Goal: Task Accomplishment & Management: Manage account settings

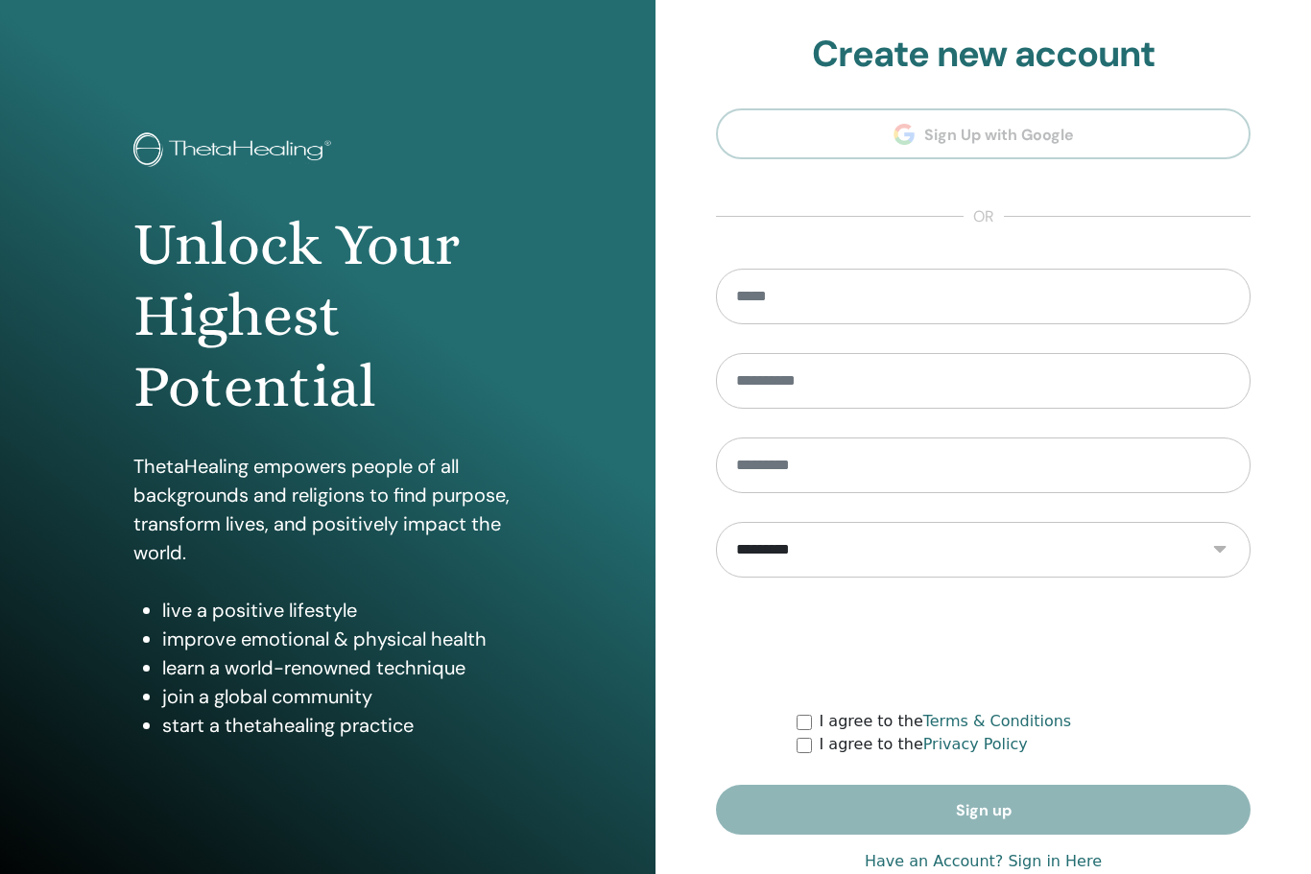
scroll to position [47, 0]
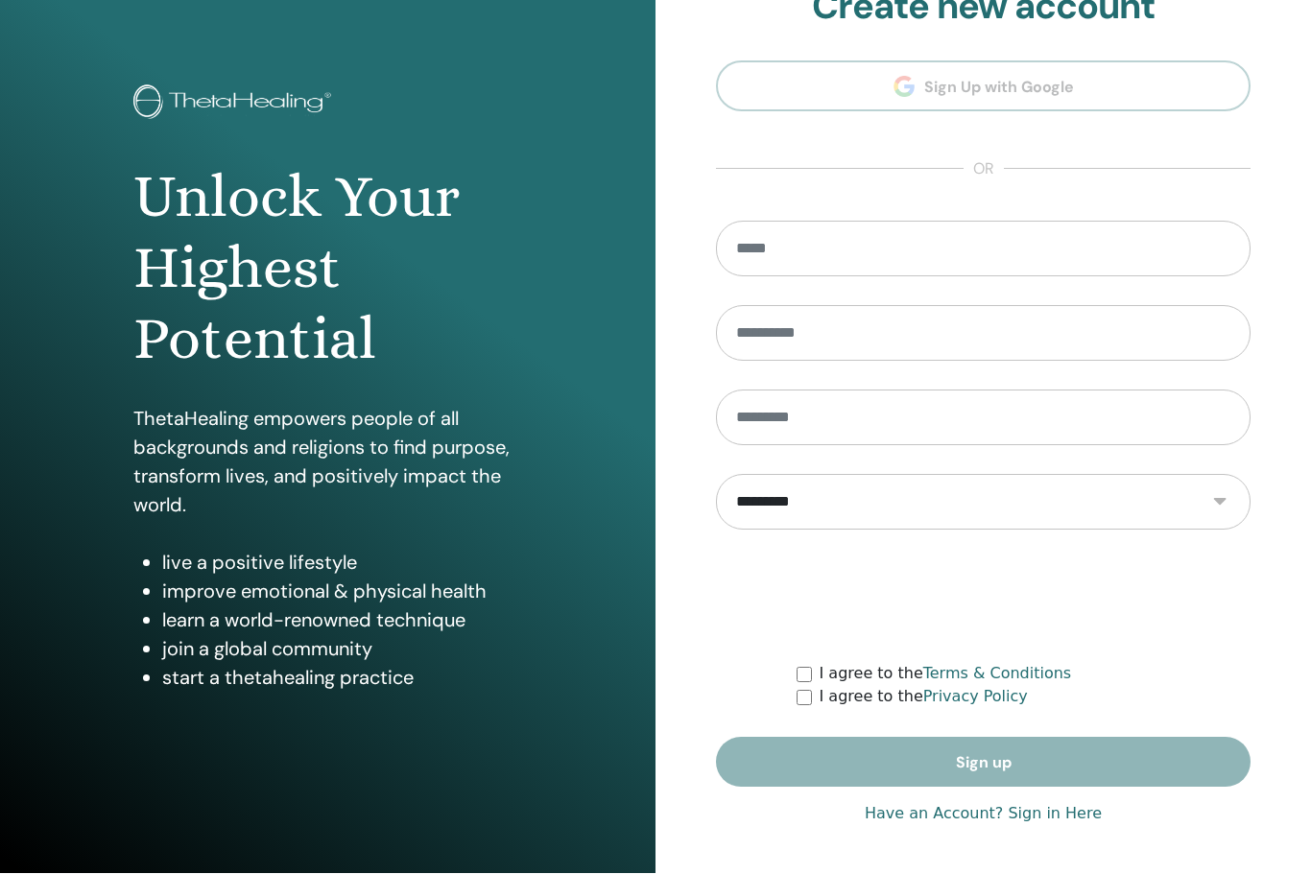
click at [1032, 813] on link "Have an Account? Sign in Here" at bounding box center [983, 814] width 237 height 23
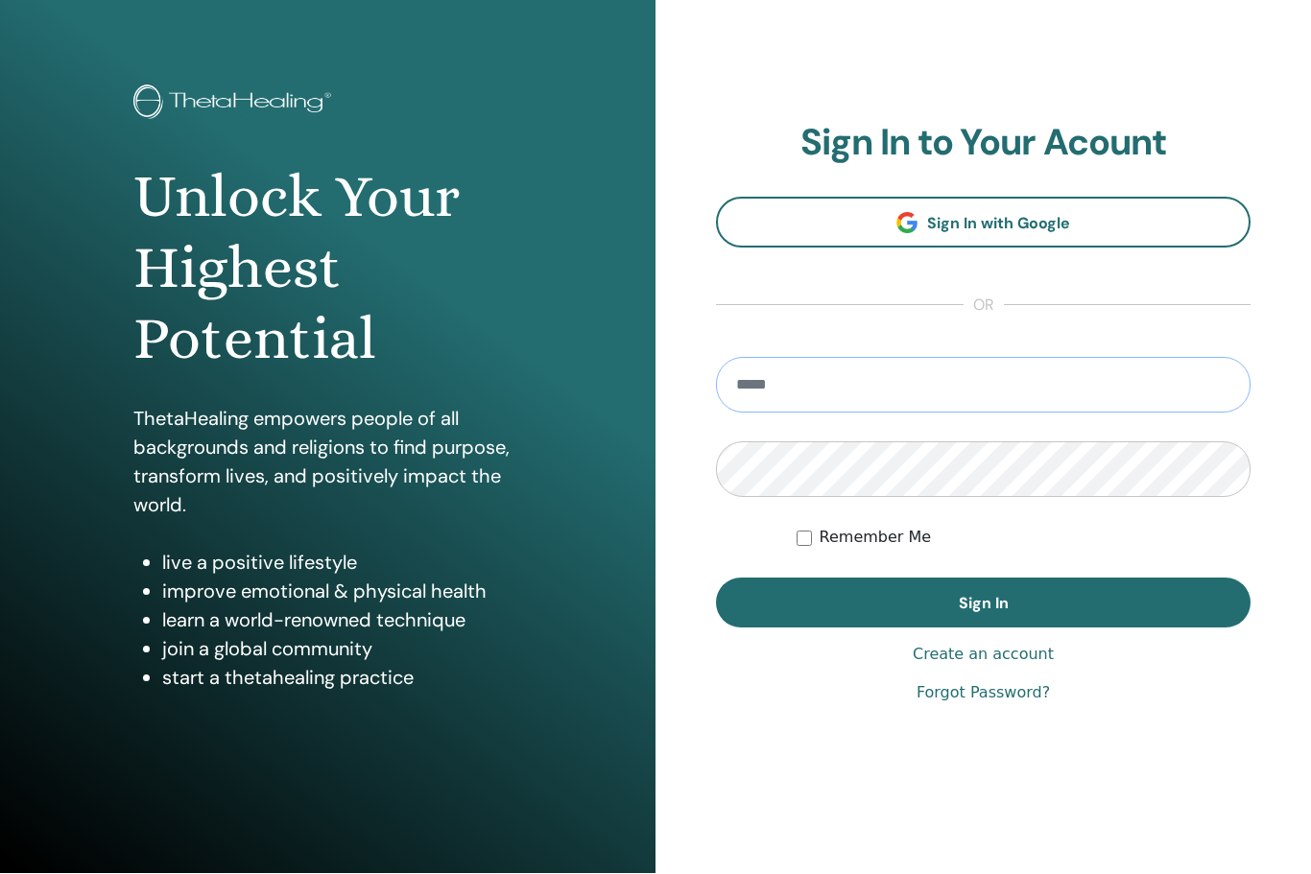
click at [844, 386] on input "email" at bounding box center [983, 386] width 535 height 56
type input "**********"
click at [983, 603] on button "Sign In" at bounding box center [983, 604] width 535 height 50
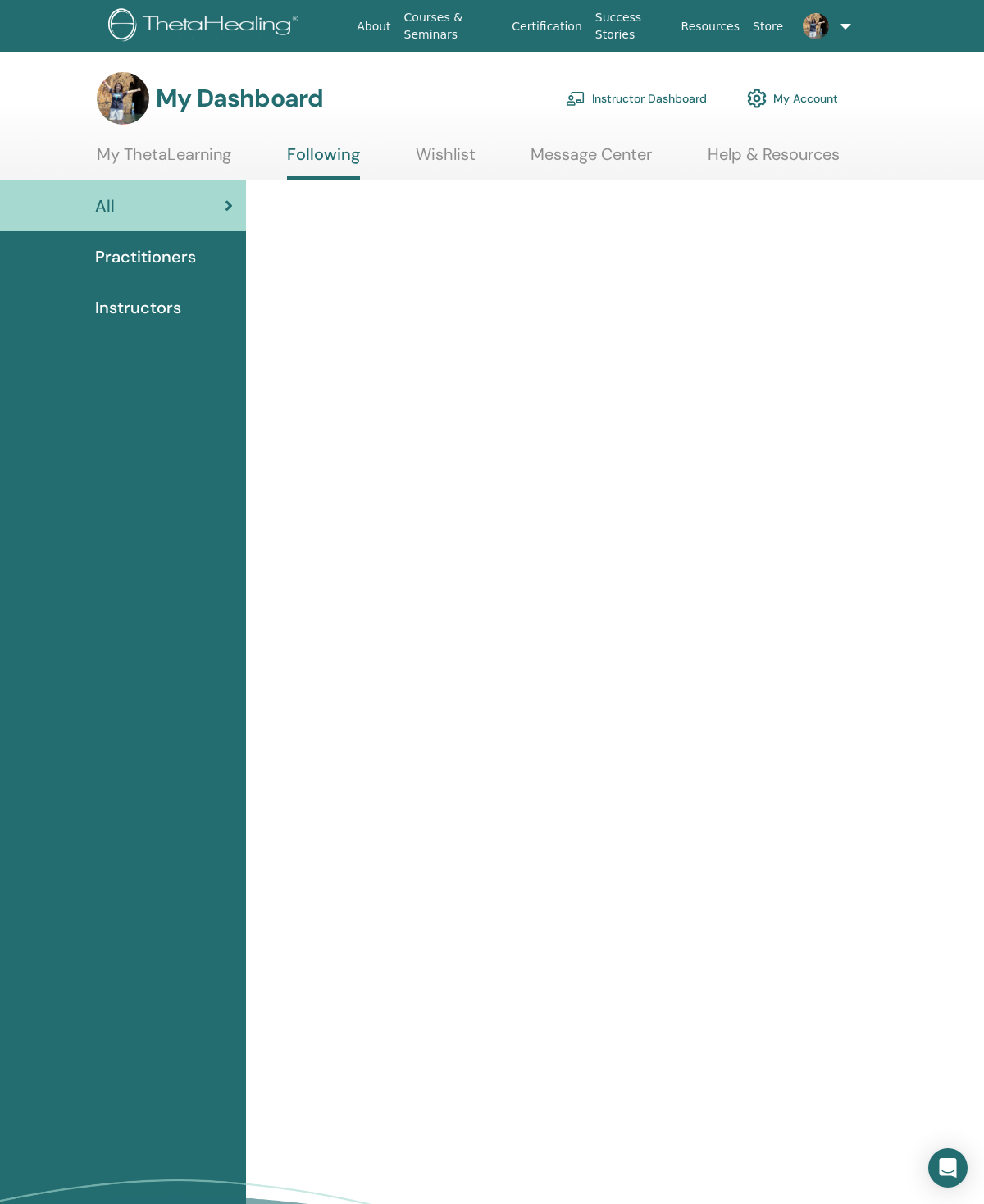
scroll to position [15, 0]
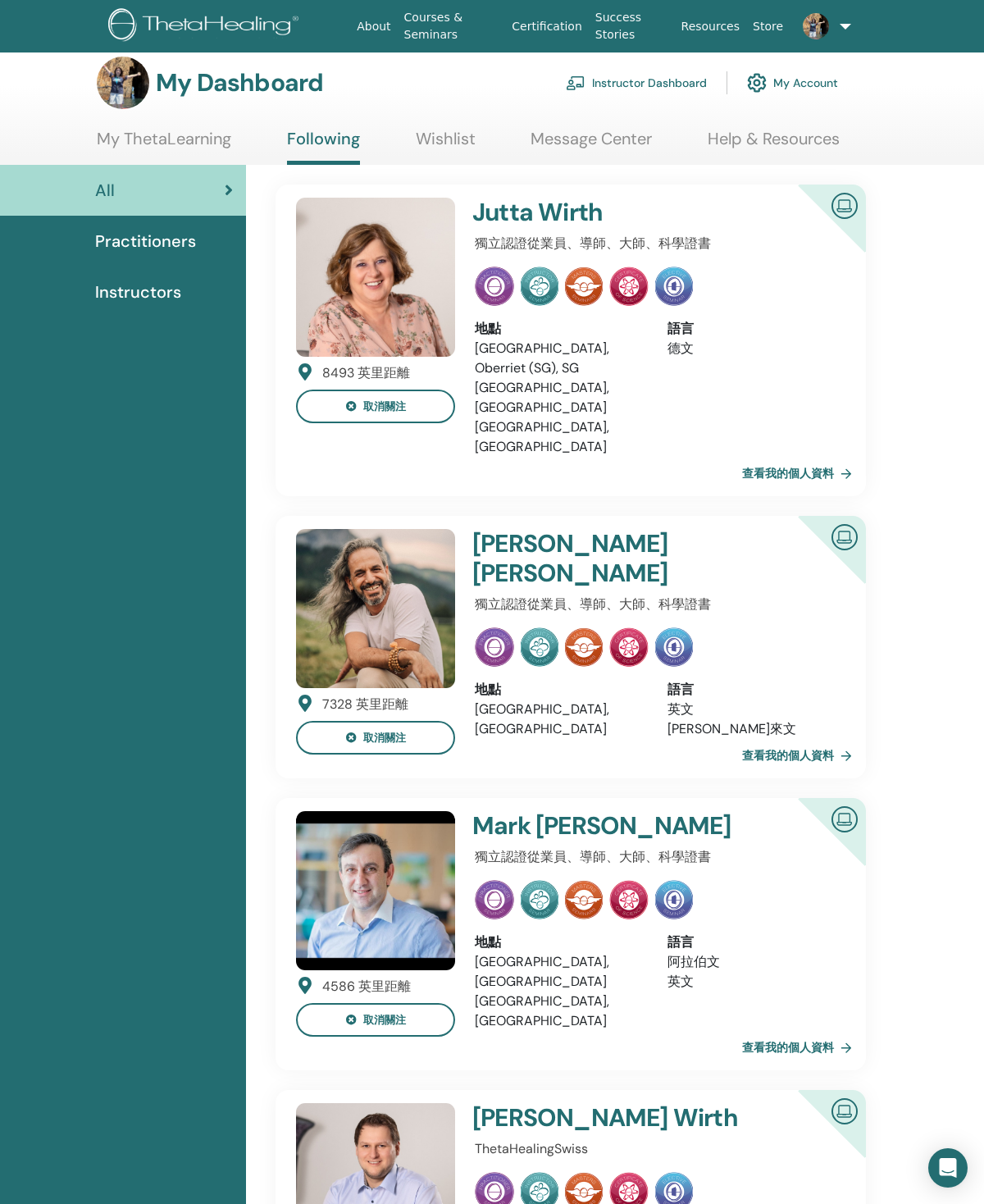
click at [161, 155] on link "My ThetaLearning" at bounding box center [163, 144] width 134 height 32
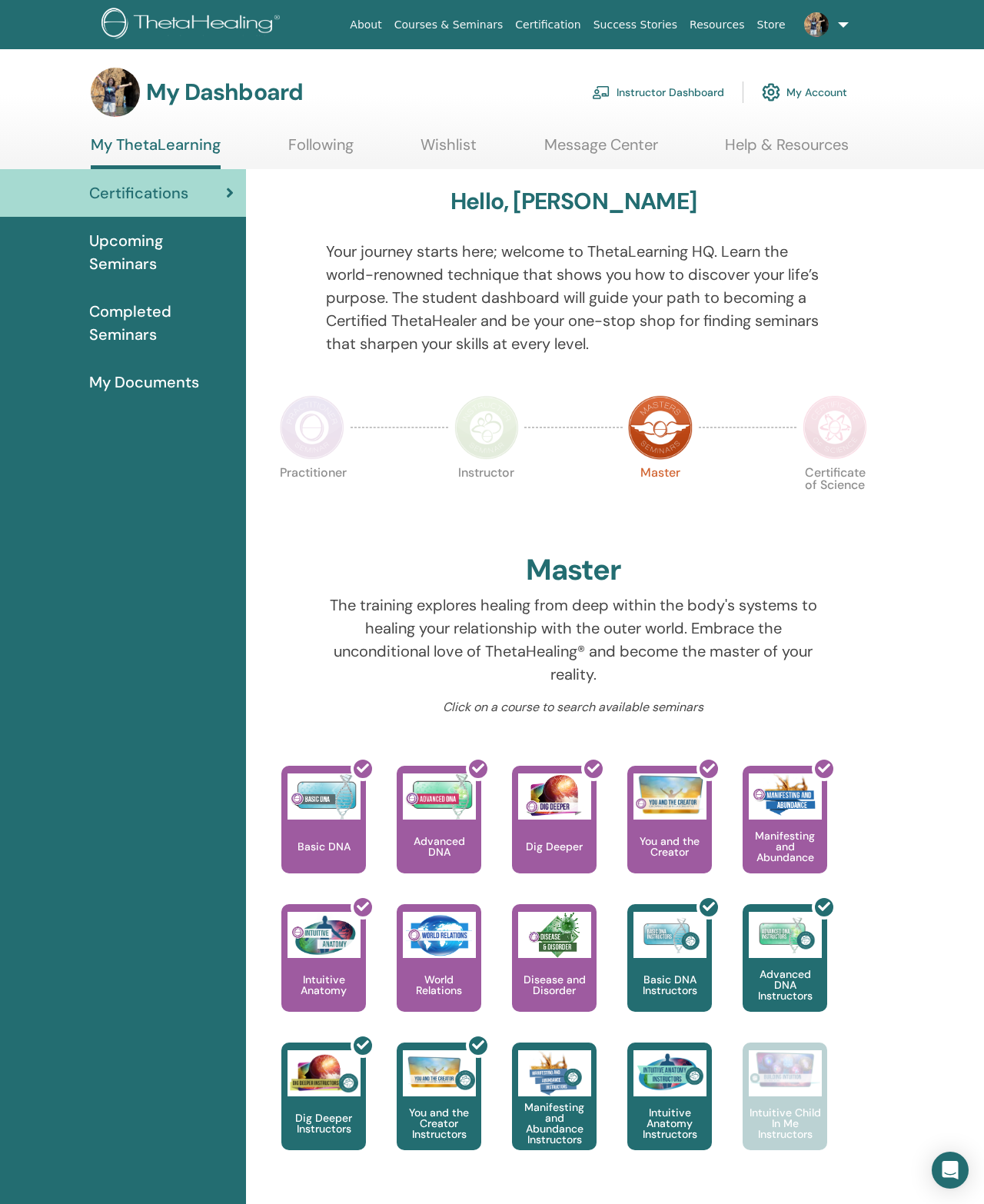
click at [218, 202] on div "Certifications" at bounding box center [123, 192] width 221 height 23
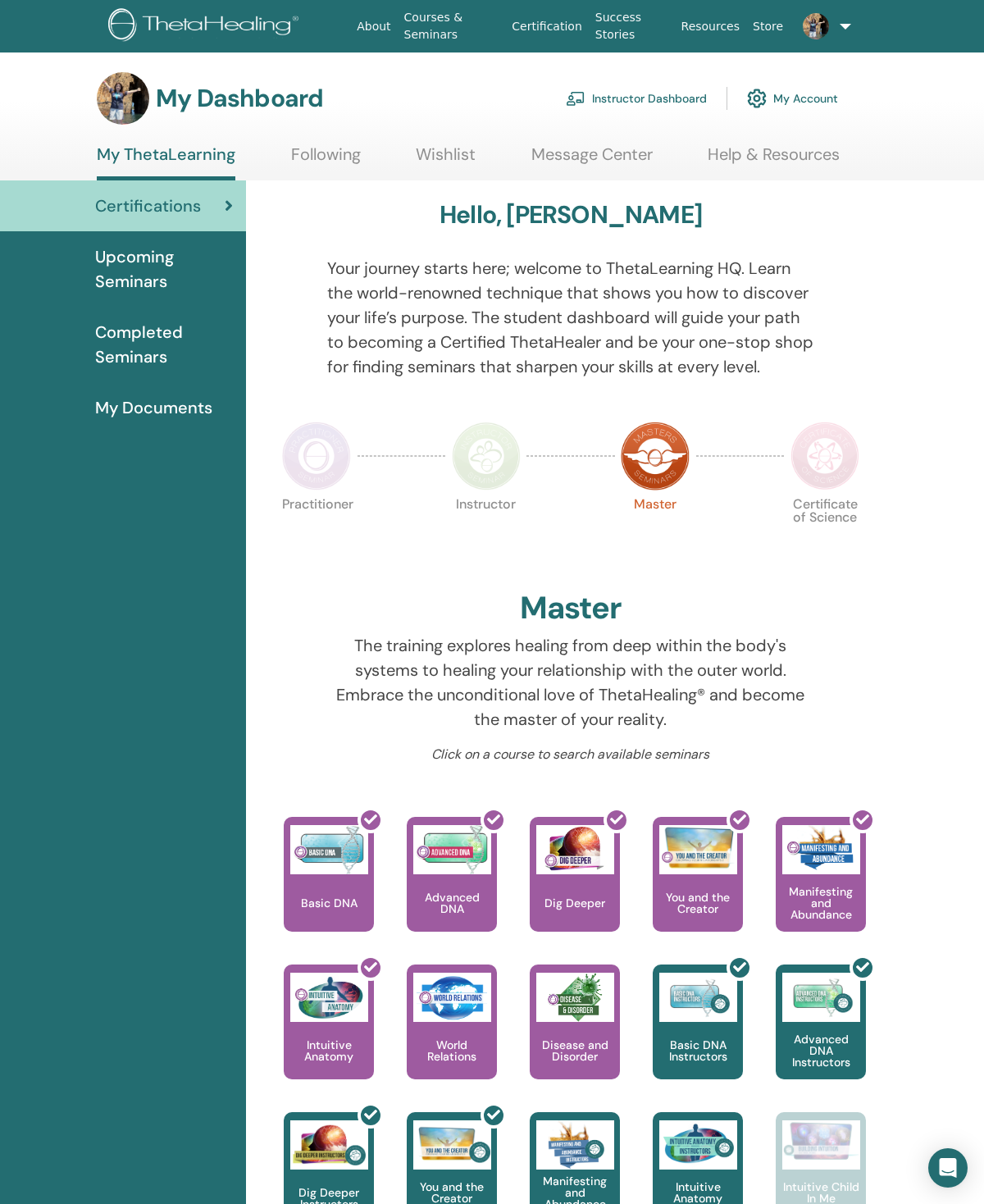
click at [315, 150] on link "Following" at bounding box center [326, 160] width 70 height 32
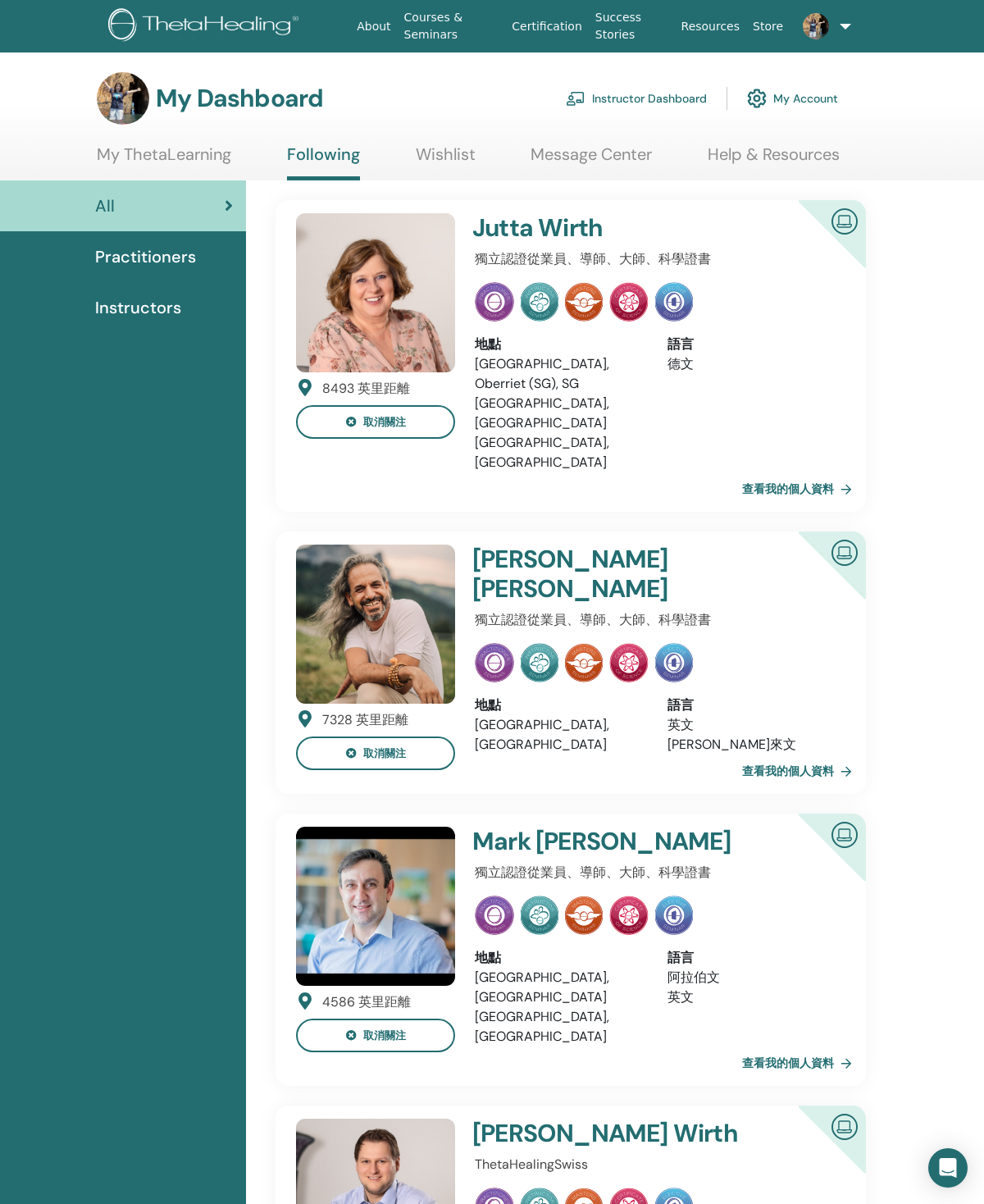
click at [572, 168] on link "Message Center" at bounding box center [591, 160] width 121 height 32
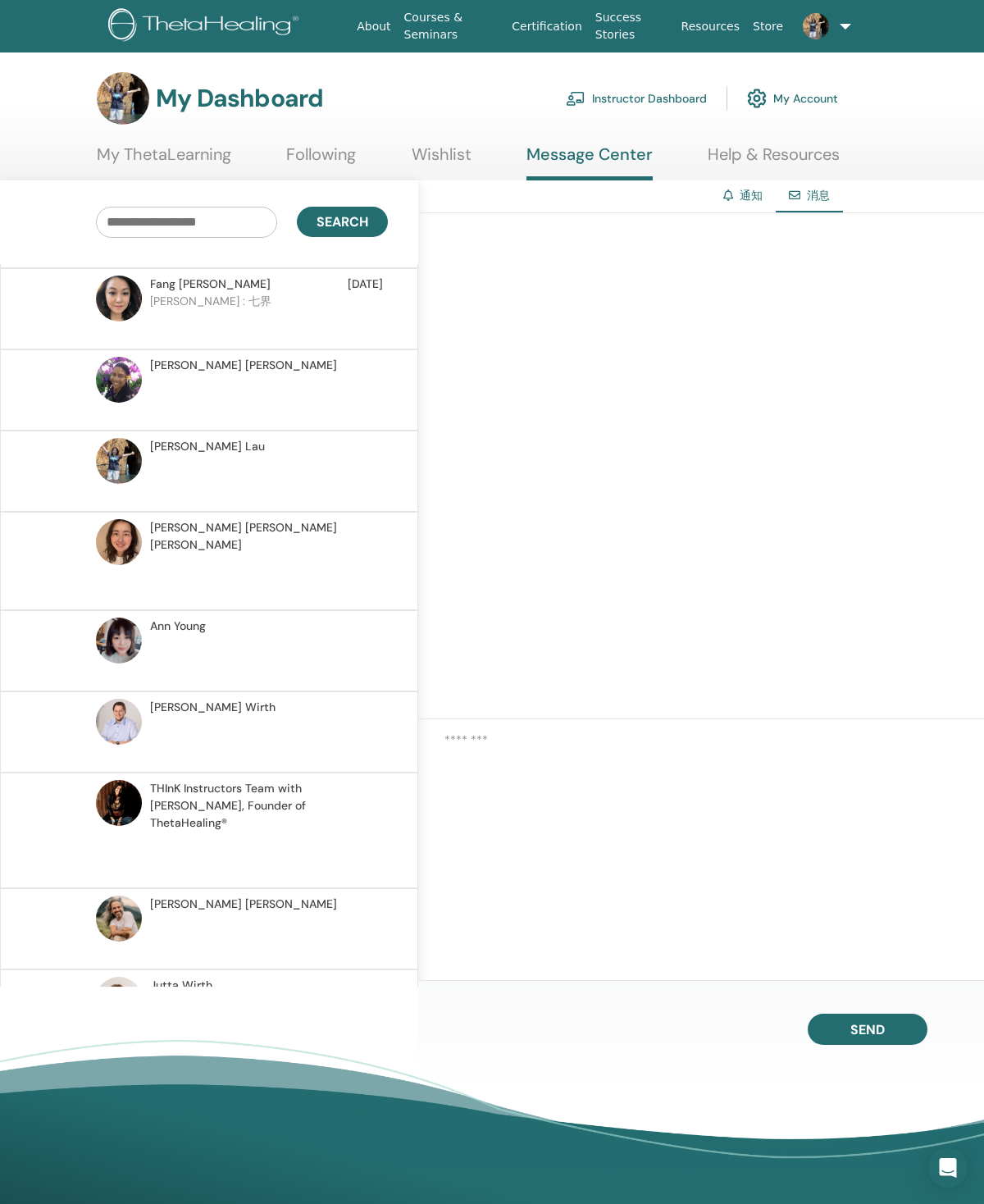
scroll to position [77, 0]
click at [165, 699] on span "[PERSON_NAME]" at bounding box center [213, 708] width 126 height 17
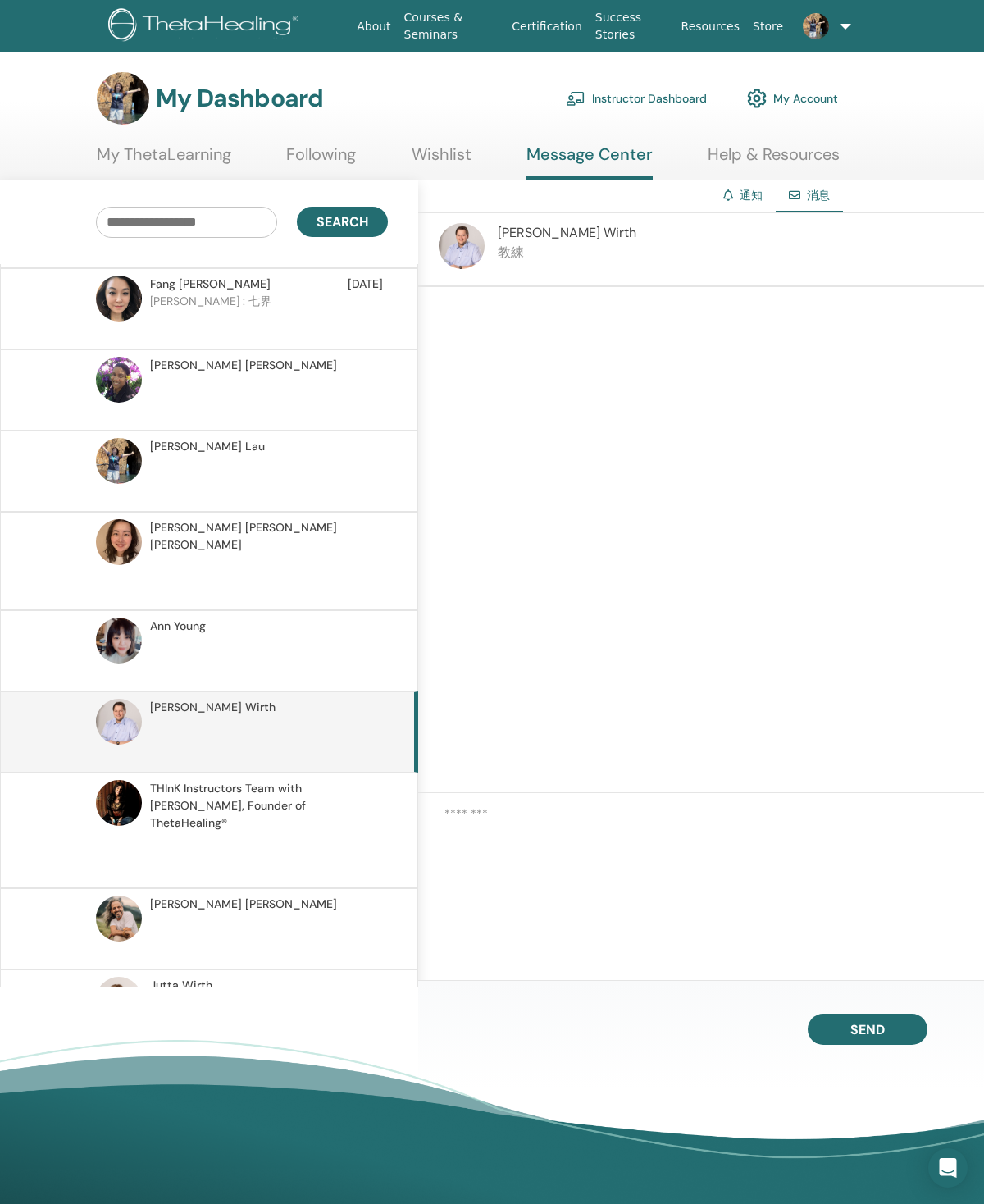
click at [448, 158] on link "Wishlist" at bounding box center [442, 160] width 60 height 32
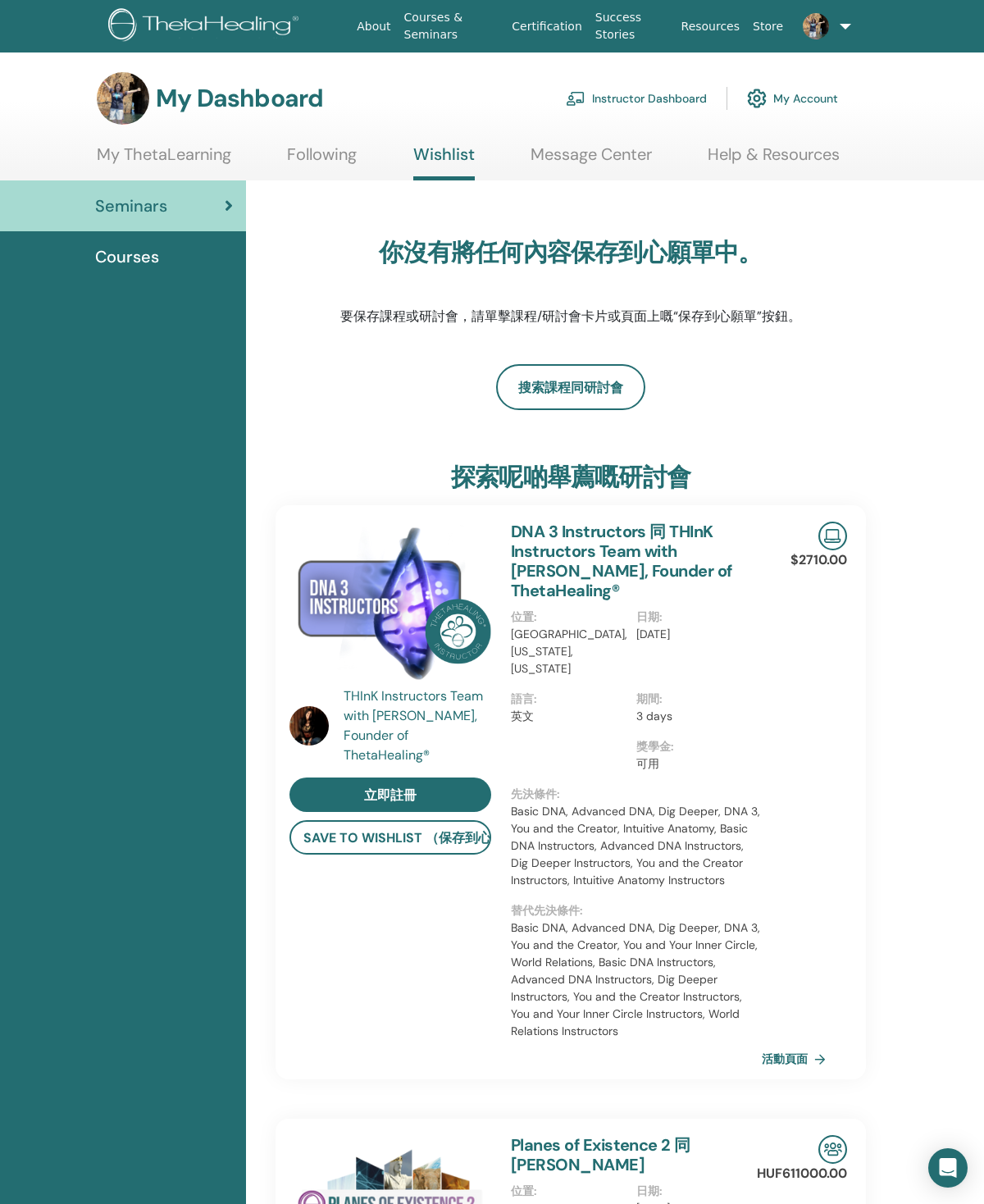
click at [803, 91] on link "My Account" at bounding box center [792, 98] width 91 height 36
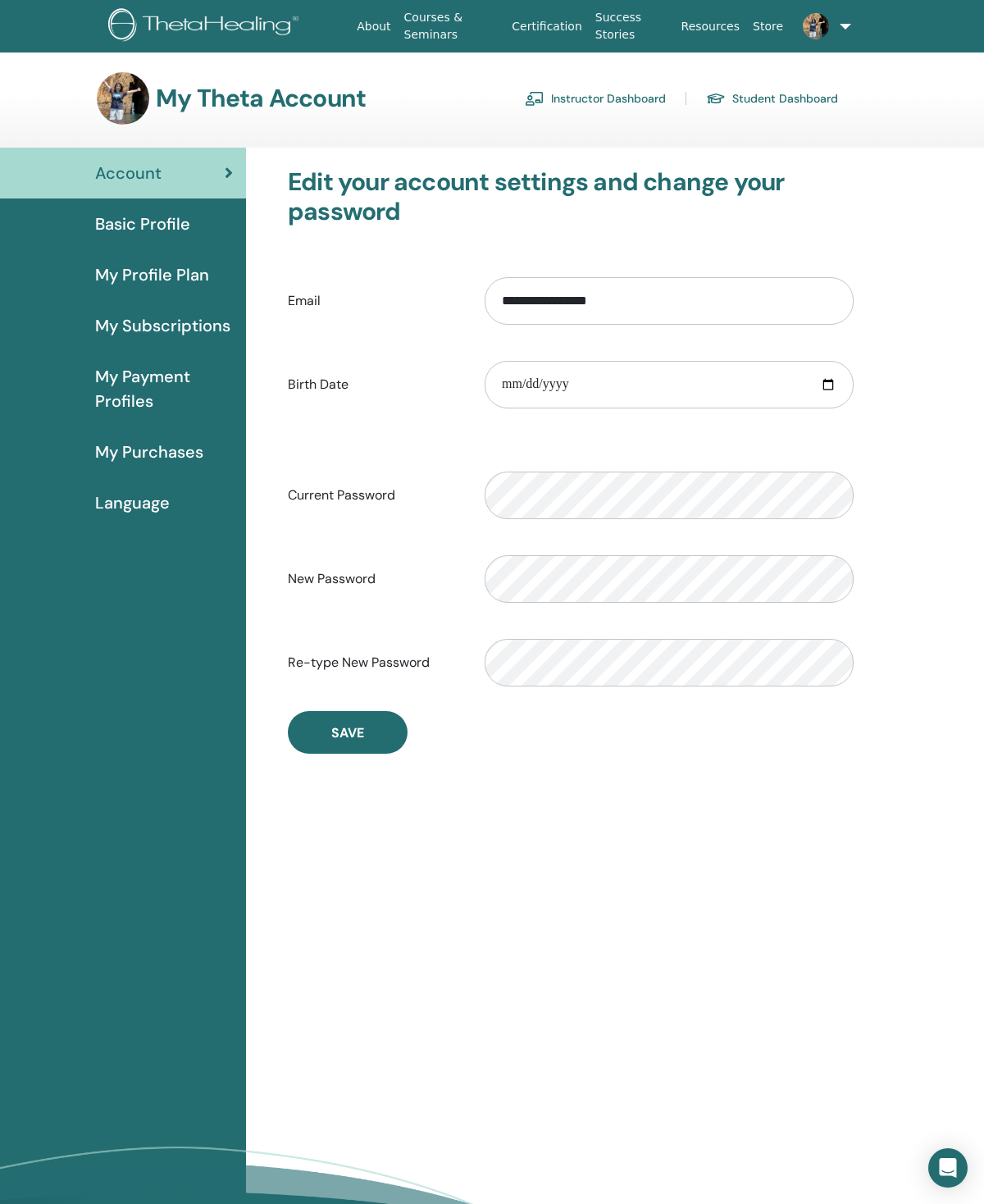
click at [100, 167] on span "Account" at bounding box center [128, 173] width 67 height 25
click at [115, 82] on img at bounding box center [122, 97] width 52 height 52
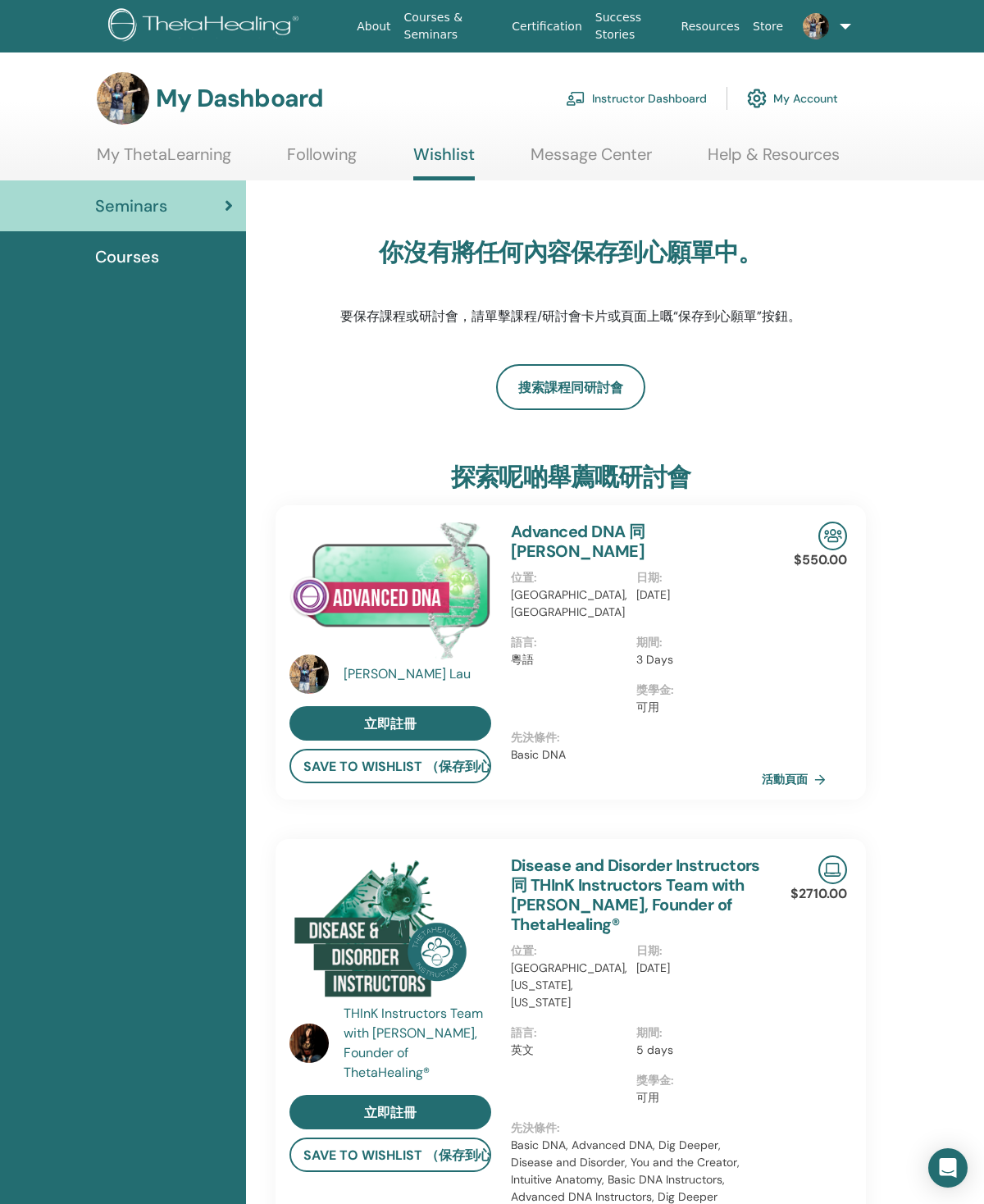
click at [157, 145] on link "My ThetaLearning" at bounding box center [163, 160] width 134 height 32
click at [154, 156] on link "My ThetaLearning" at bounding box center [163, 160] width 134 height 32
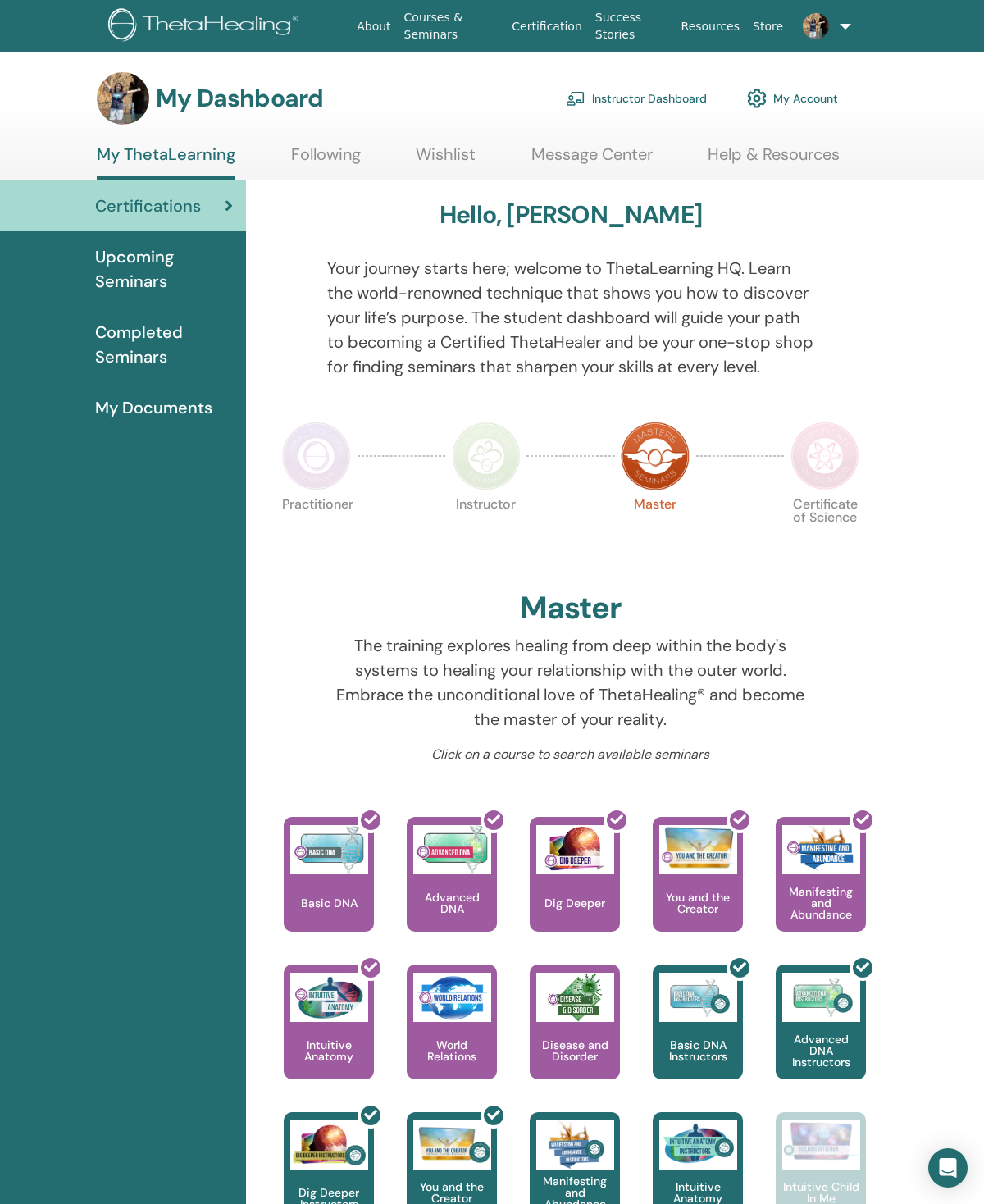
click at [140, 344] on span "Completed Seminars" at bounding box center [163, 344] width 138 height 50
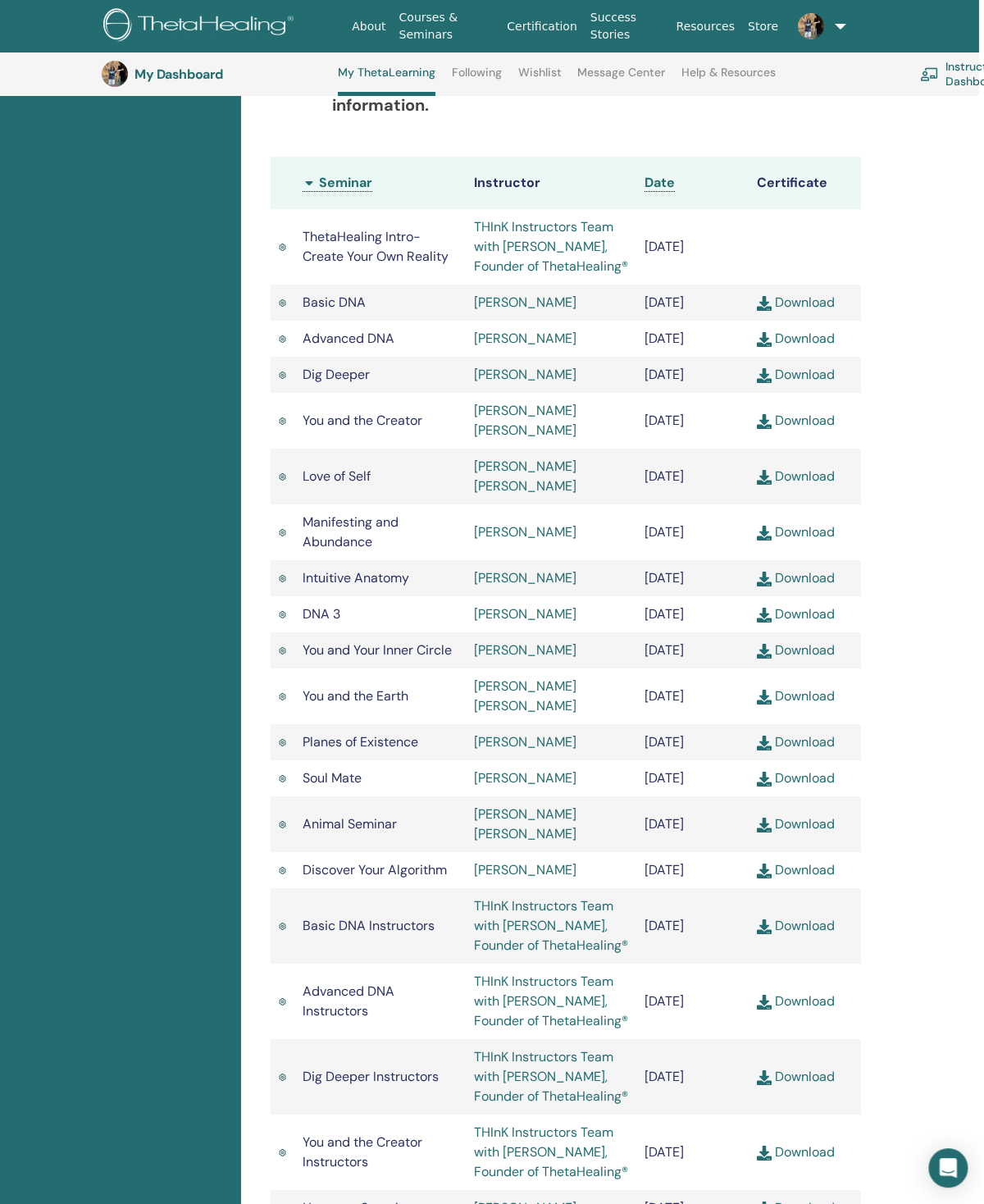
scroll to position [479, 5]
click at [818, 654] on link "Download" at bounding box center [795, 649] width 78 height 17
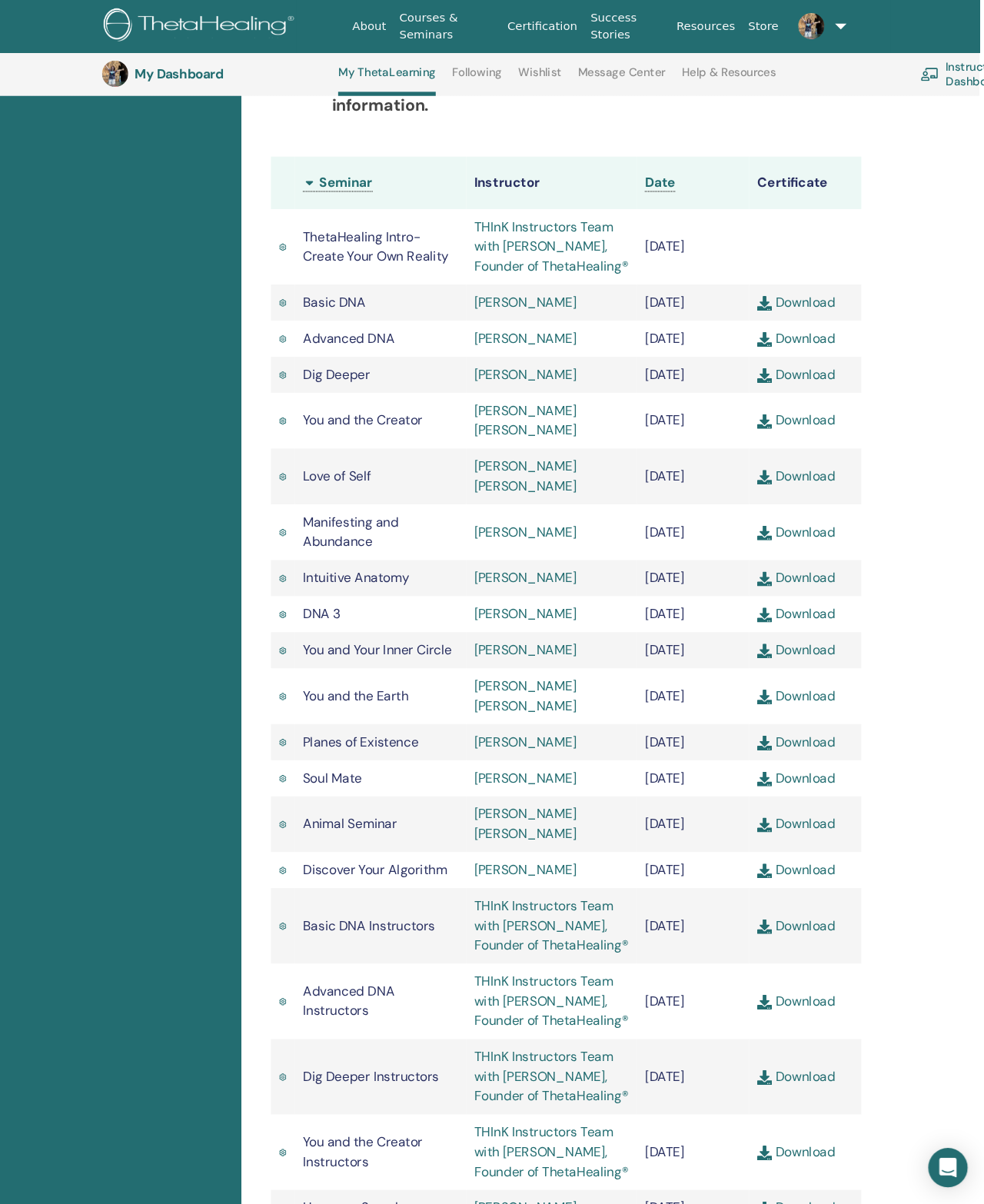
scroll to position [437, 0]
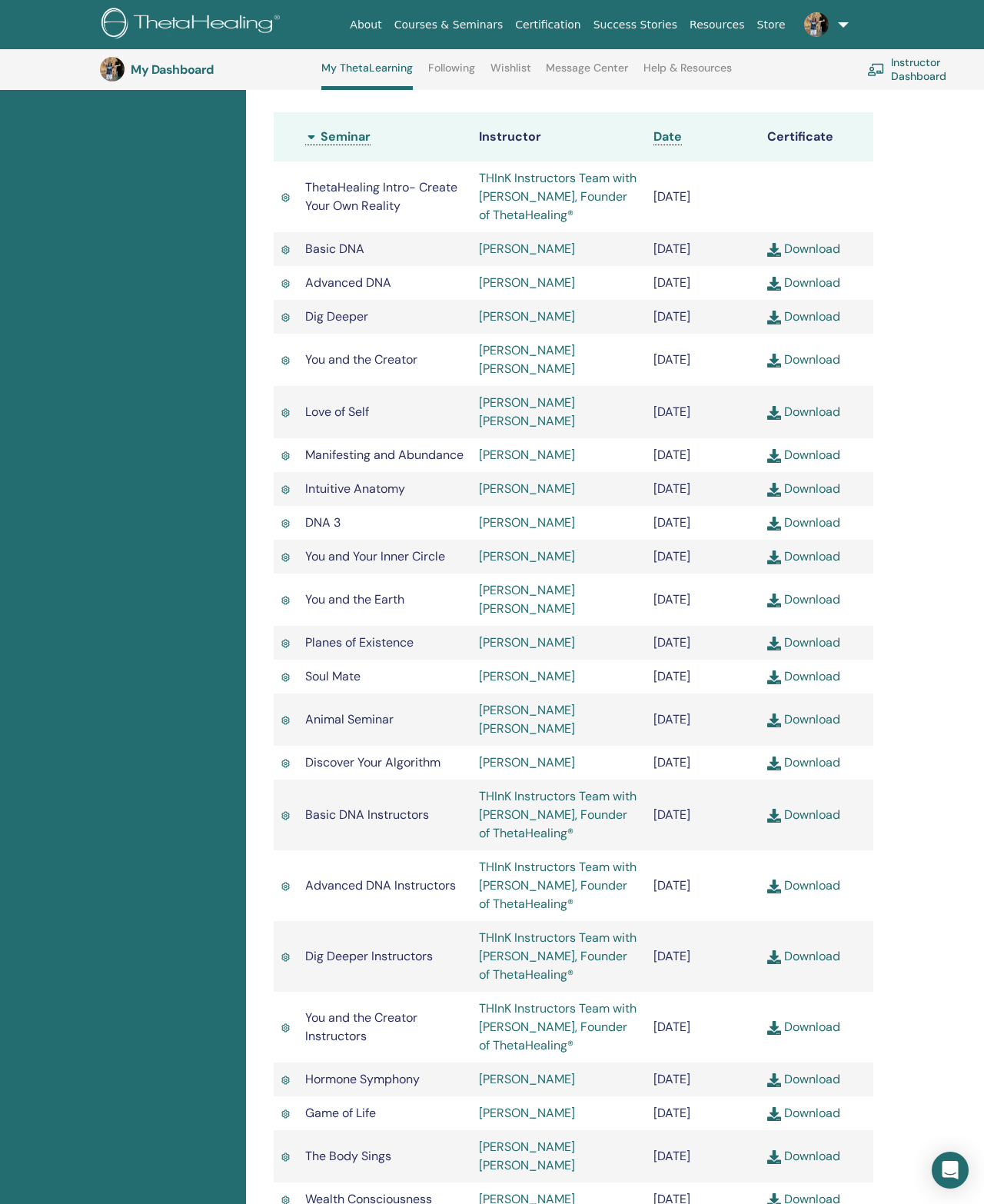
click at [514, 564] on link "Matthias Wirth" at bounding box center [527, 556] width 96 height 16
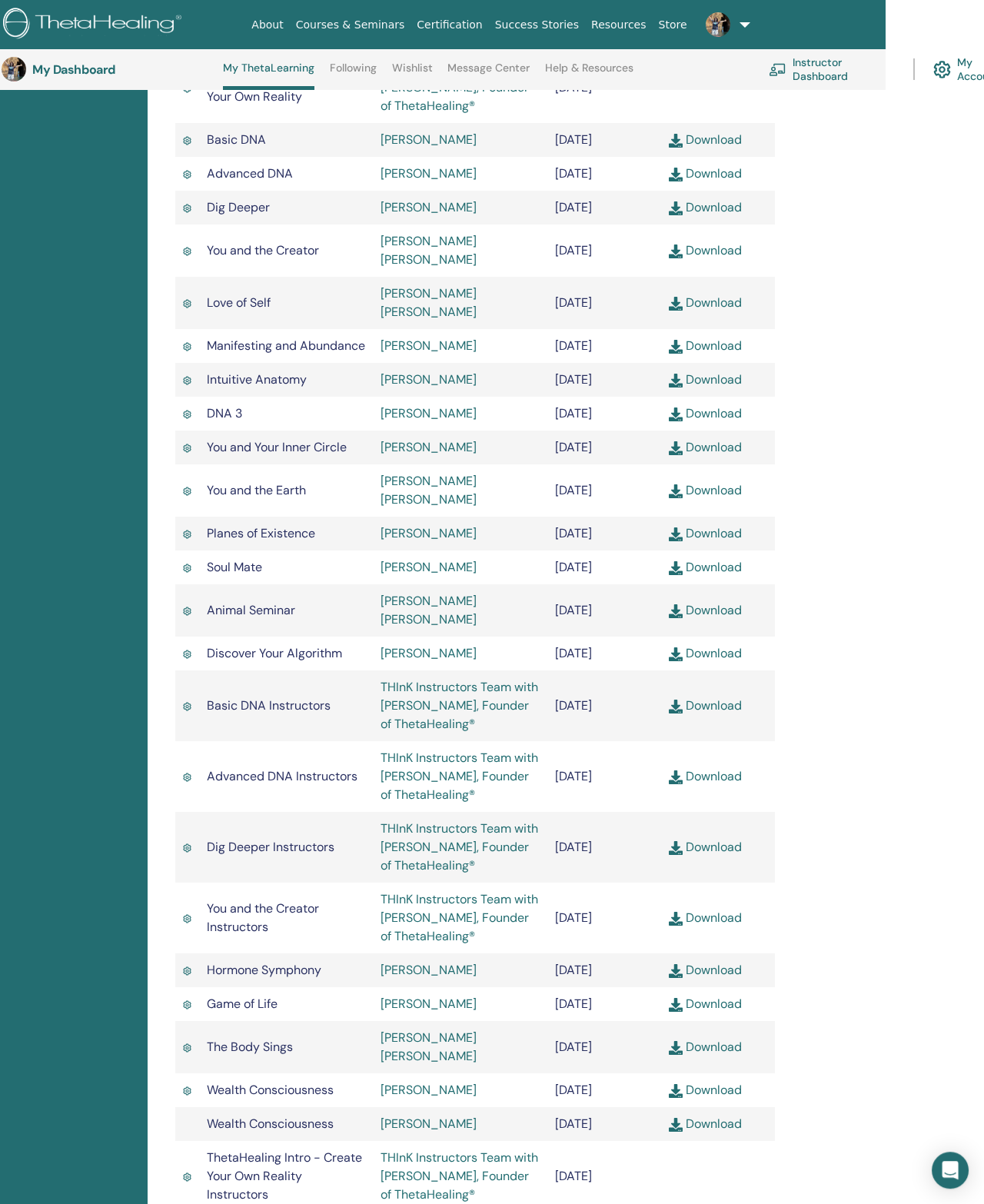
scroll to position [546, 99]
click at [446, 348] on link "Matthias Wirth" at bounding box center [429, 345] width 96 height 16
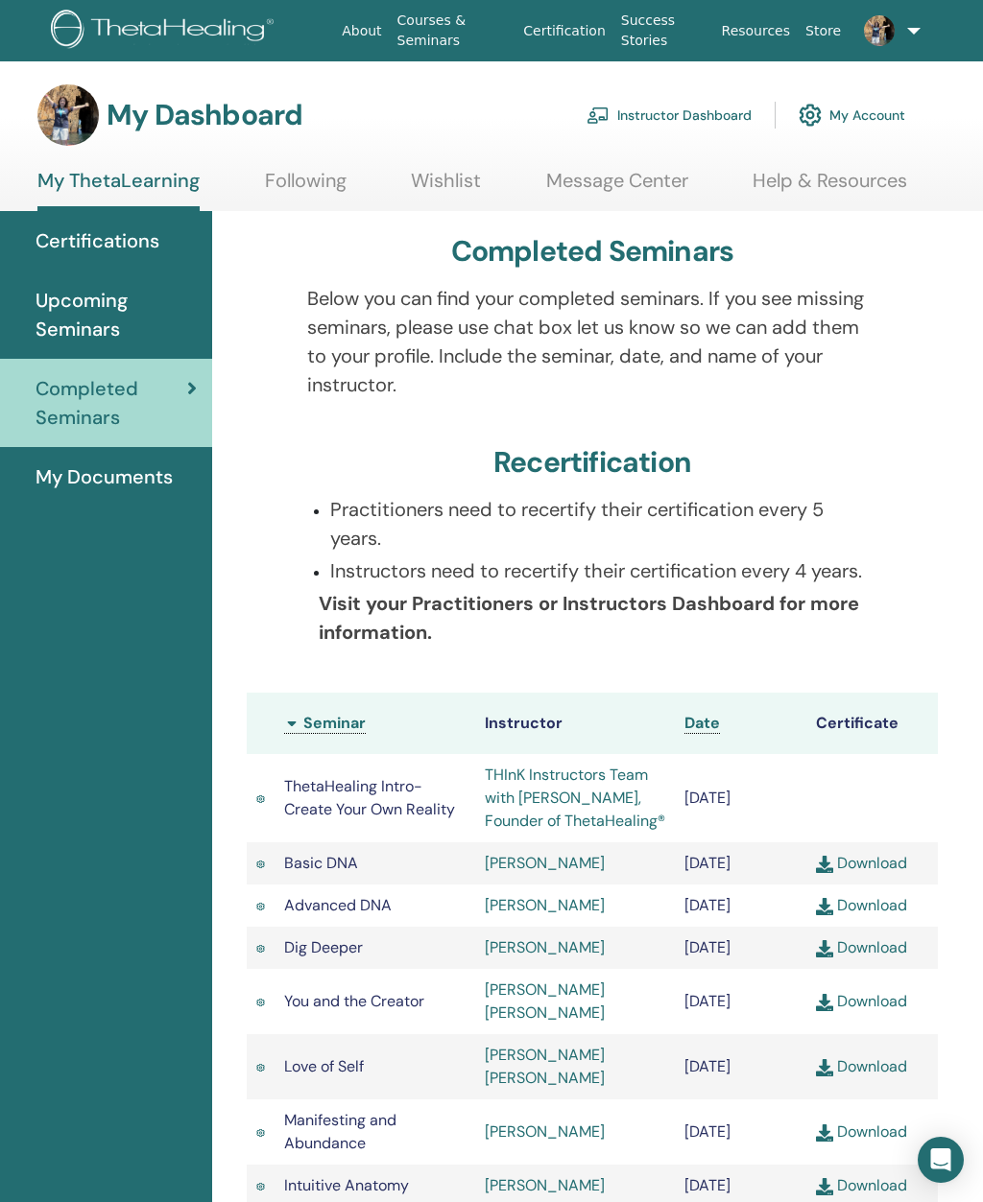
scroll to position [0, 0]
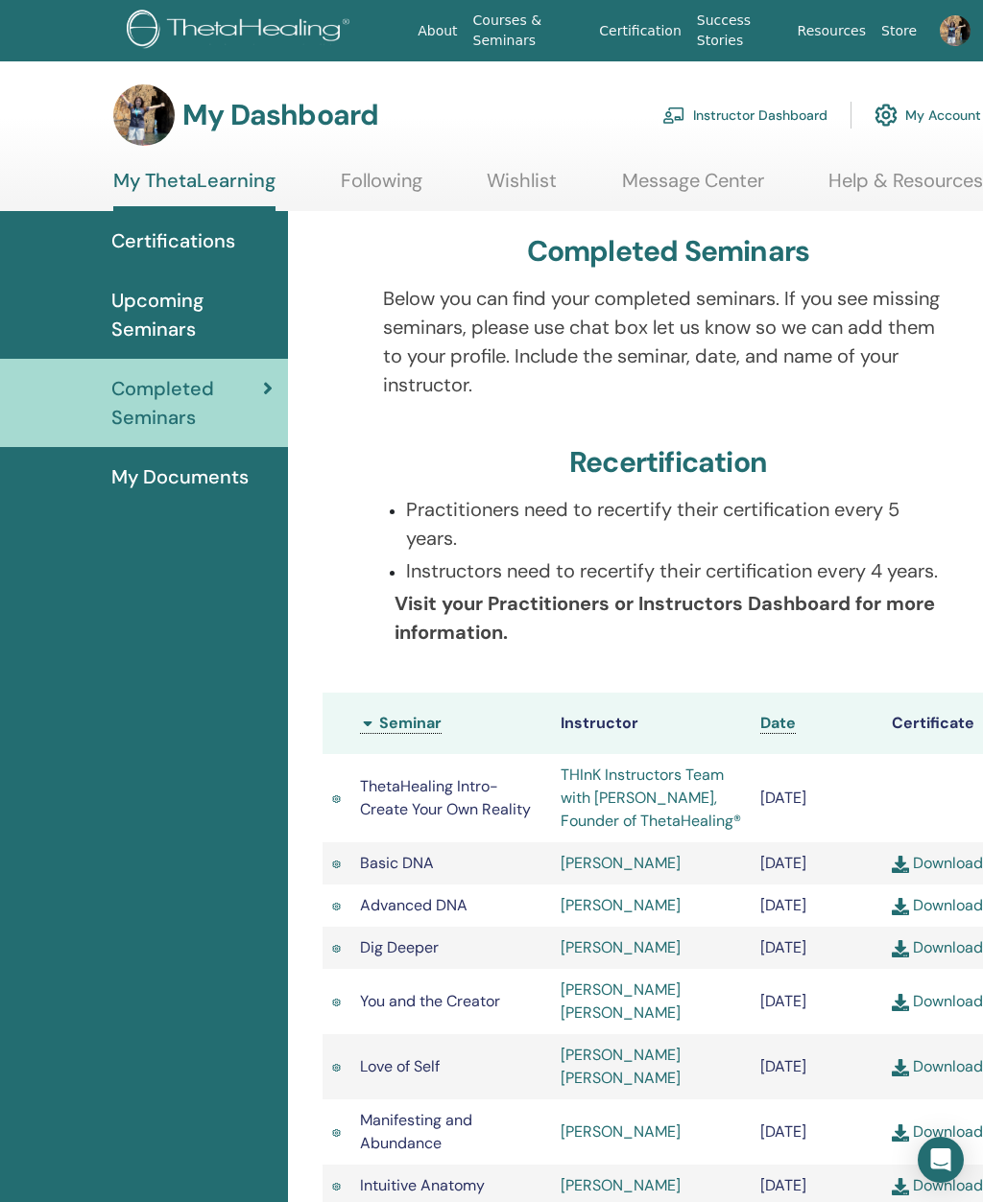
click at [220, 321] on span "Upcoming Seminars" at bounding box center [191, 315] width 161 height 58
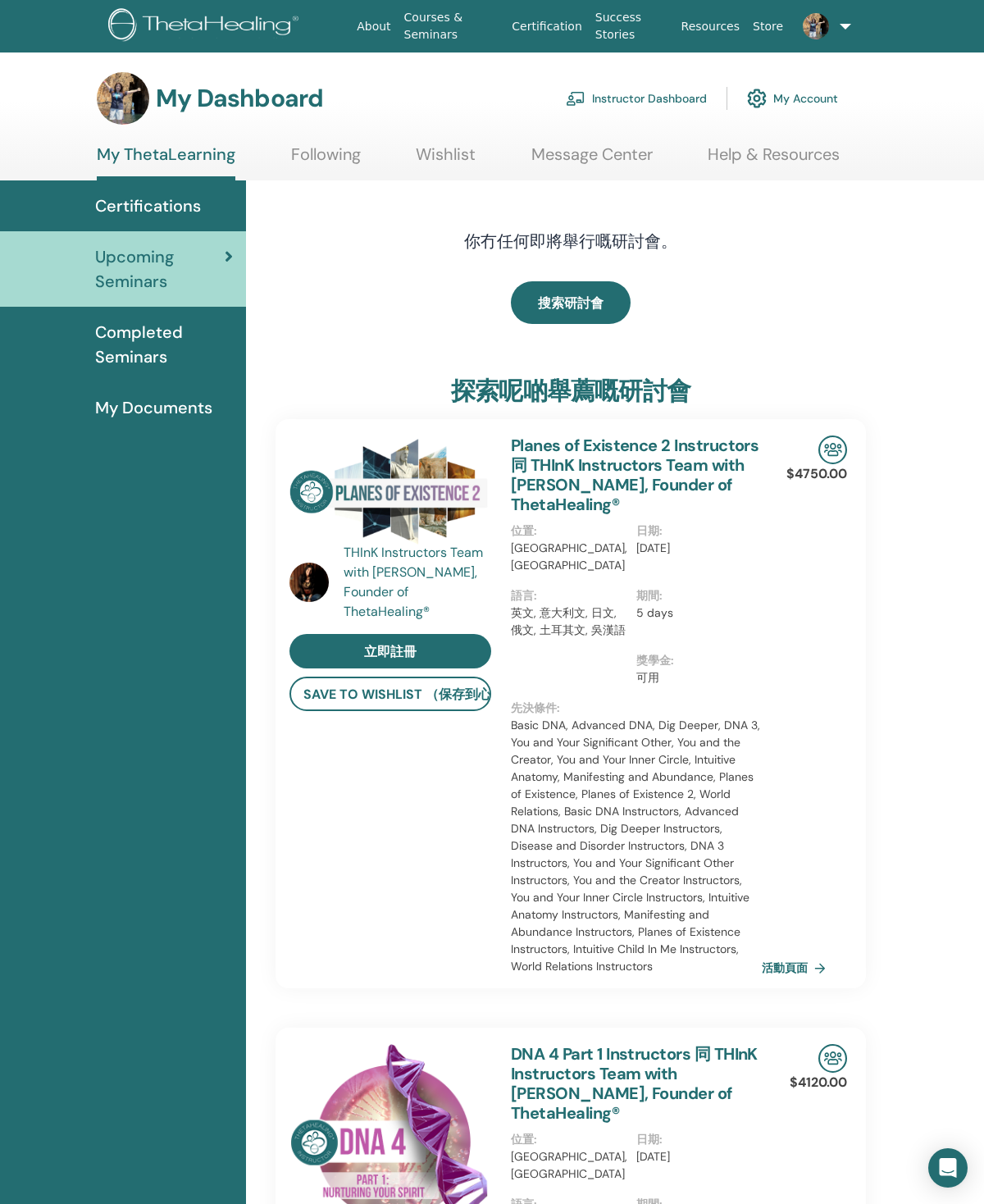
click at [155, 200] on span "Certifications" at bounding box center [148, 205] width 106 height 25
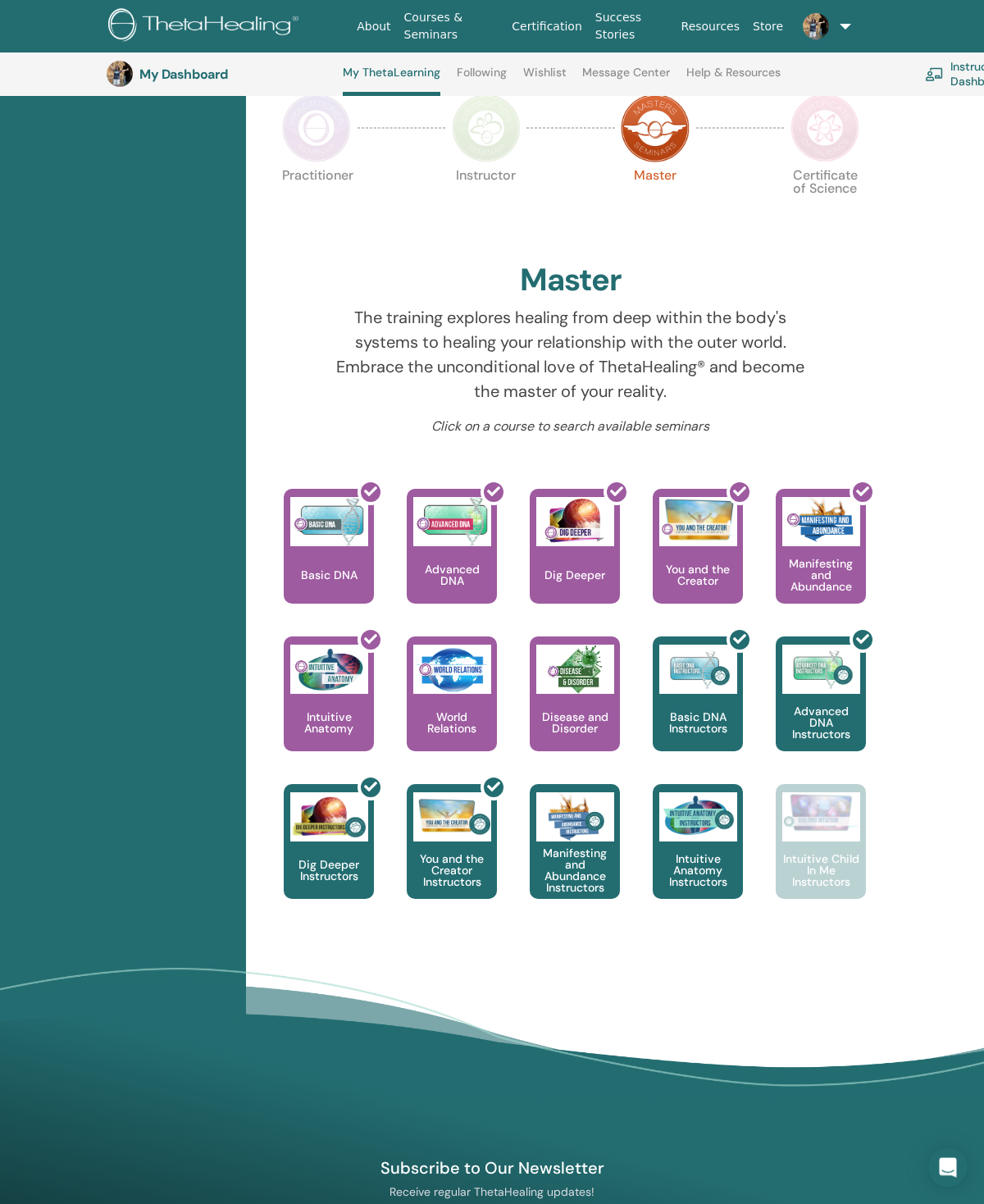
scroll to position [373, 0]
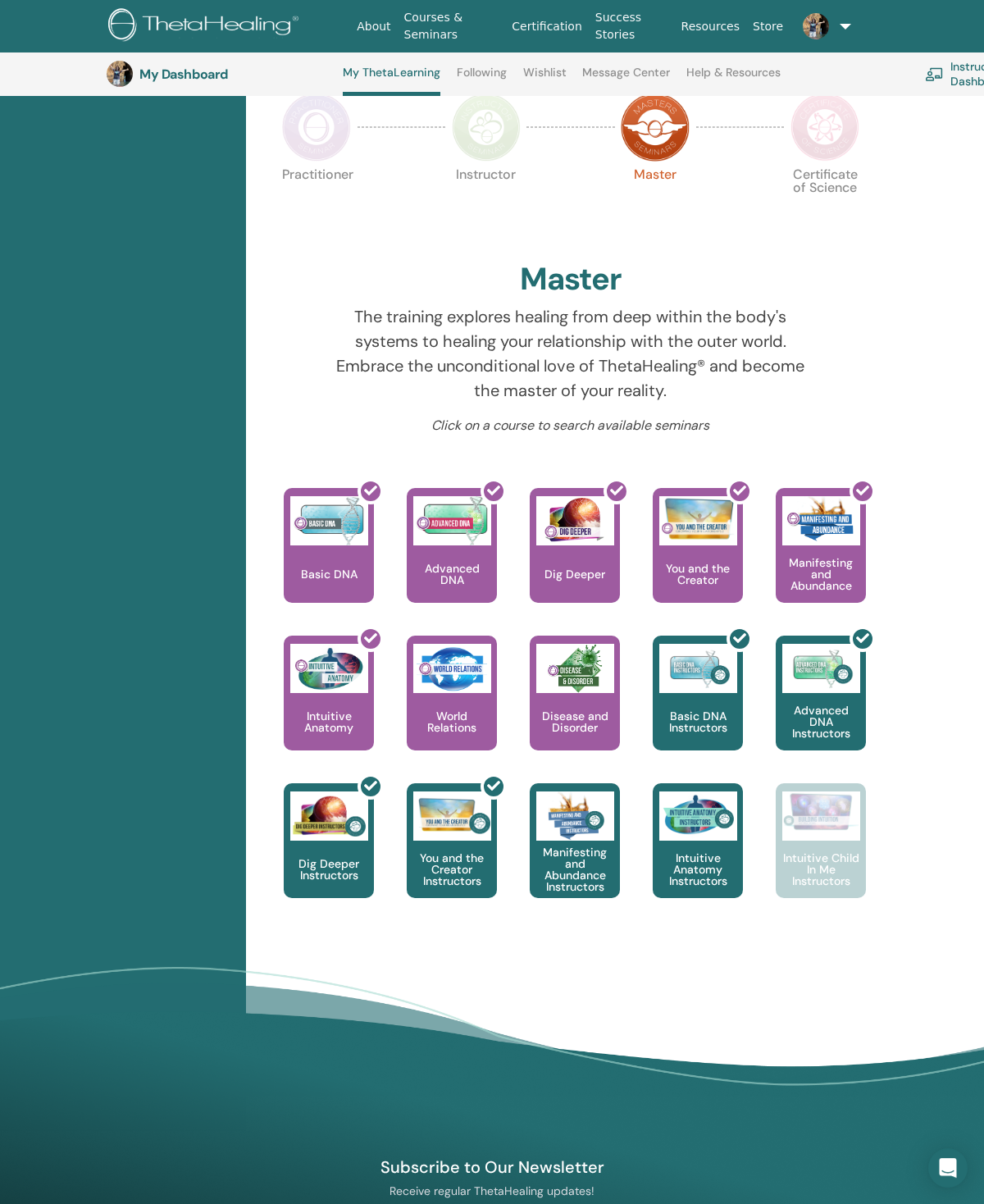
click at [466, 722] on p "World Relations" at bounding box center [452, 721] width 91 height 23
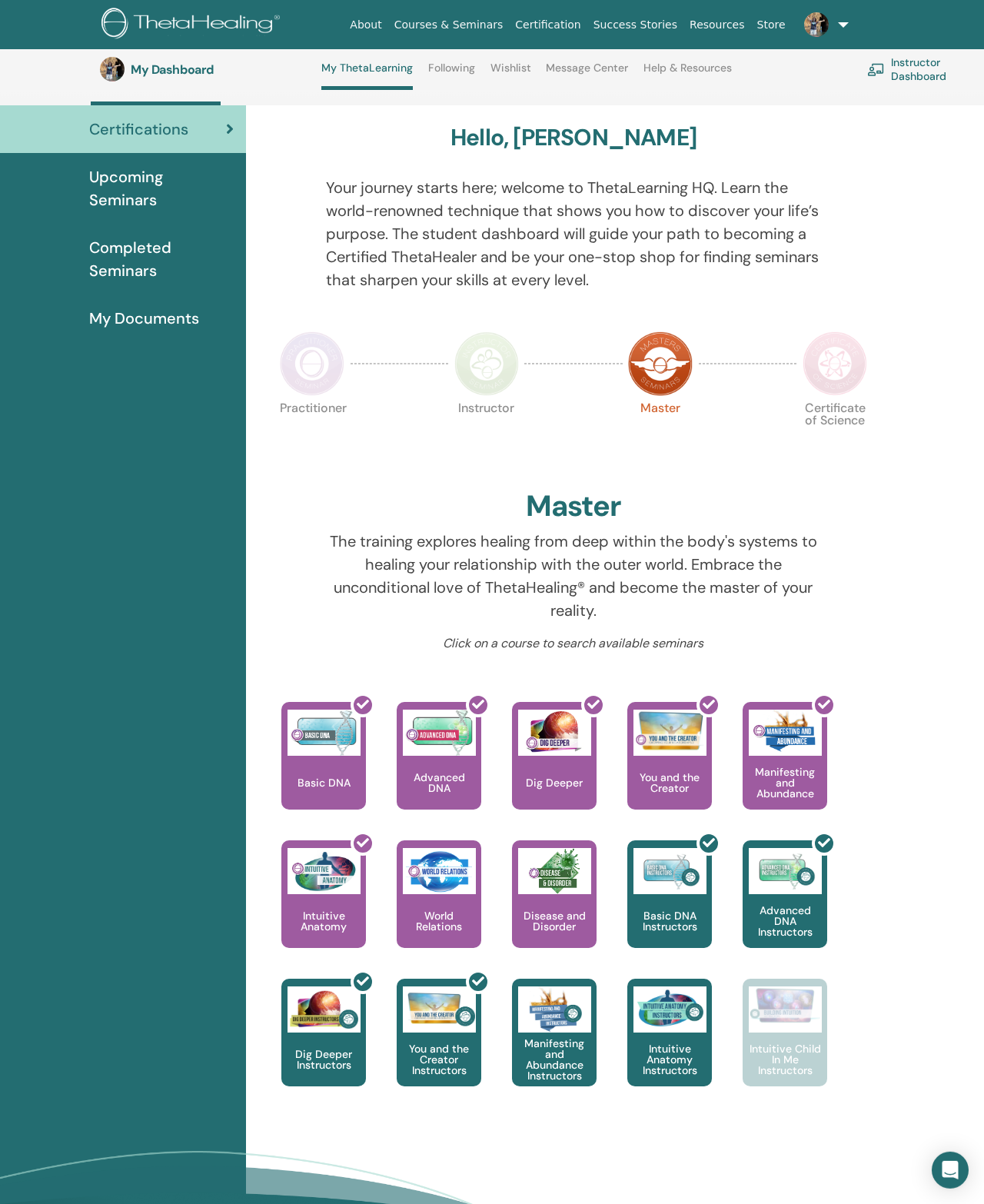
scroll to position [115, 0]
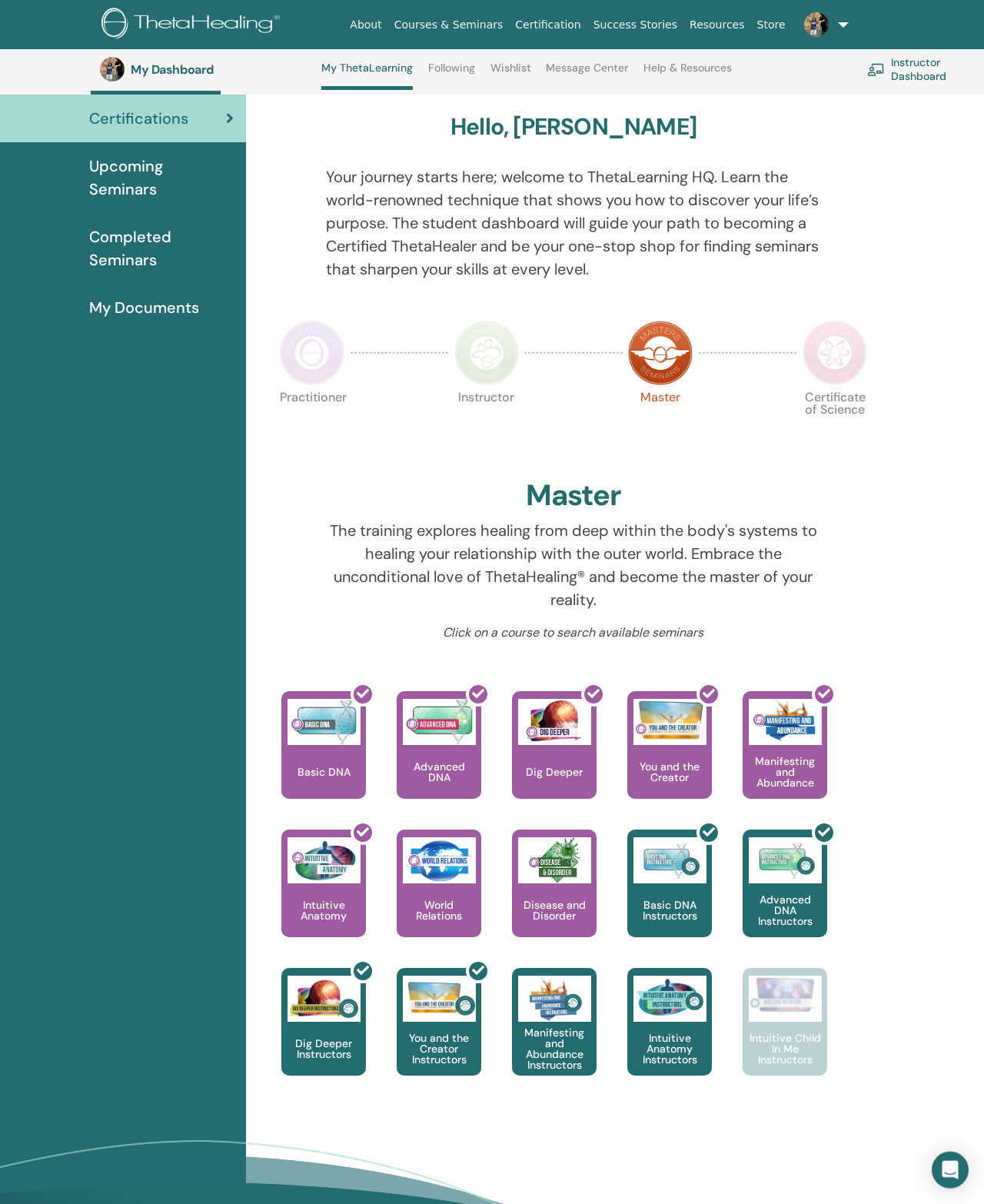
click at [849, 354] on img at bounding box center [835, 352] width 65 height 65
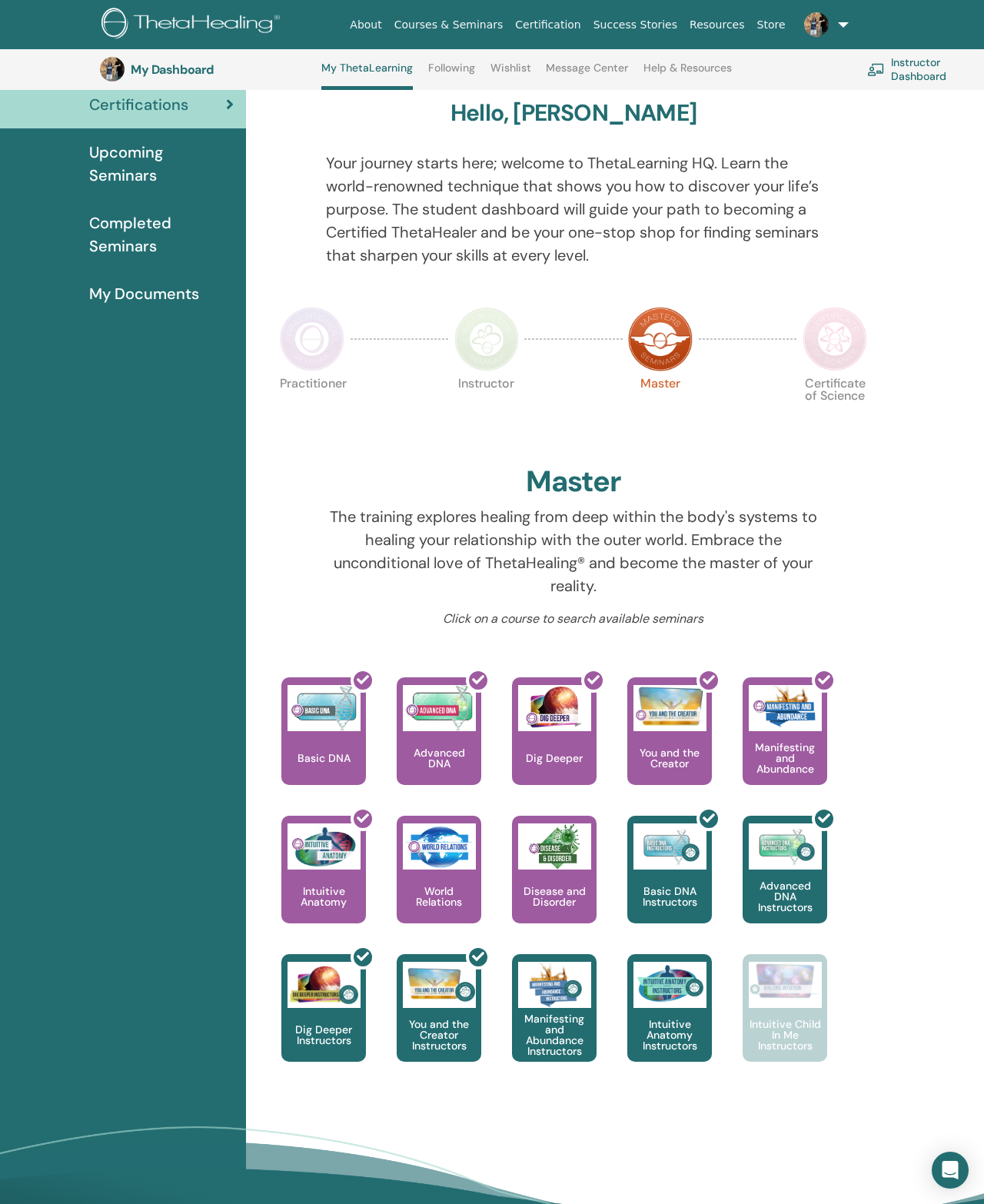
scroll to position [39, 0]
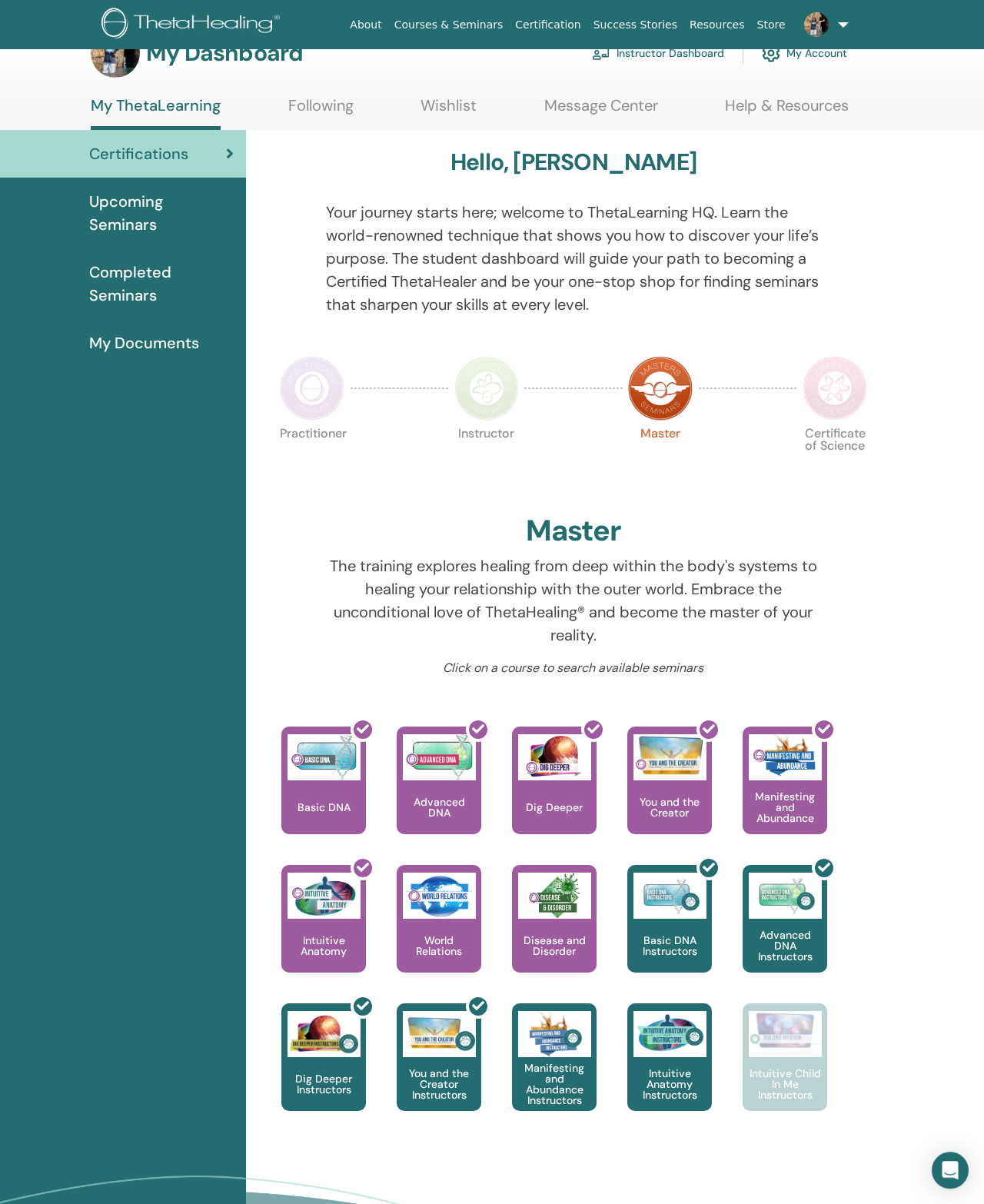
click at [316, 396] on img at bounding box center [312, 388] width 65 height 65
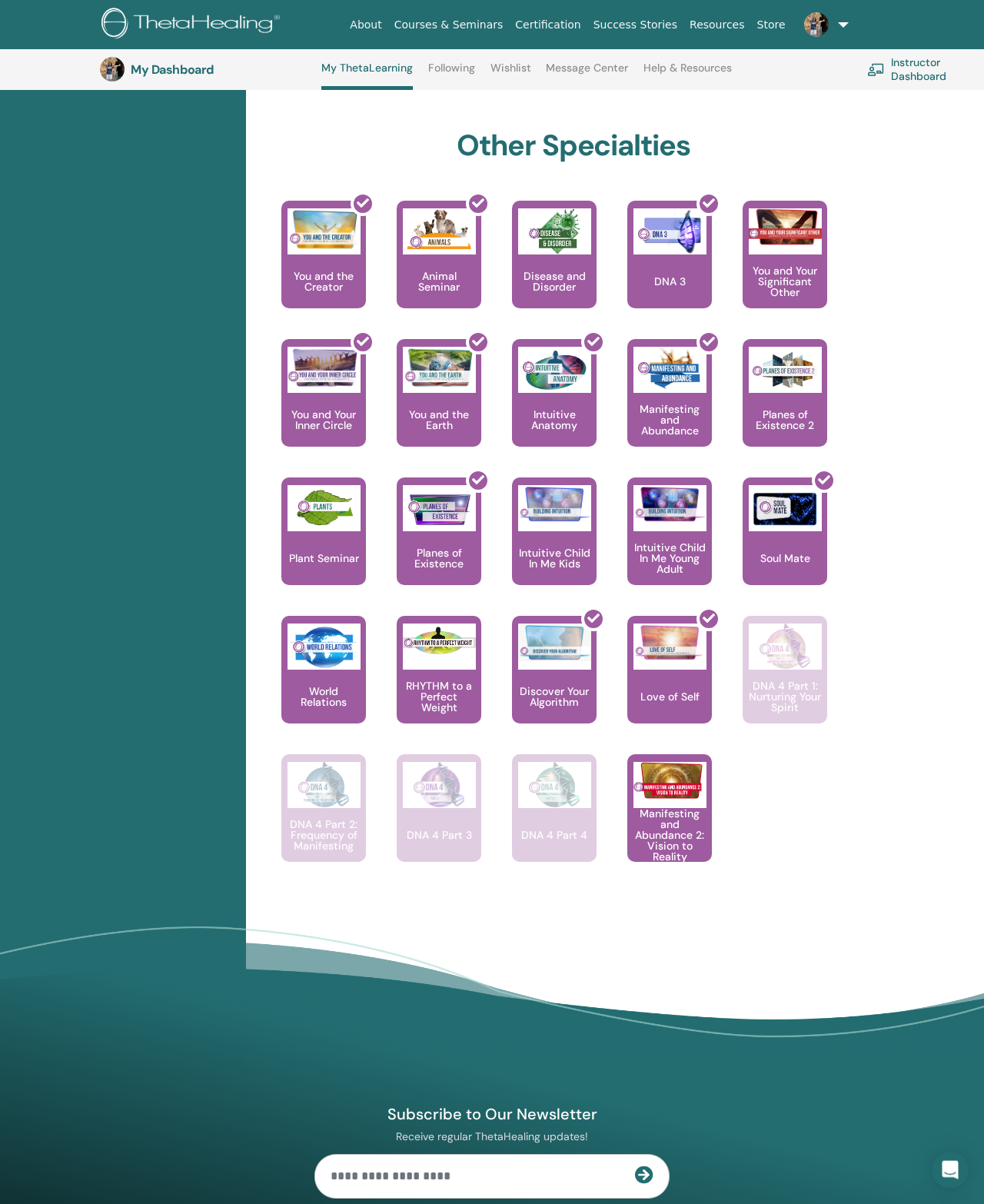
scroll to position [790, 0]
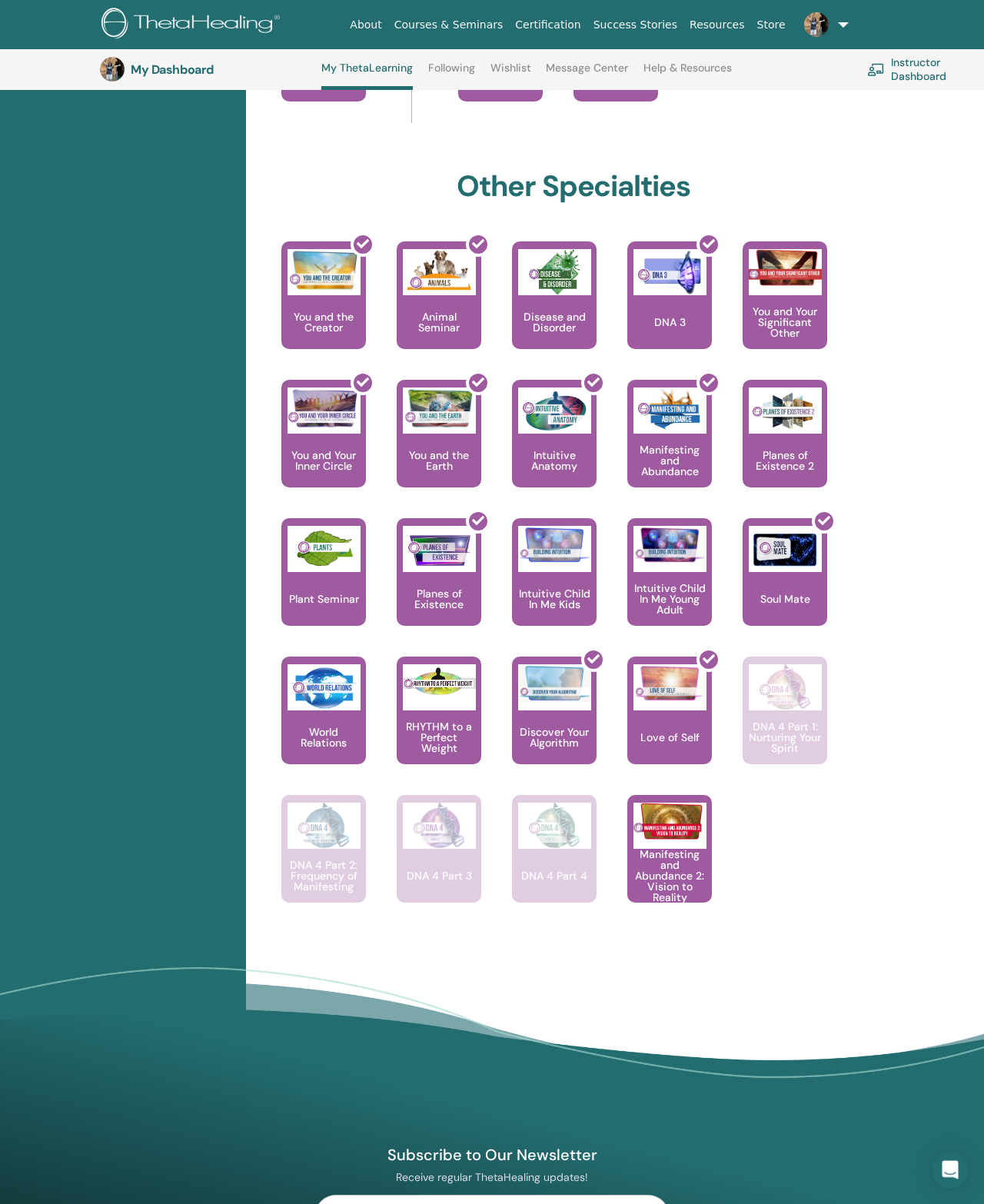
click at [791, 442] on div "Planes of Existence 2" at bounding box center [785, 433] width 85 height 107
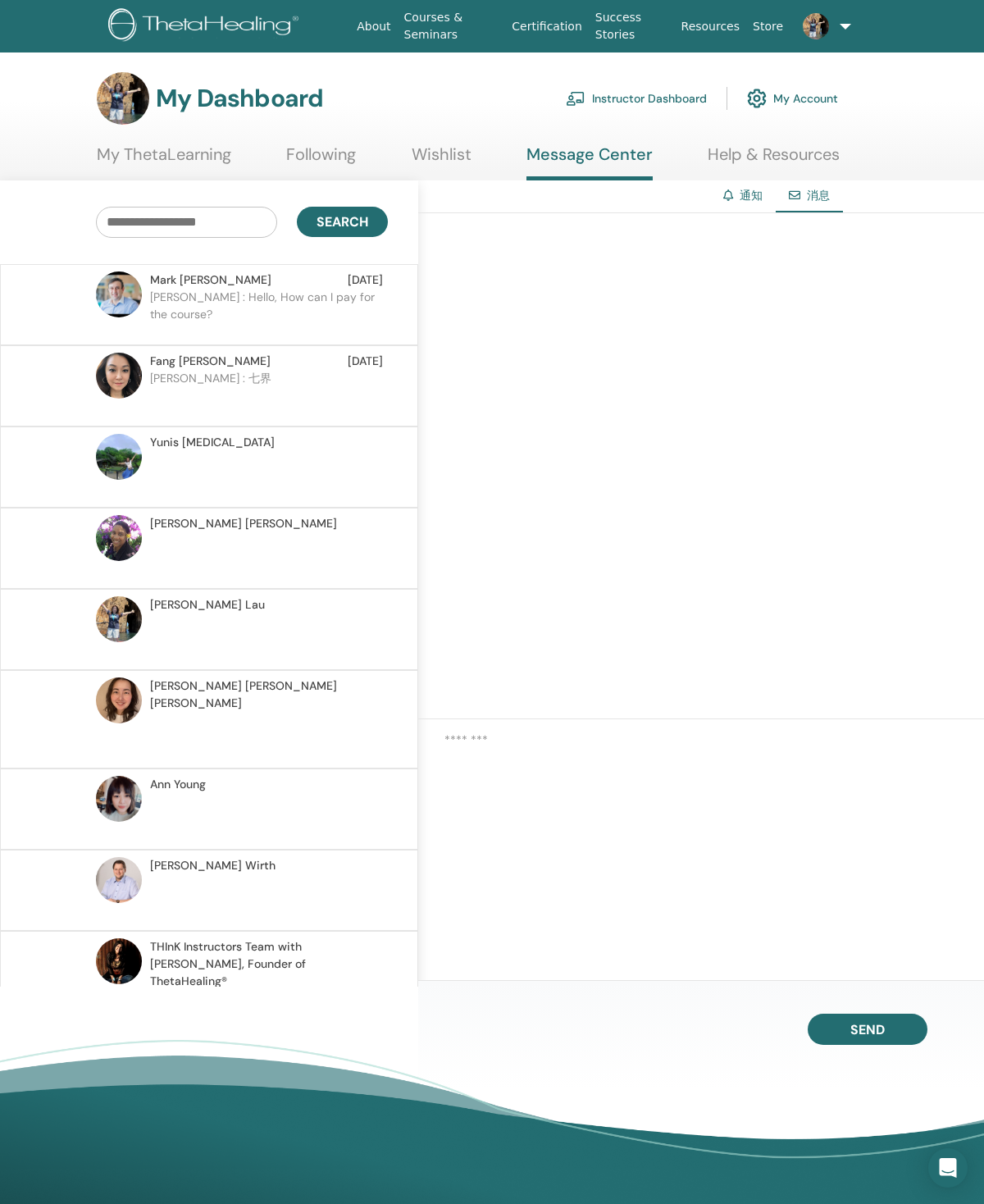
click at [157, 164] on link "My ThetaLearning" at bounding box center [163, 160] width 134 height 32
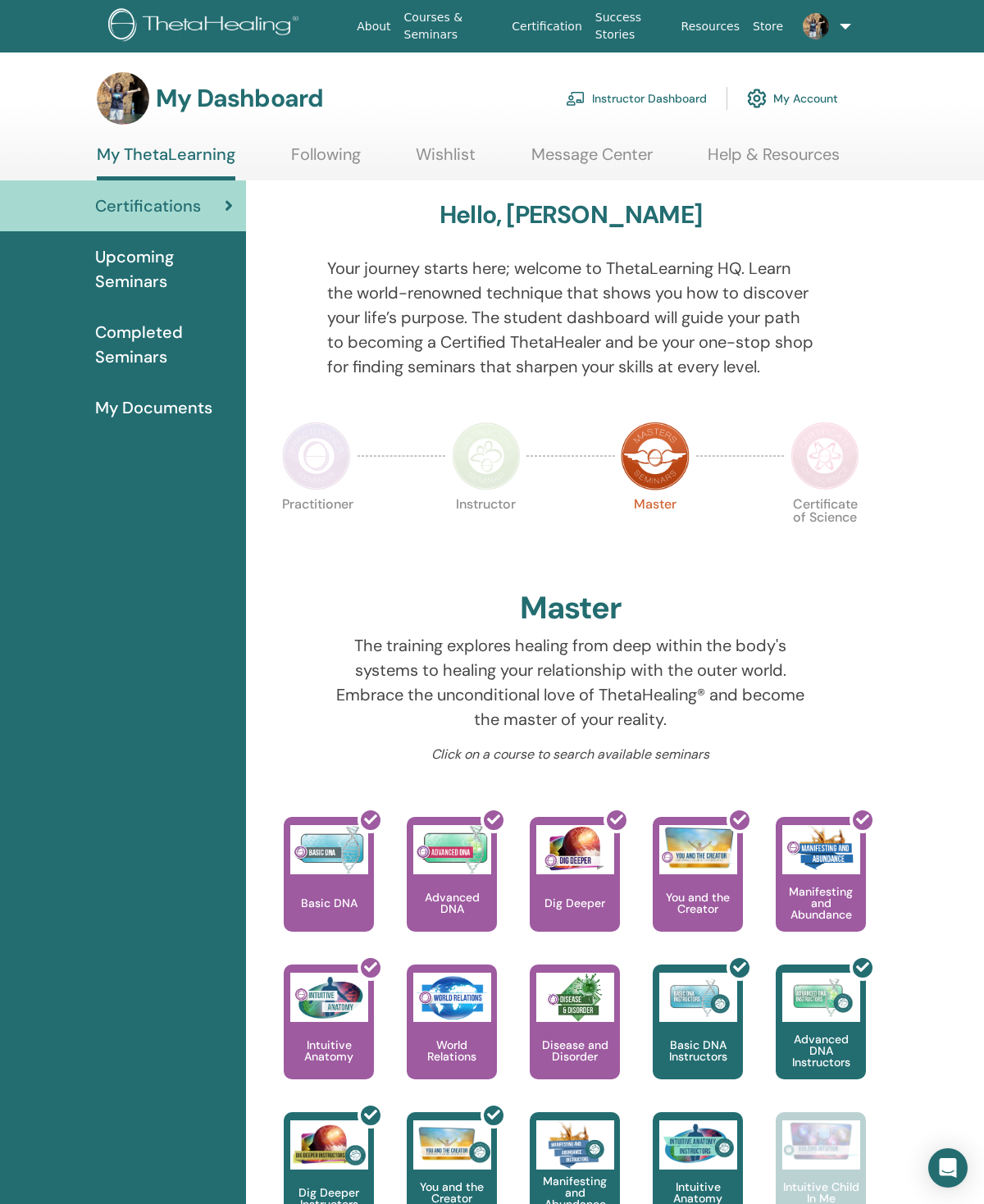
click at [817, 100] on link "My Account" at bounding box center [792, 98] width 91 height 36
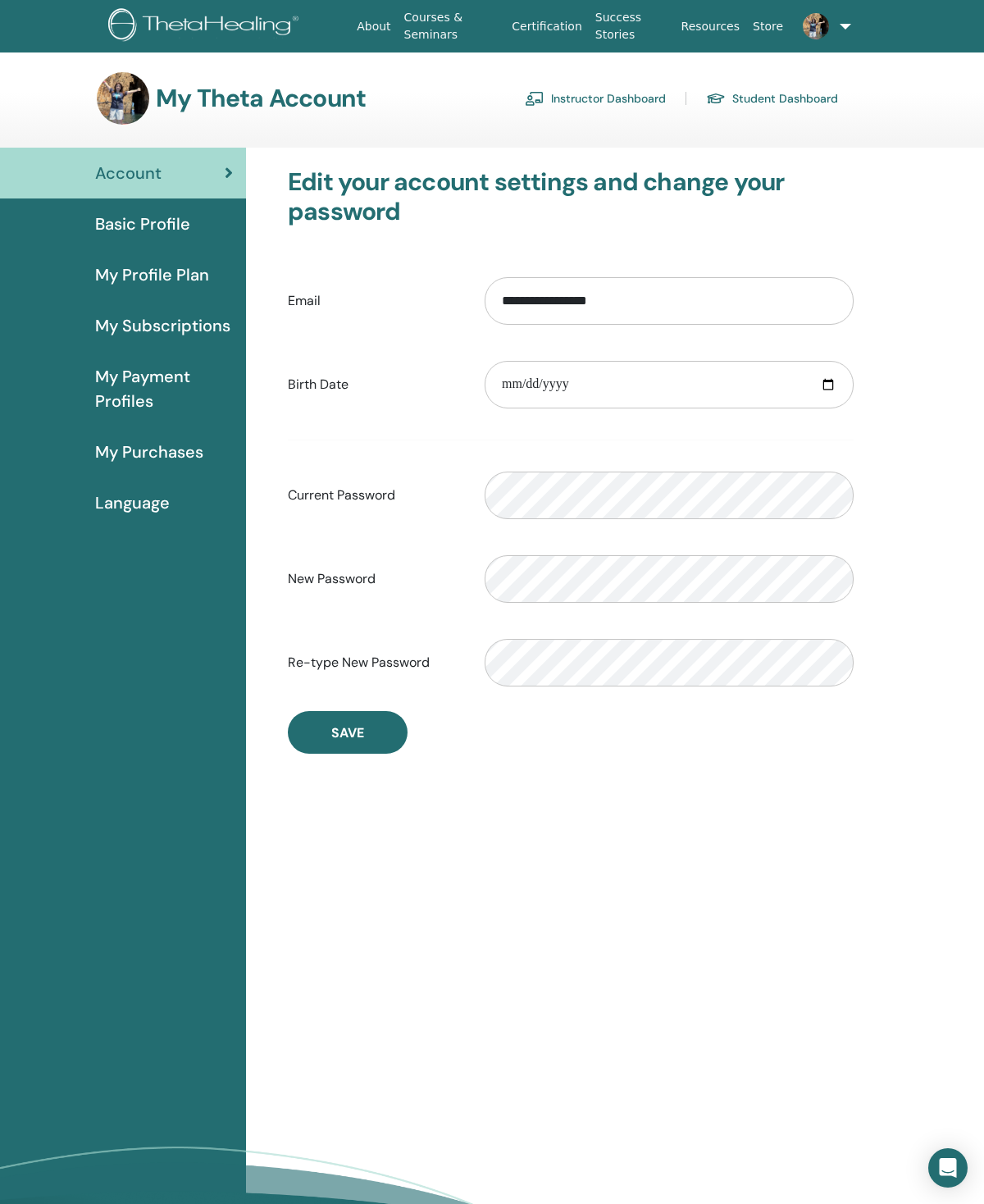
click at [202, 231] on div "Basic Profile" at bounding box center [122, 224] width 220 height 25
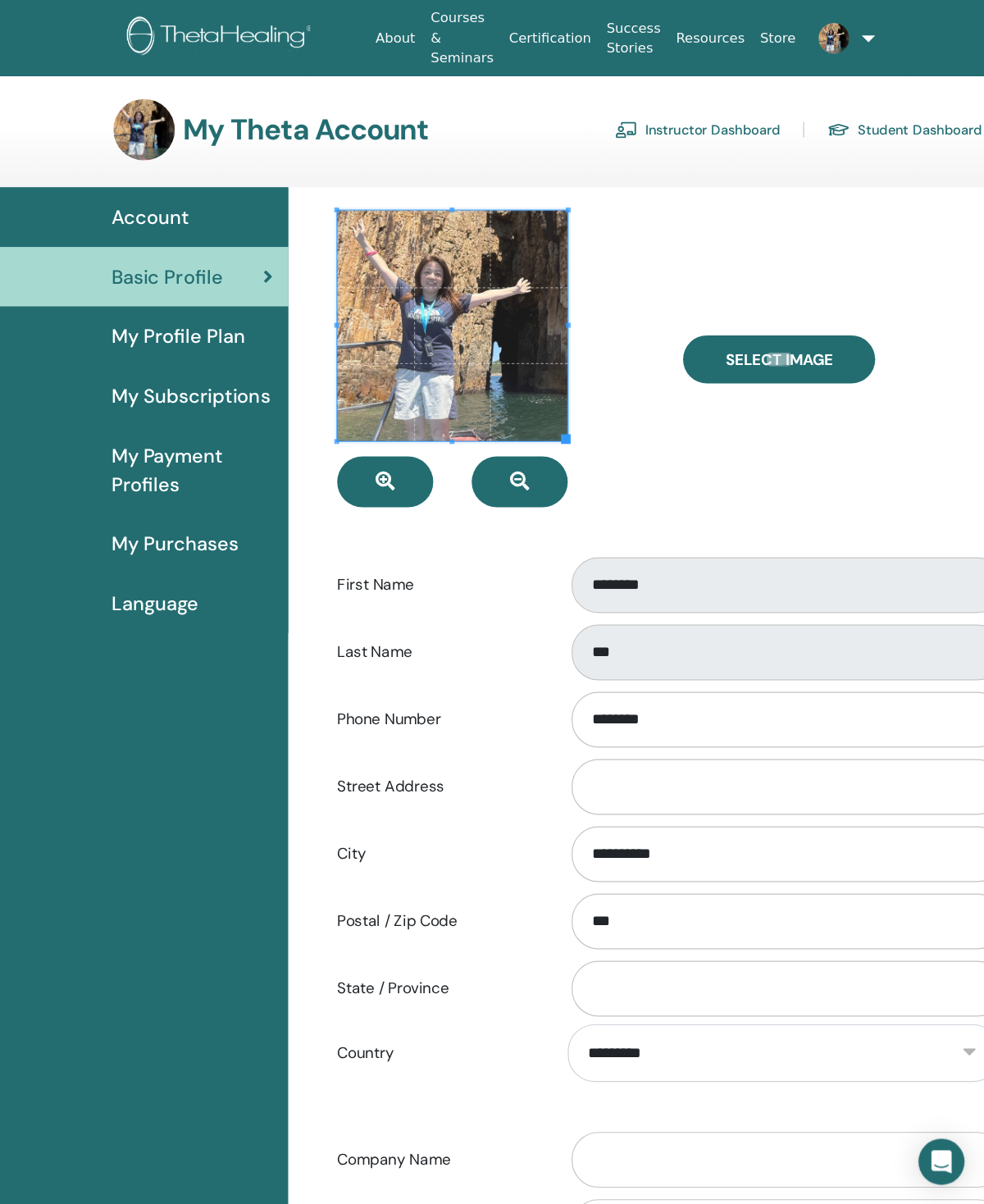
scroll to position [15, 0]
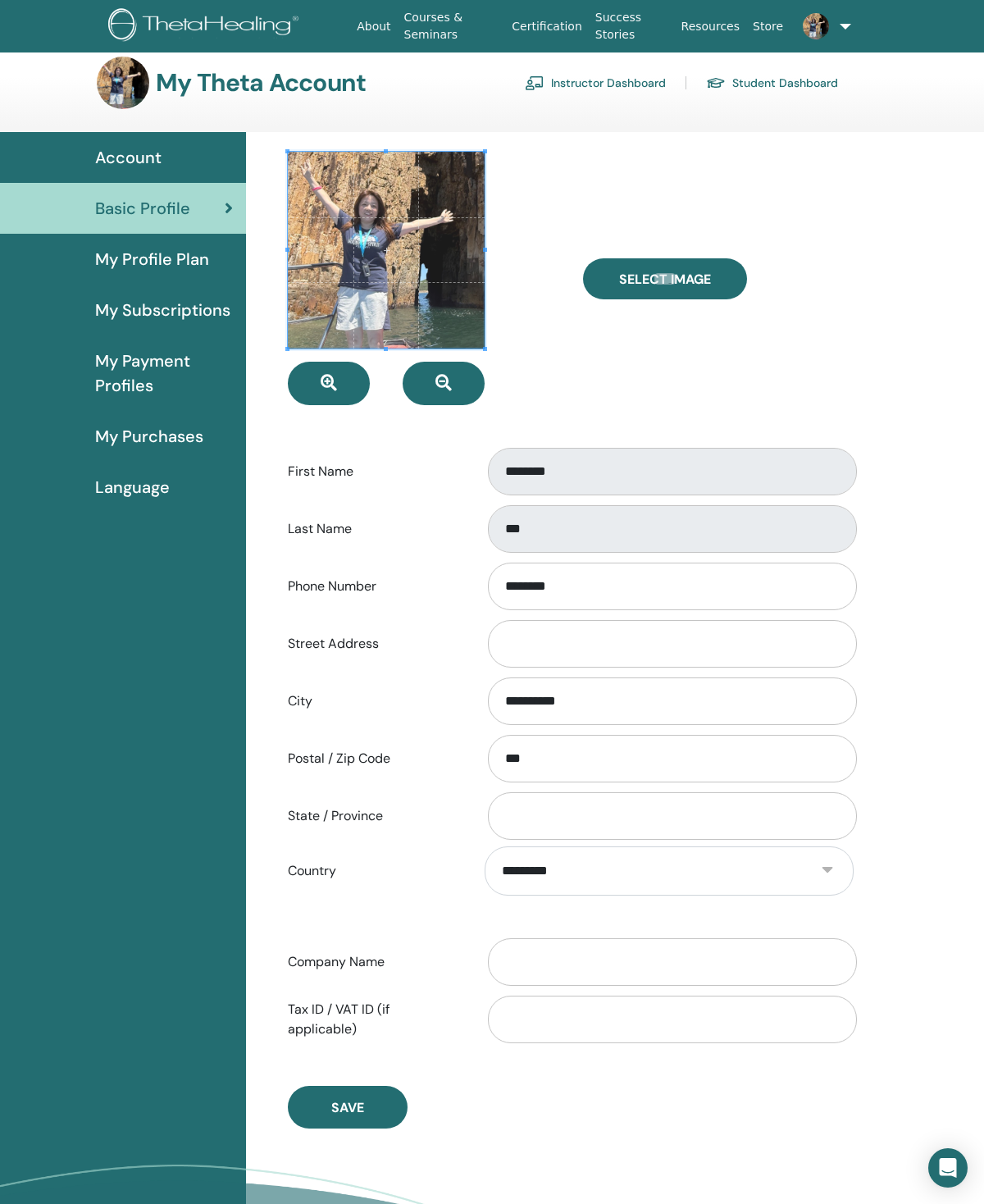
click at [714, 274] on label "Select Image" at bounding box center [665, 279] width 164 height 41
click at [676, 274] on input "Select Image" at bounding box center [665, 279] width 21 height 11
click at [714, 283] on label "Select Image" at bounding box center [665, 279] width 164 height 41
click at [676, 283] on input "Select Image" at bounding box center [665, 279] width 21 height 11
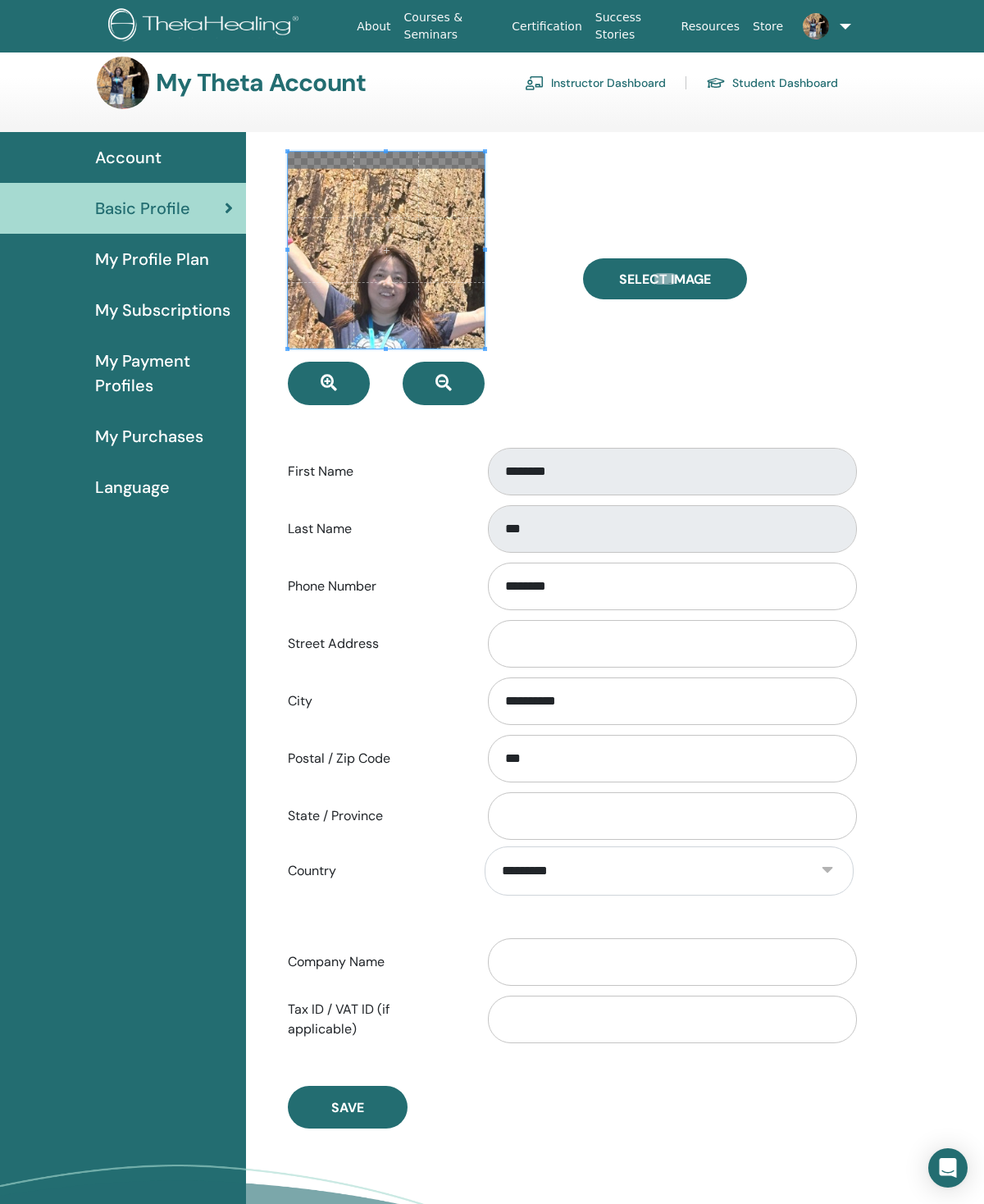
click at [419, 340] on span at bounding box center [386, 250] width 196 height 197
click at [424, 285] on span at bounding box center [386, 250] width 196 height 197
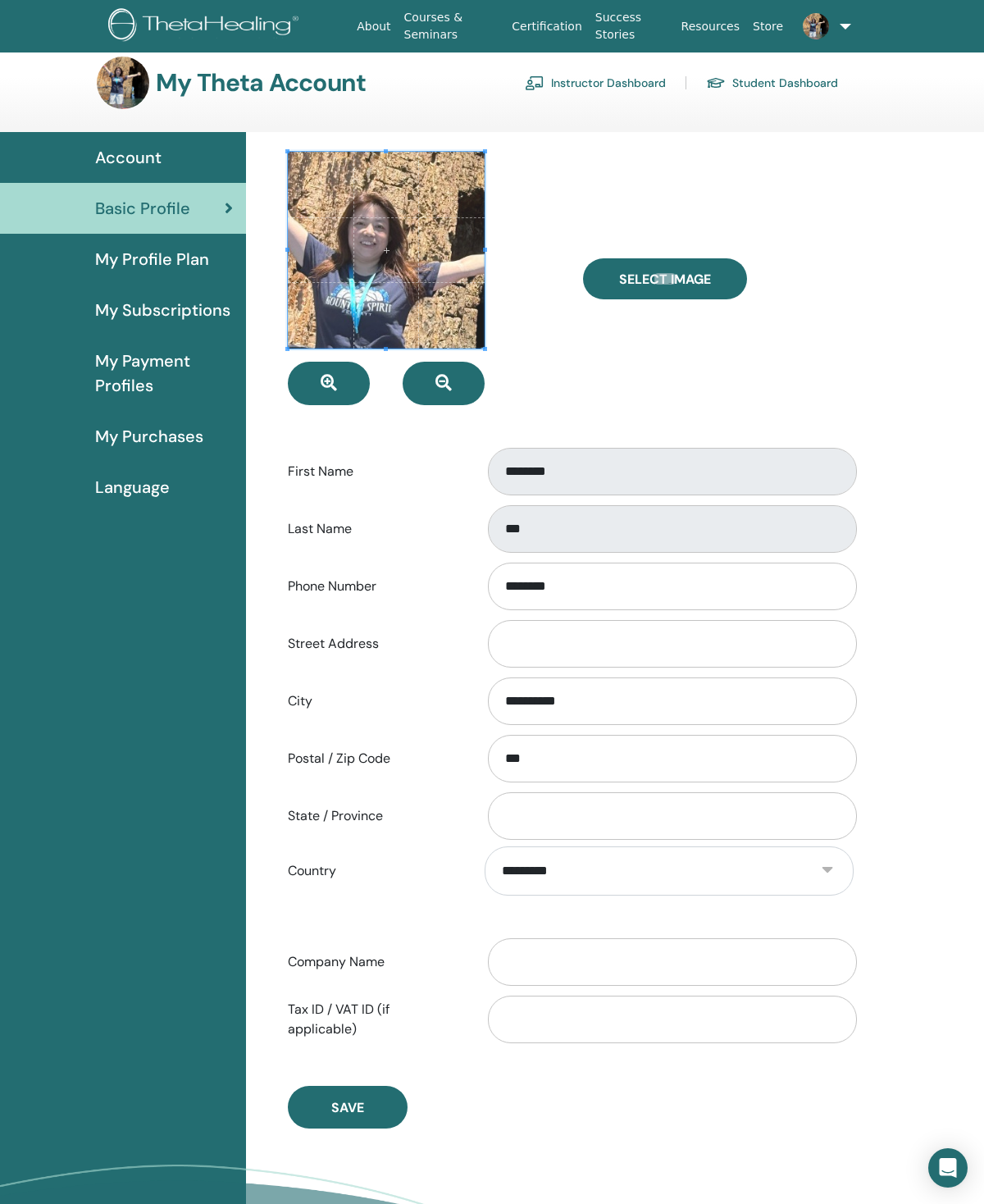
click at [418, 308] on span at bounding box center [386, 250] width 196 height 197
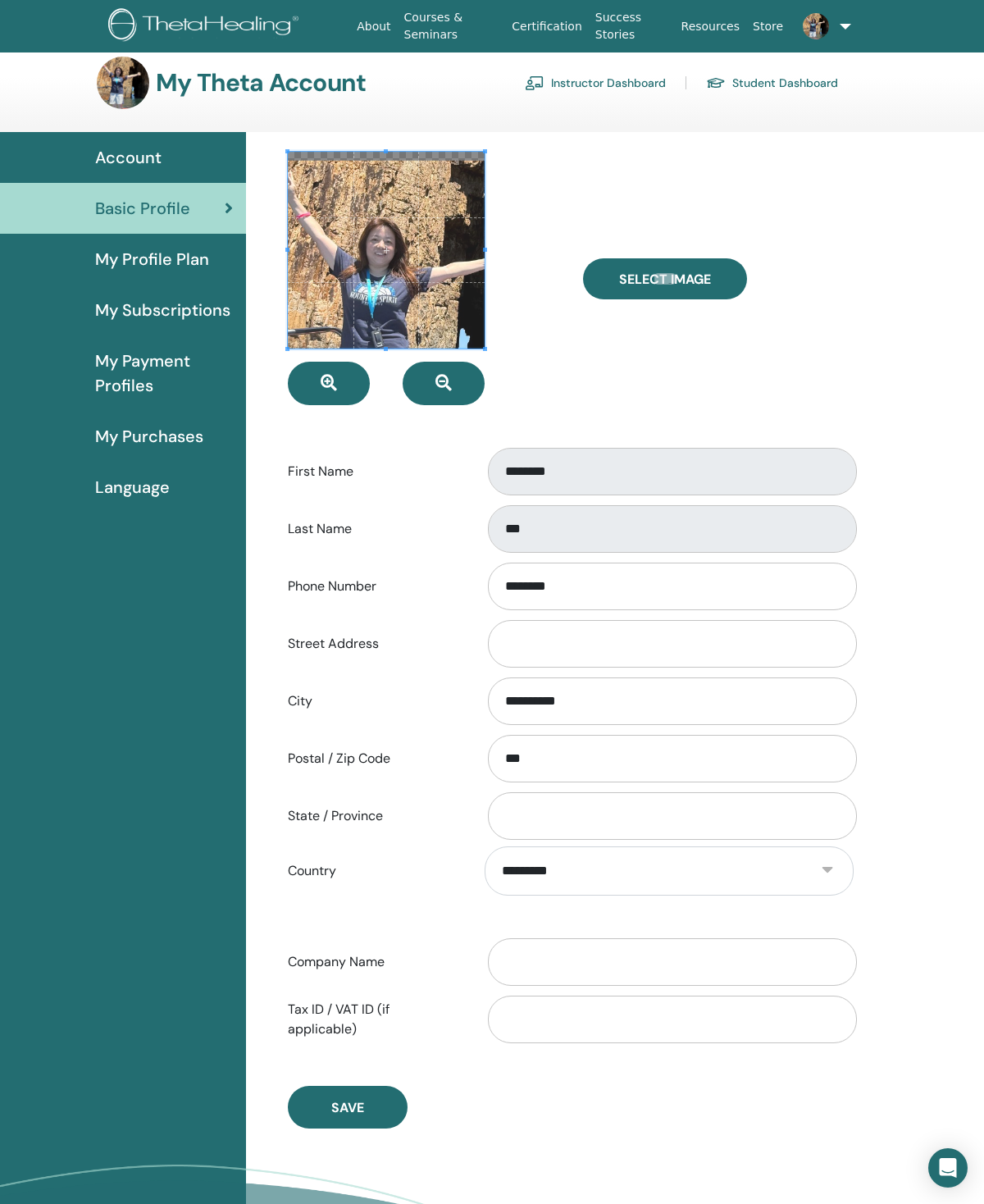
click at [397, 295] on span at bounding box center [386, 250] width 196 height 197
click at [694, 274] on span "Select Image" at bounding box center [665, 279] width 91 height 17
click at [676, 274] on input "Select Image" at bounding box center [665, 279] width 21 height 11
type input "**********"
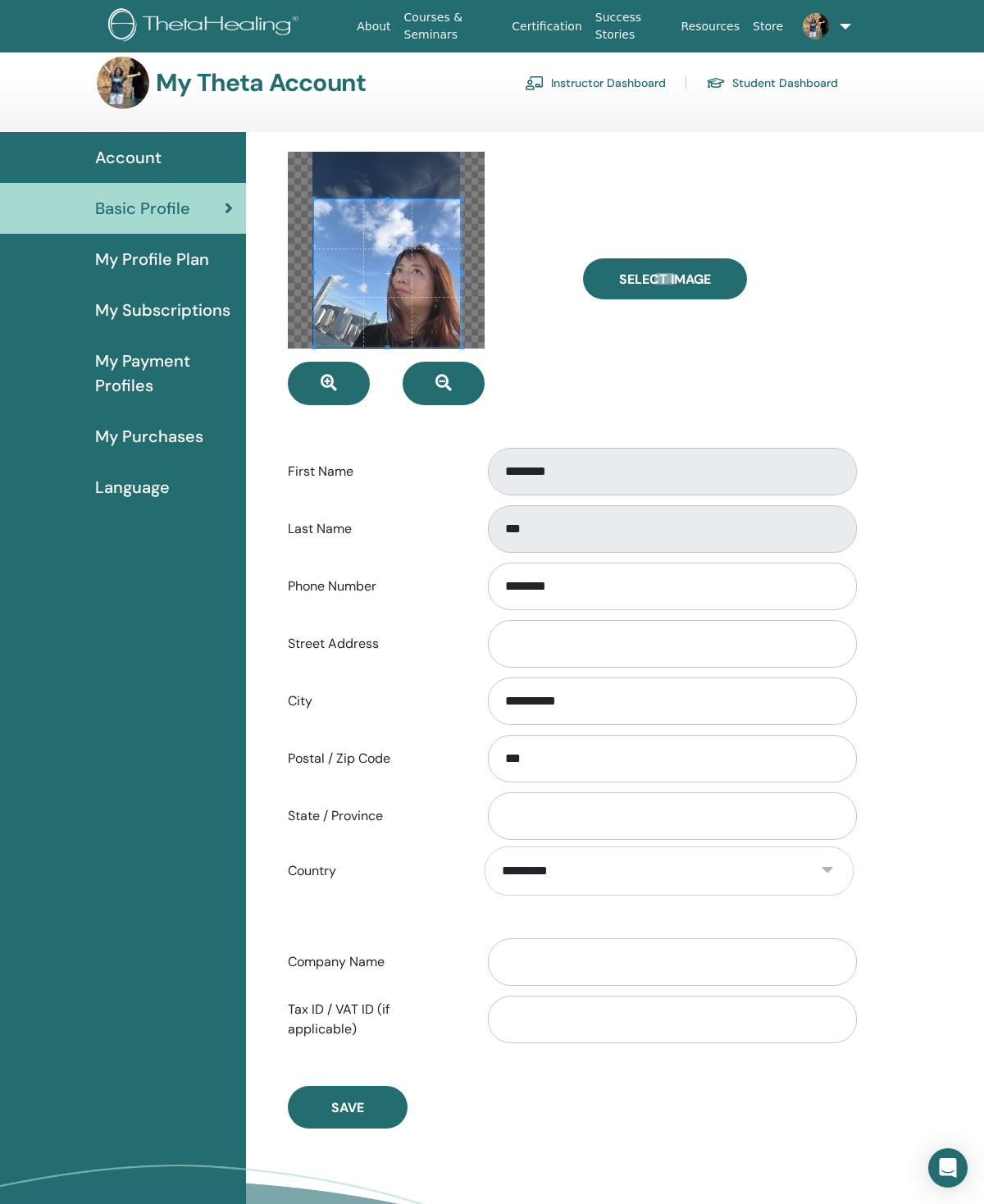
click at [697, 276] on span "Select Image" at bounding box center [665, 279] width 91 height 17
click at [676, 276] on input "Select Image" at bounding box center [665, 279] width 21 height 11
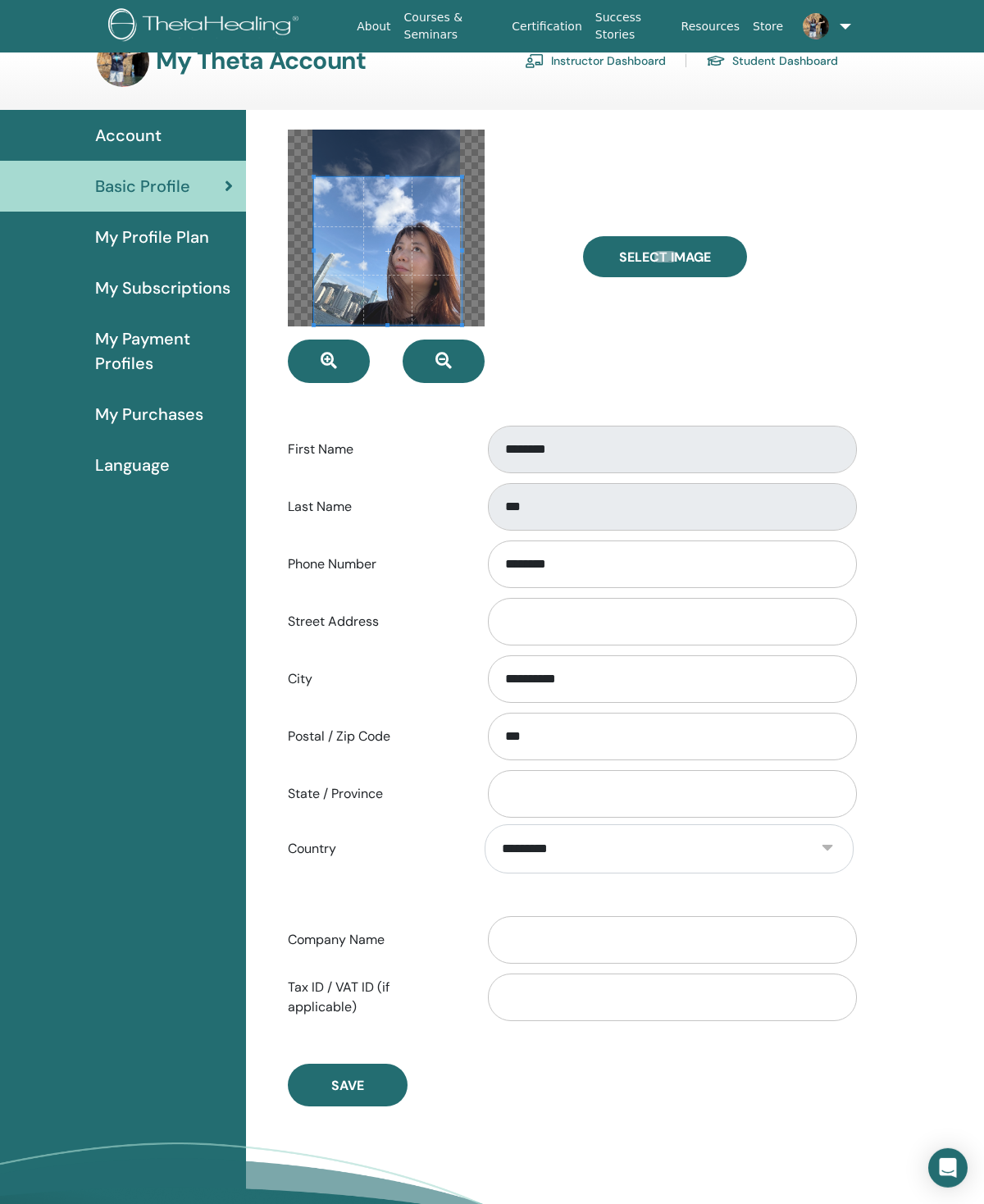
scroll to position [38, 0]
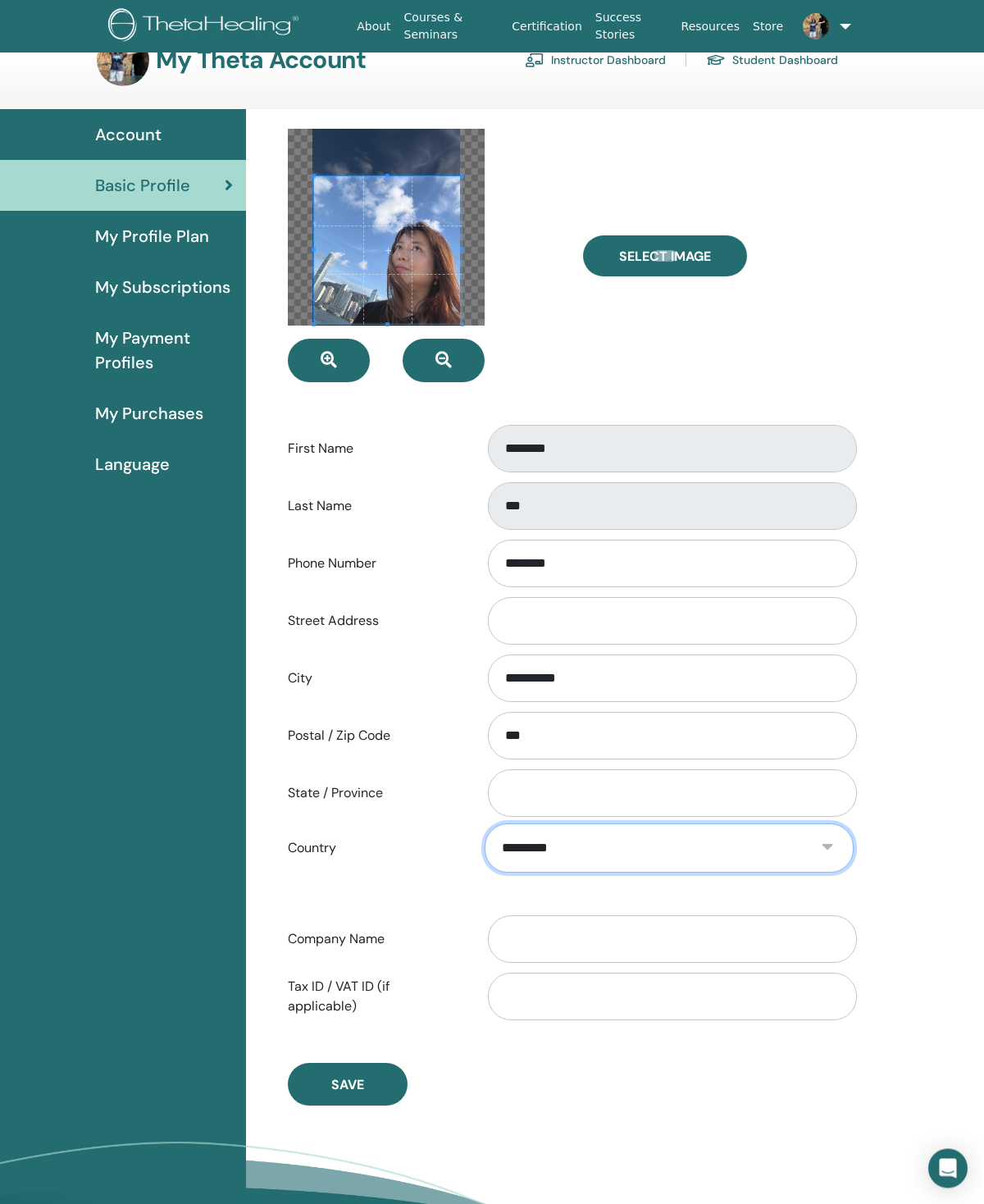
click at [690, 858] on select "**********" at bounding box center [669, 849] width 369 height 50
click at [371, 1026] on button "Save" at bounding box center [348, 1084] width 120 height 43
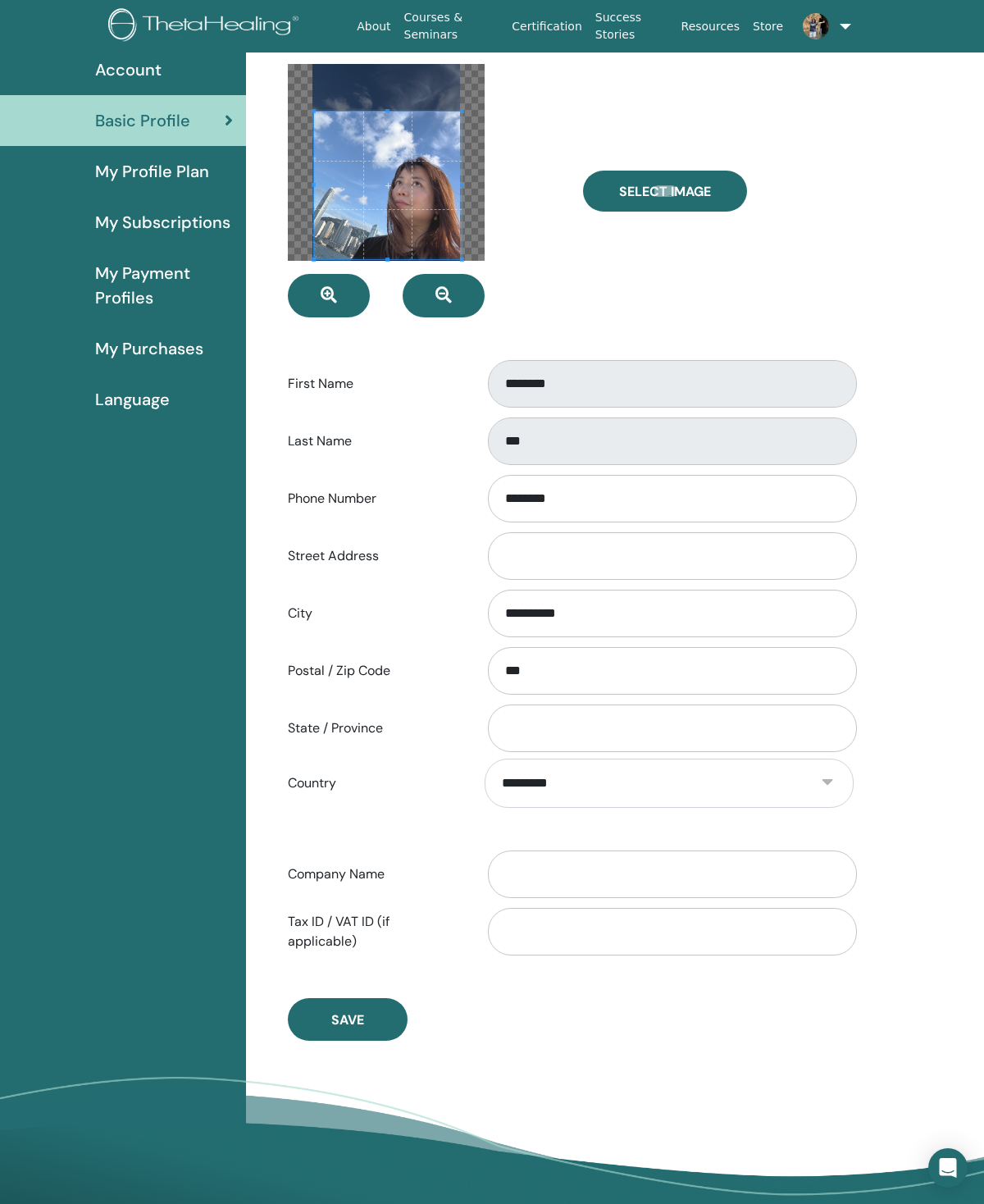
click at [360, 1009] on button "Save" at bounding box center [348, 1019] width 120 height 43
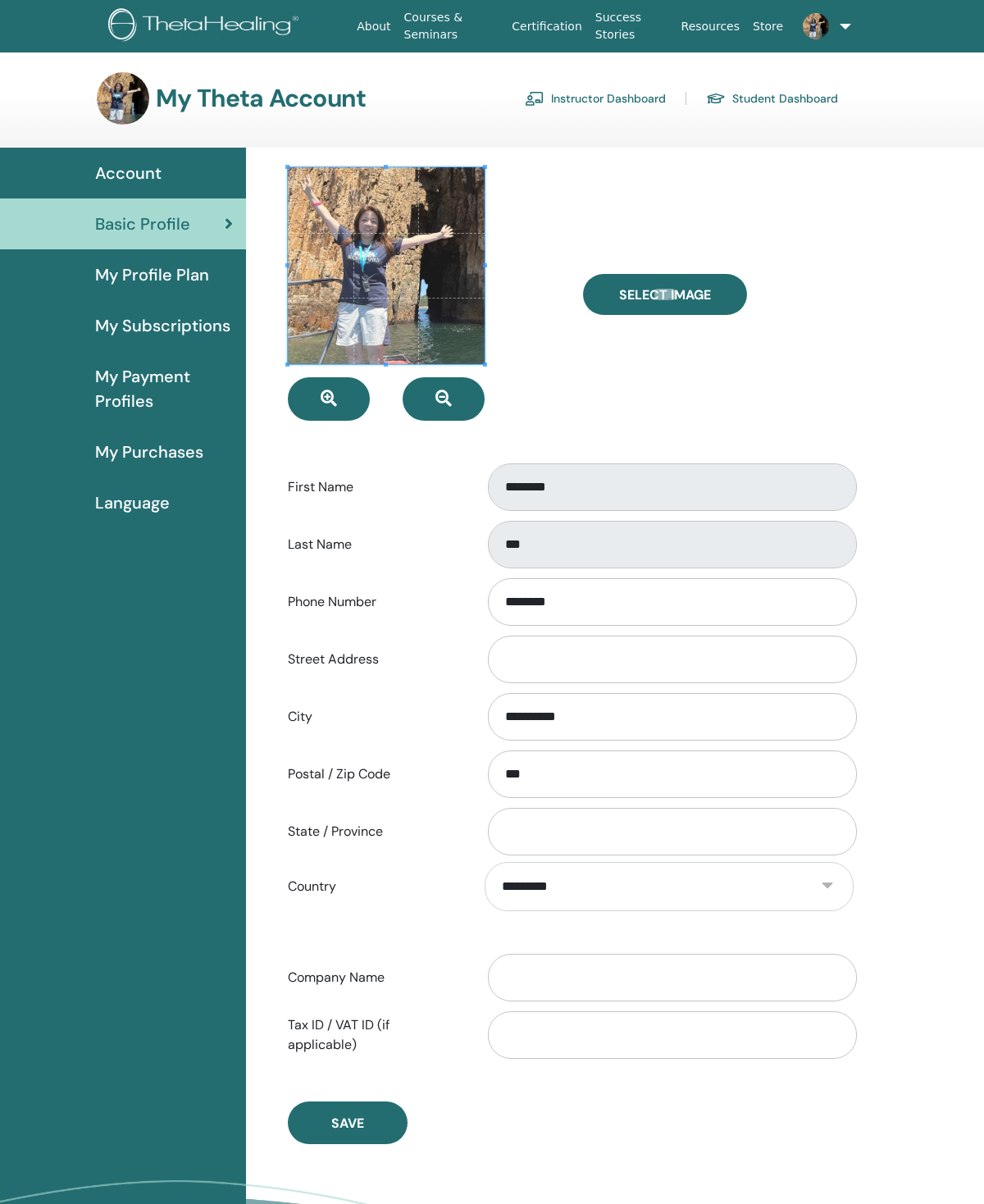
scroll to position [15, 0]
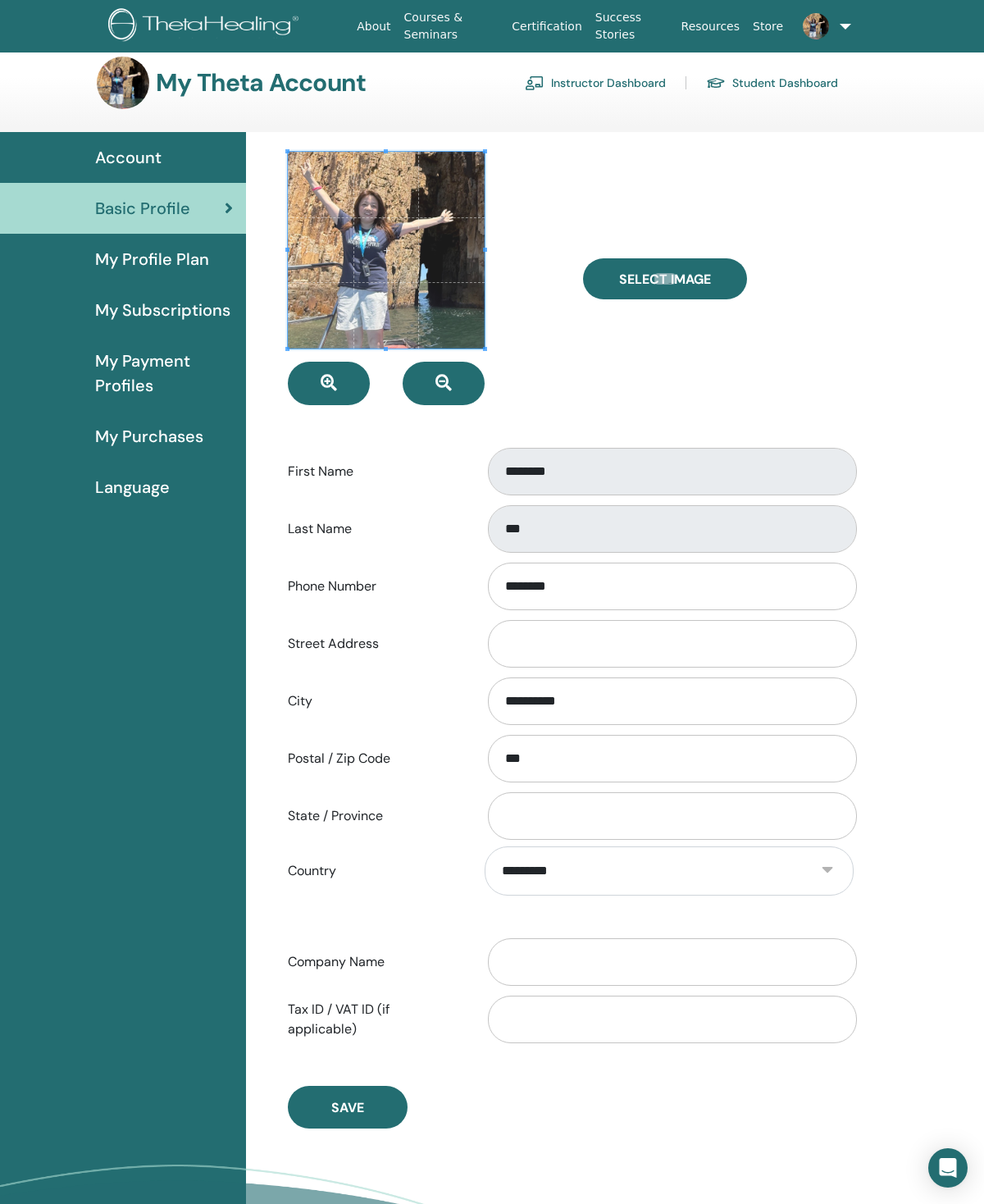
click at [208, 269] on div "My Profile Plan" at bounding box center [122, 259] width 220 height 25
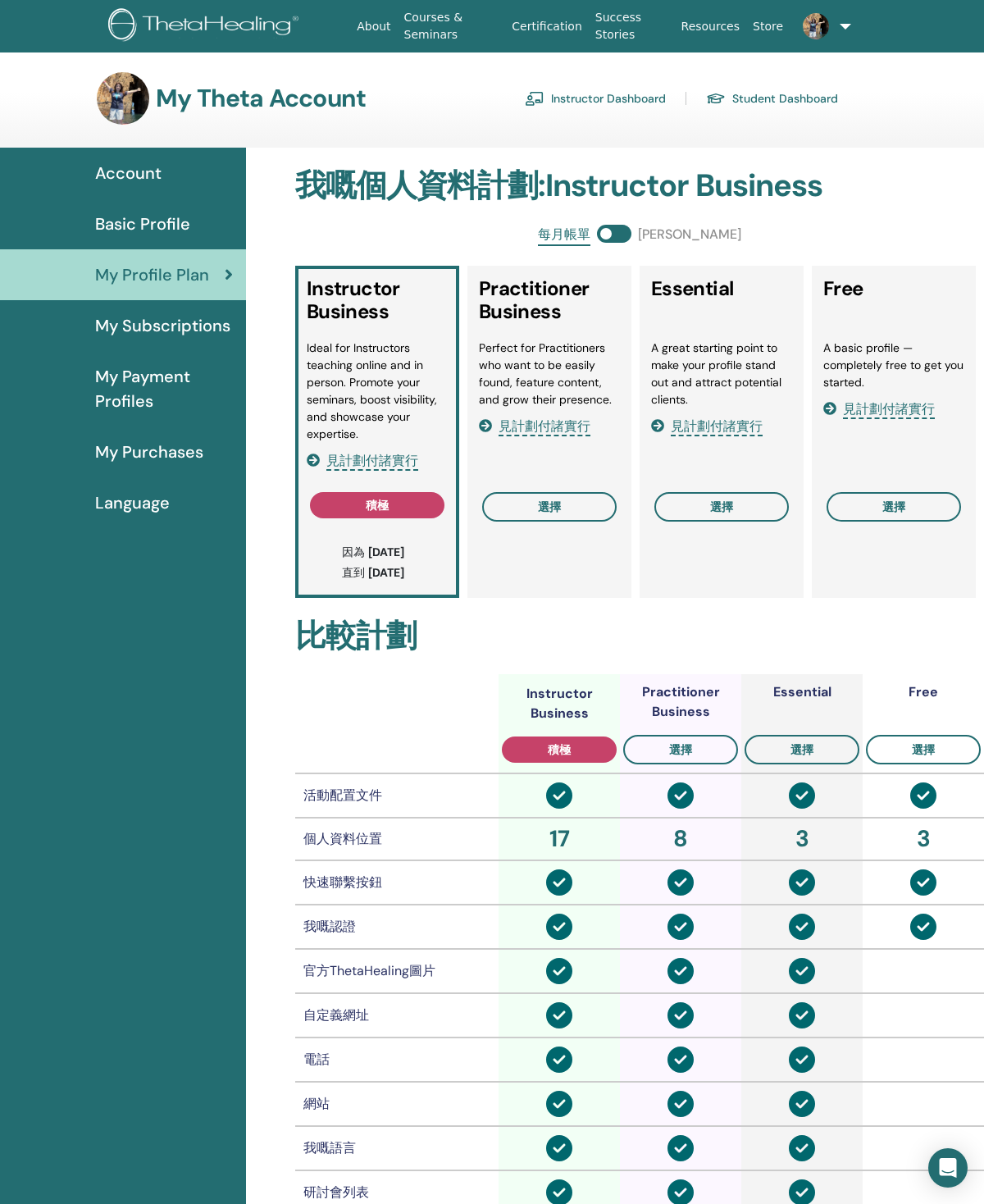
click at [181, 173] on div "Account" at bounding box center [122, 173] width 220 height 25
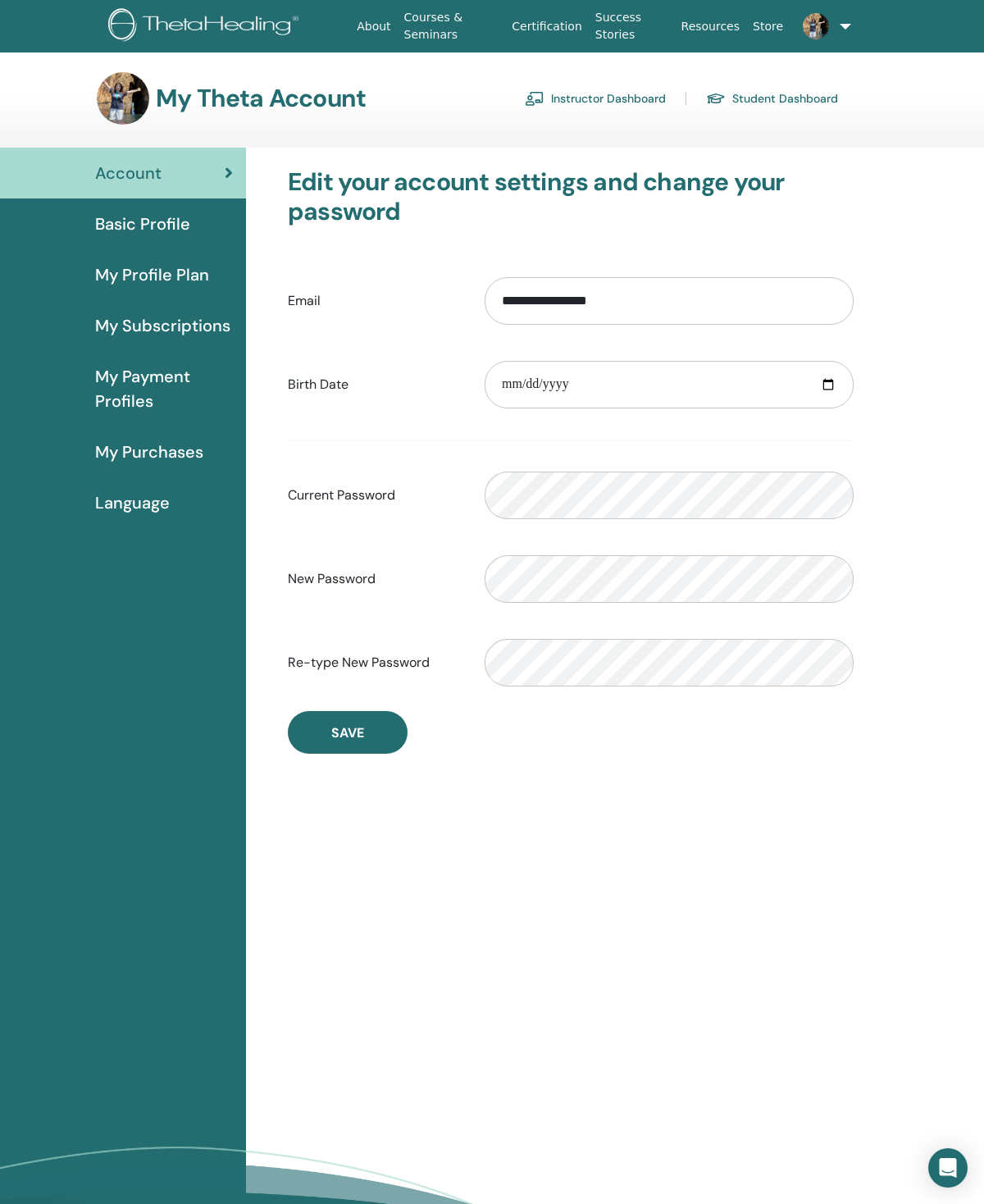
click at [168, 396] on span "My Payment Profiles" at bounding box center [163, 389] width 138 height 50
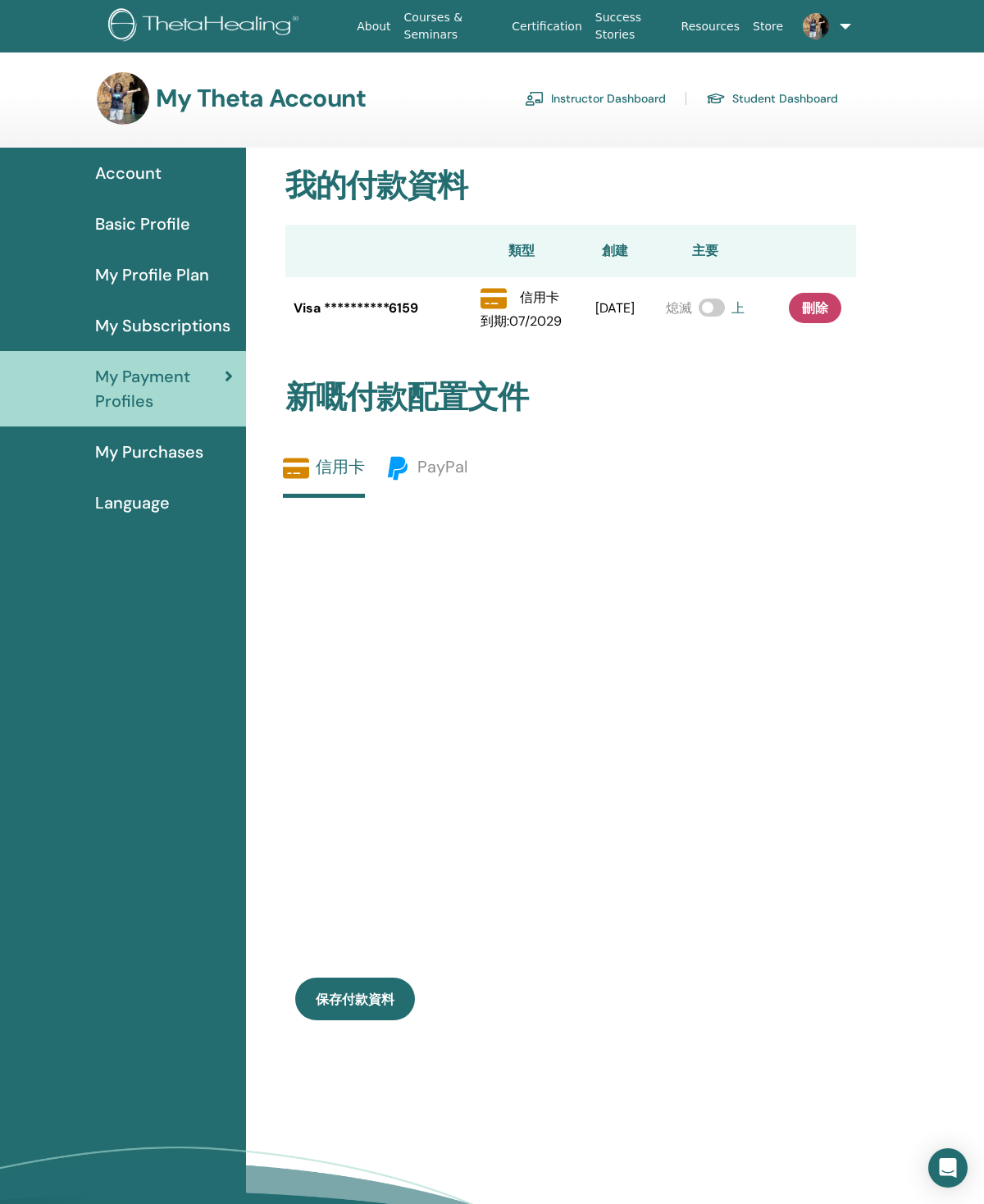
click at [202, 326] on span "My Subscriptions" at bounding box center [162, 326] width 135 height 25
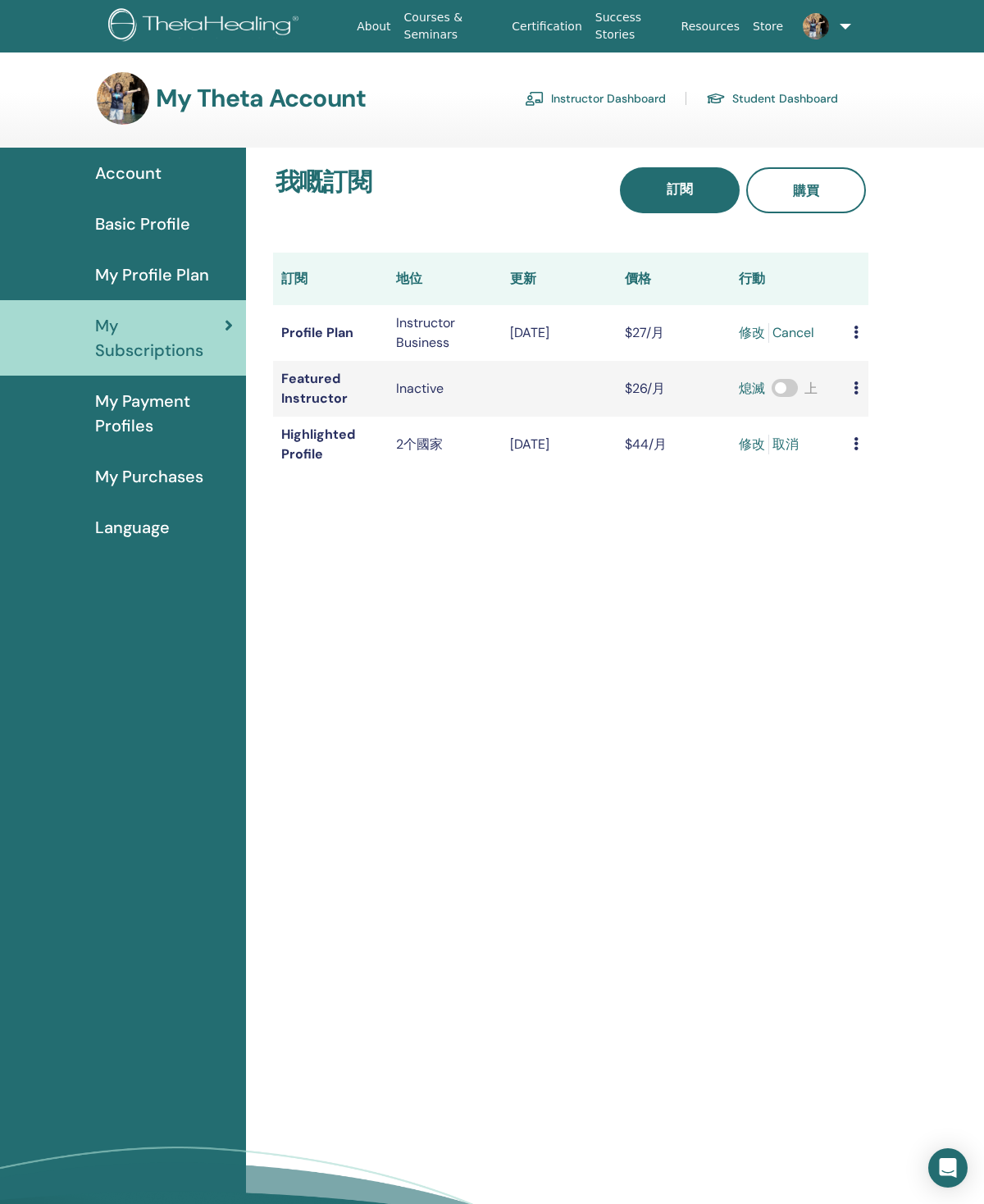
click at [739, 443] on link "修改" at bounding box center [752, 444] width 26 height 20
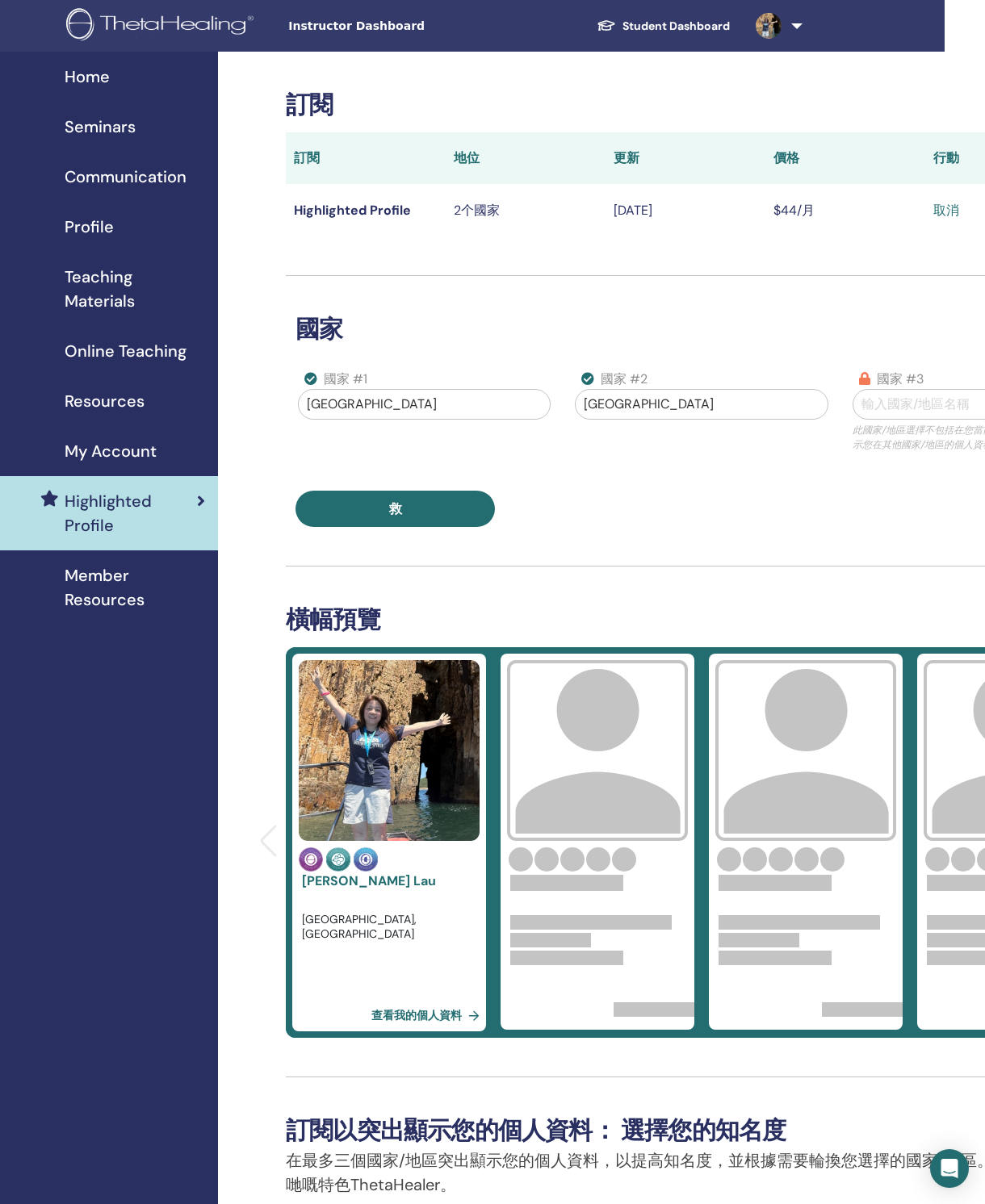
scroll to position [0, 19]
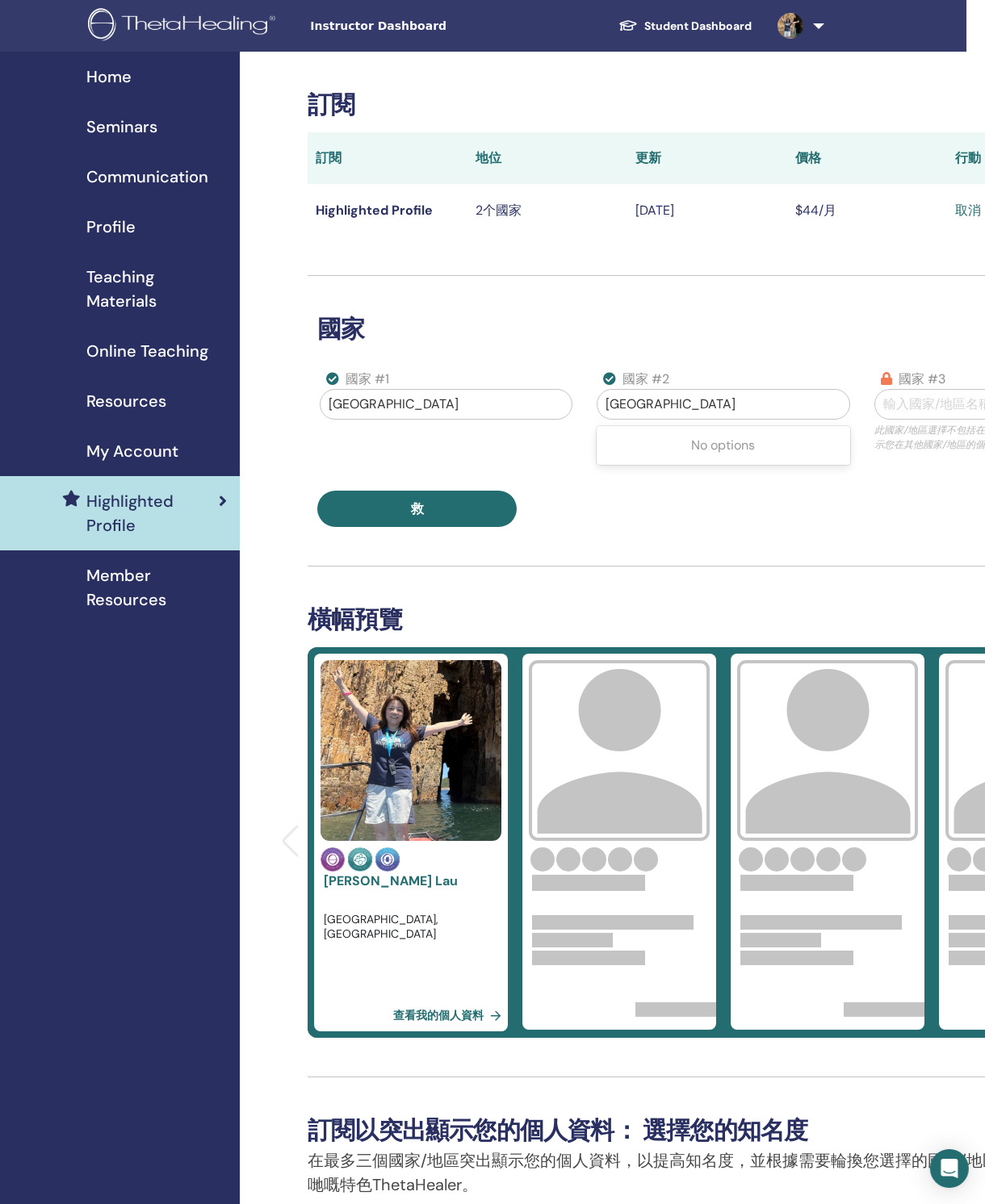
click at [588, 561] on div "訂閱 訂閱 地位 更新 價格 行動 Highlighted Profile 2个國家 Oct/13, 2025 $44/月 取消 國家 國家 #1 Hong …" at bounding box center [723, 834] width 831 height 1488
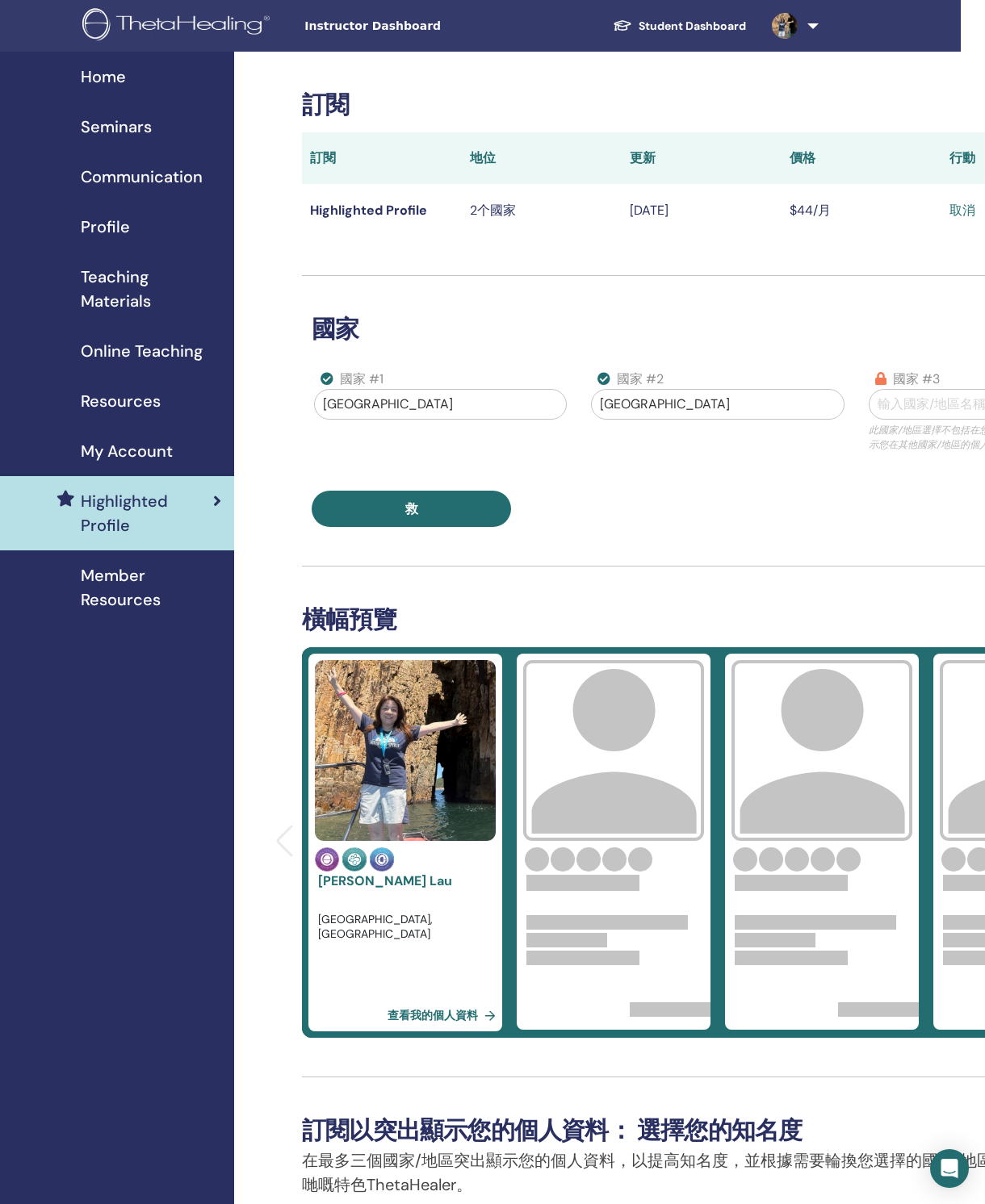
scroll to position [0, 0]
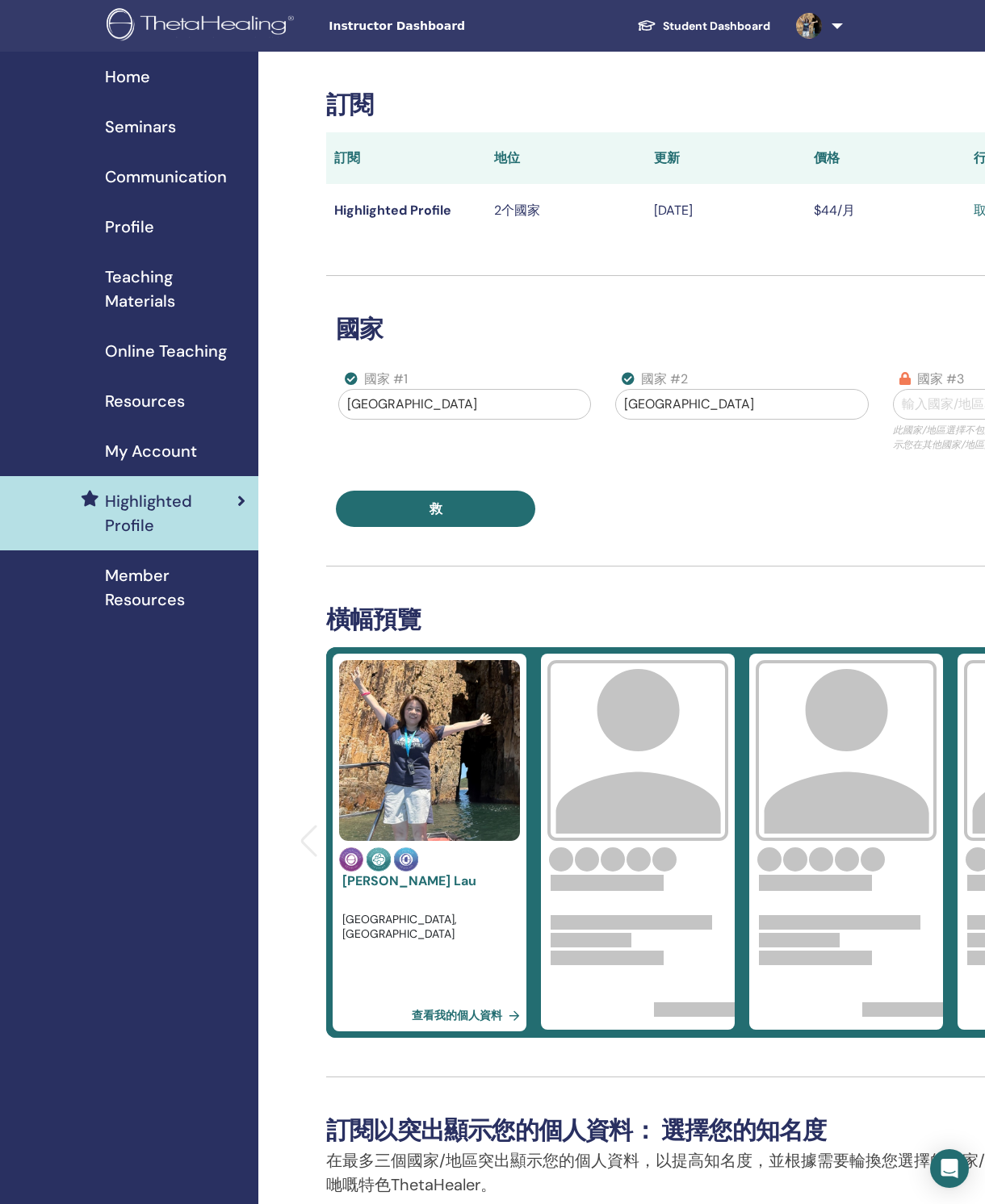
click at [190, 593] on span "Member Resources" at bounding box center [175, 588] width 140 height 49
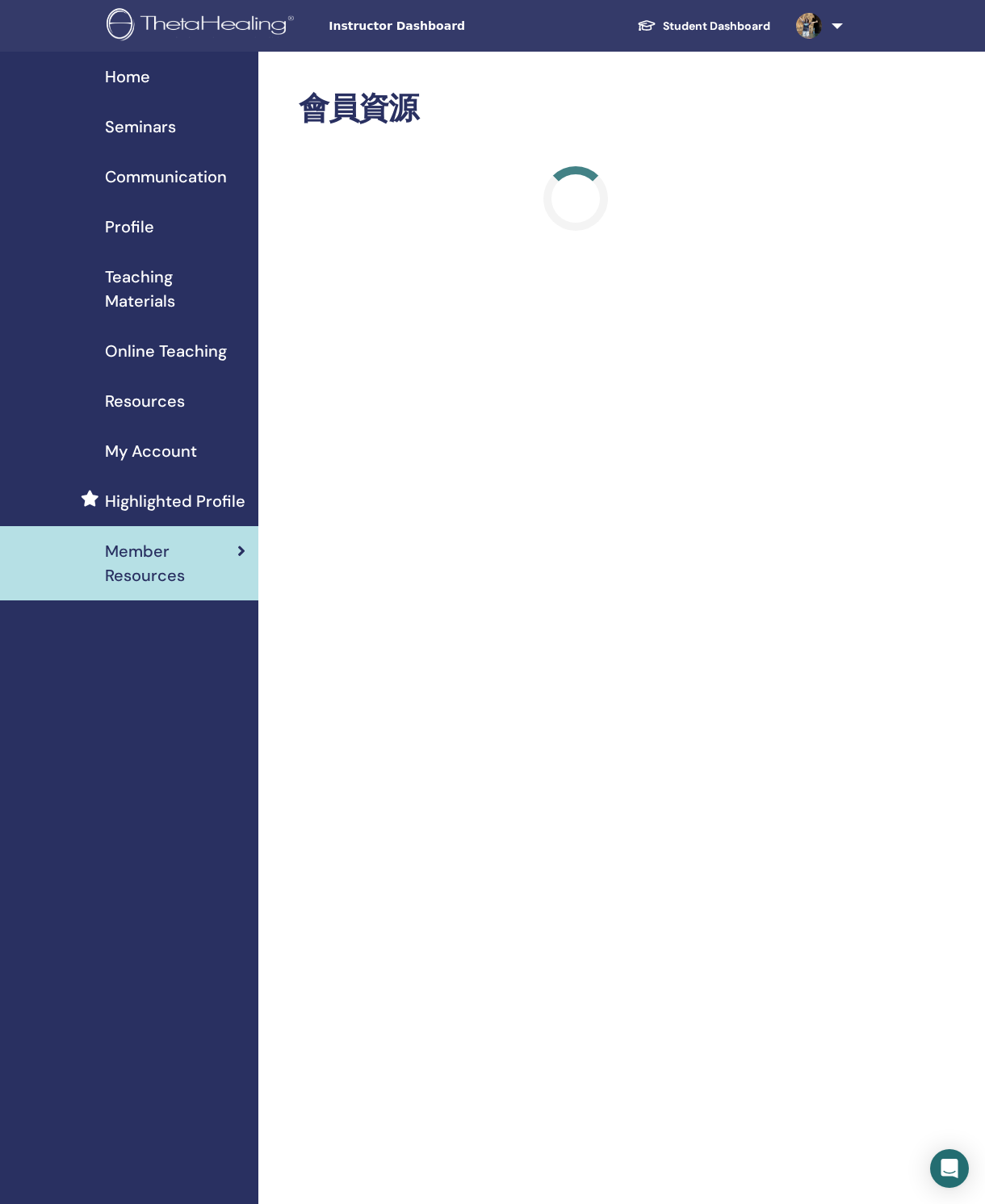
click at [165, 285] on span "Teaching Materials" at bounding box center [175, 289] width 140 height 49
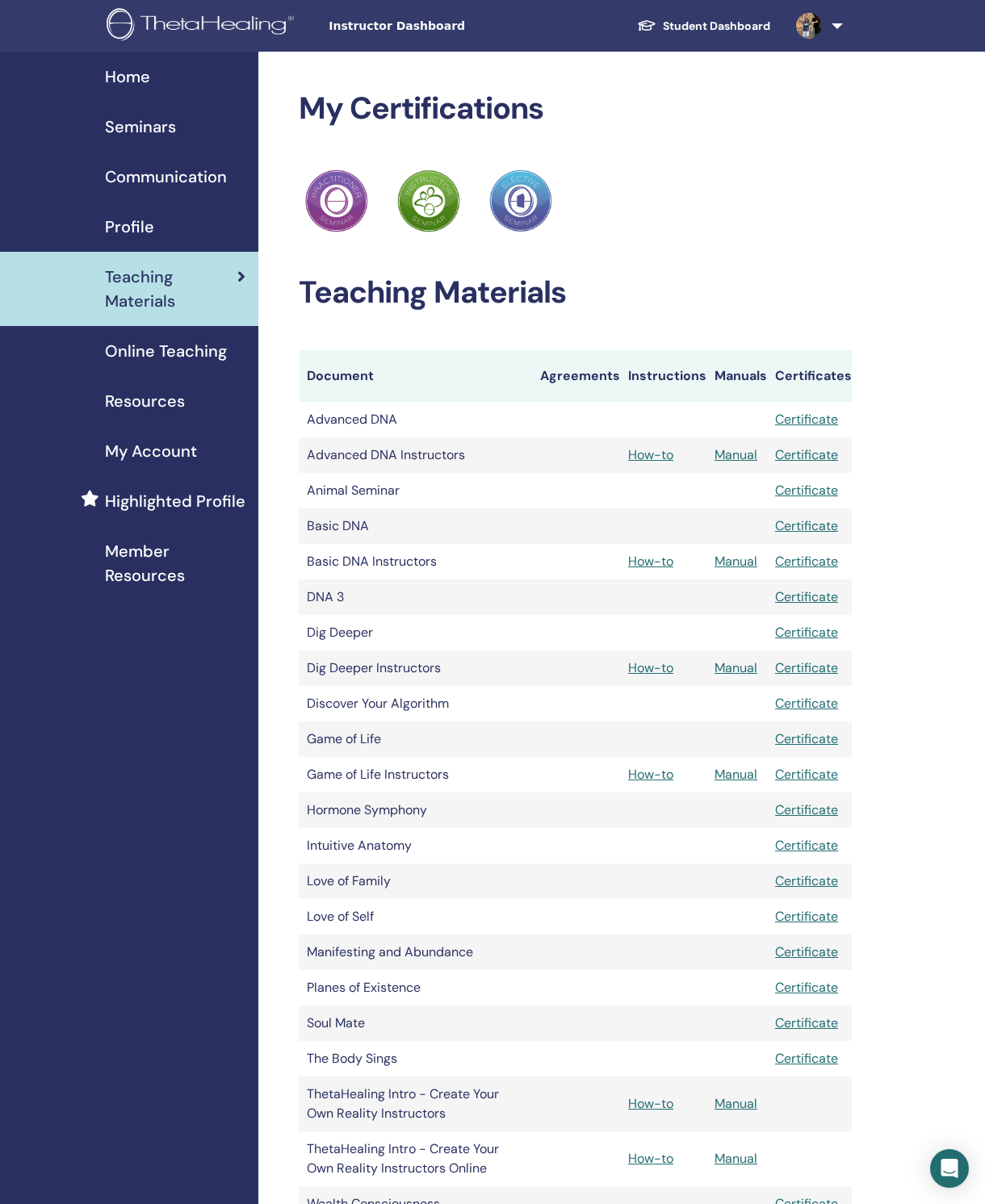
click at [177, 398] on span "Resources" at bounding box center [145, 401] width 80 height 24
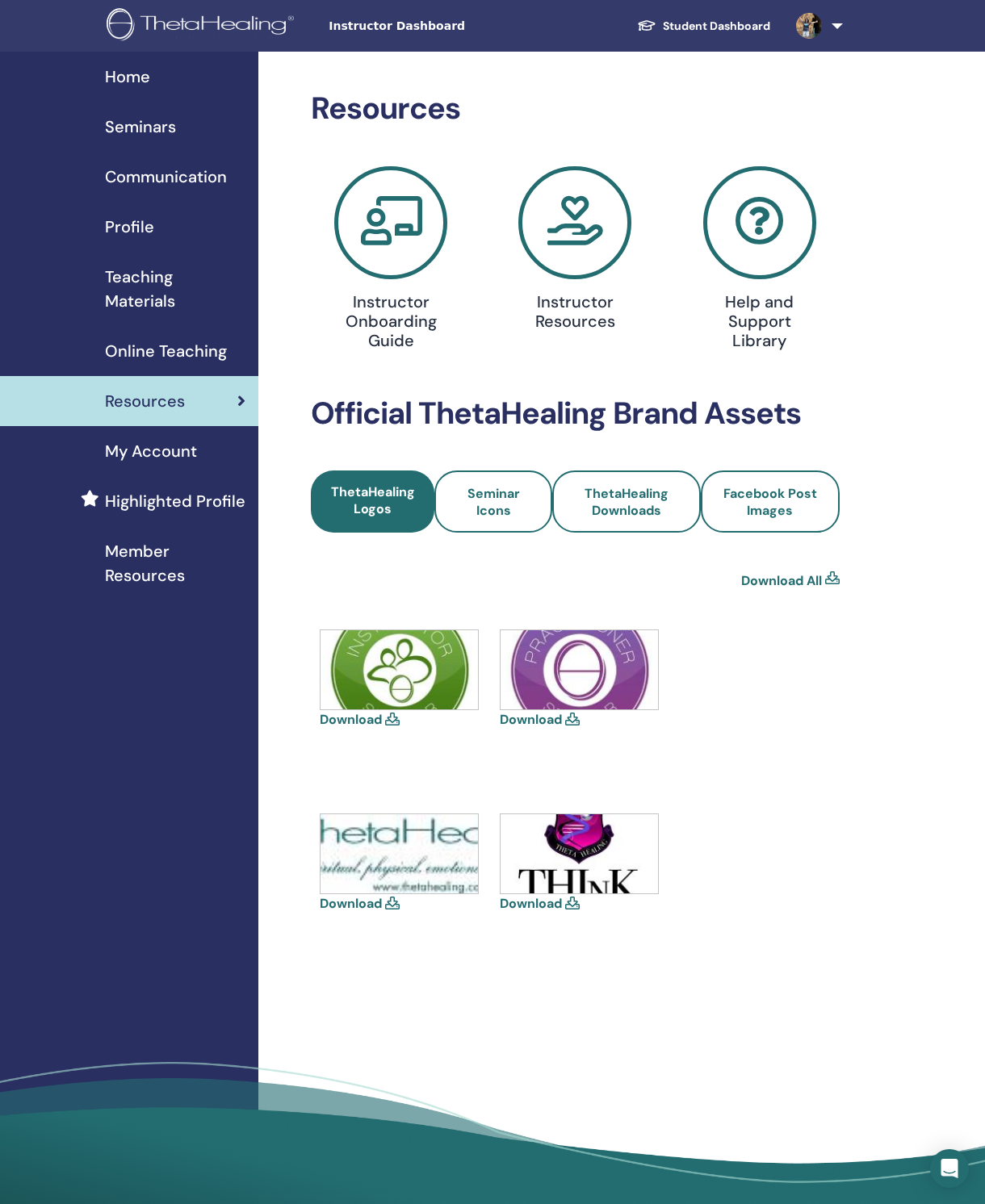
click at [651, 509] on span "ThetaHealing Downloads" at bounding box center [627, 502] width 84 height 34
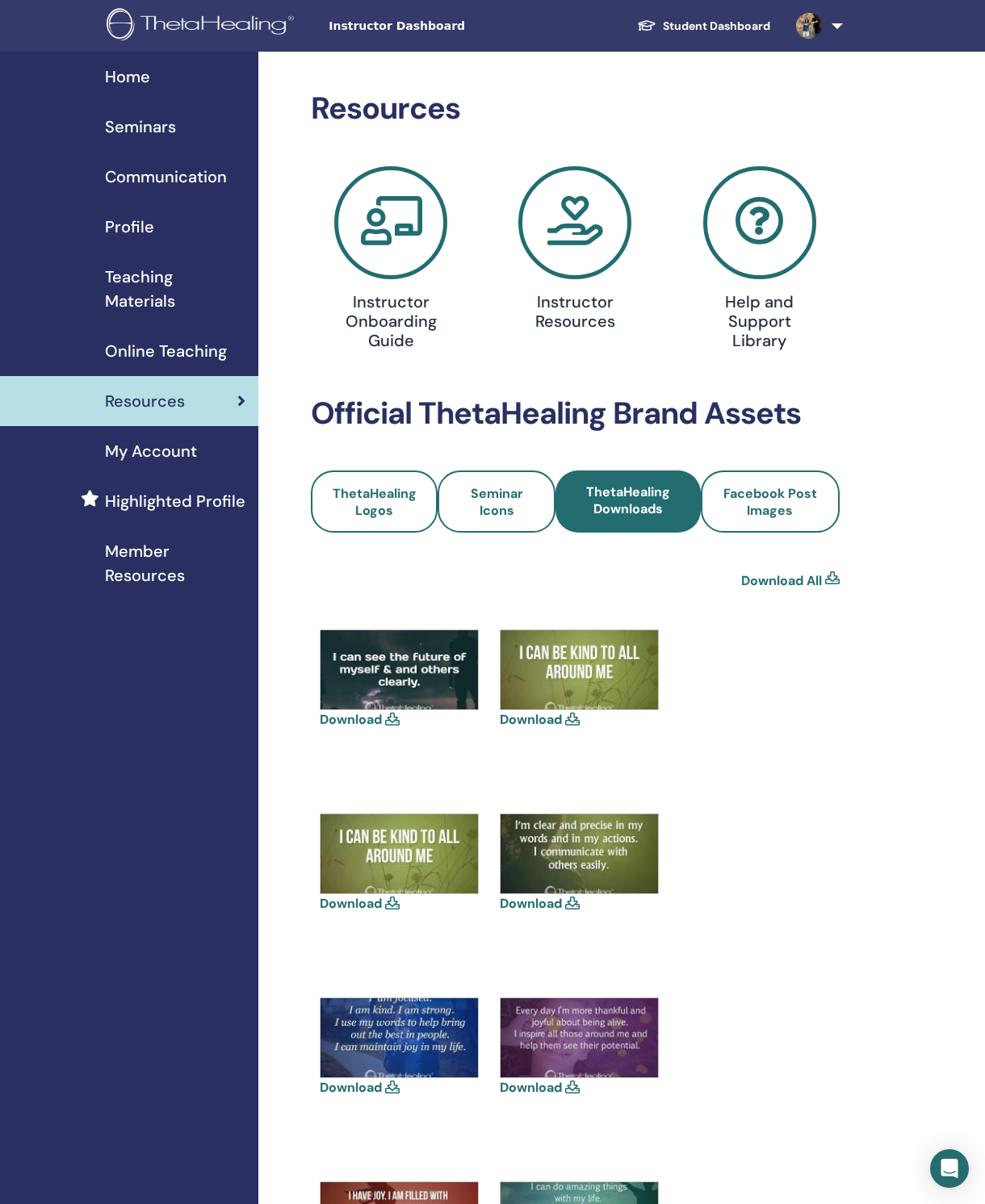
click at [560, 1080] on link "Download" at bounding box center [531, 1087] width 62 height 17
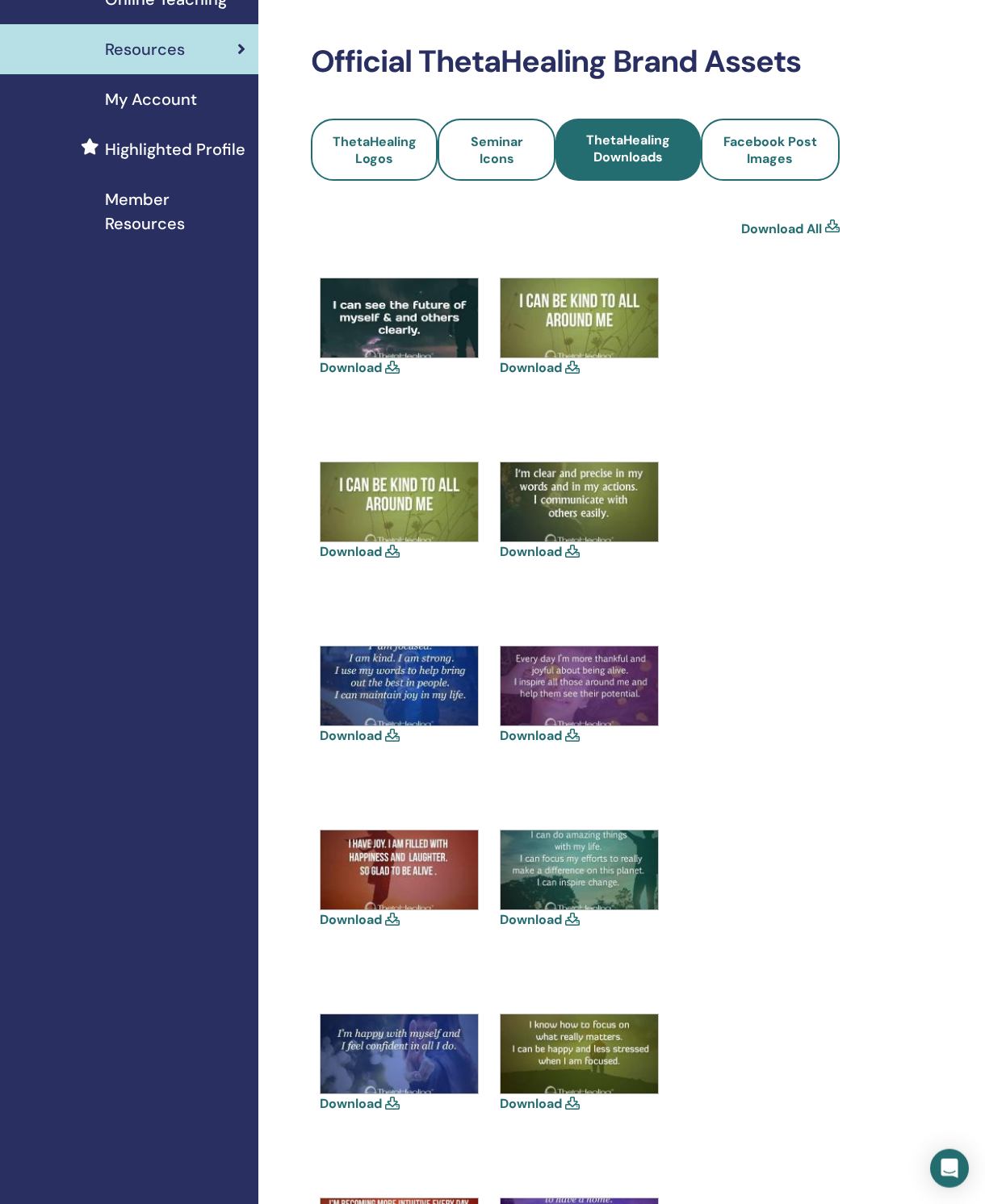
scroll to position [353, 0]
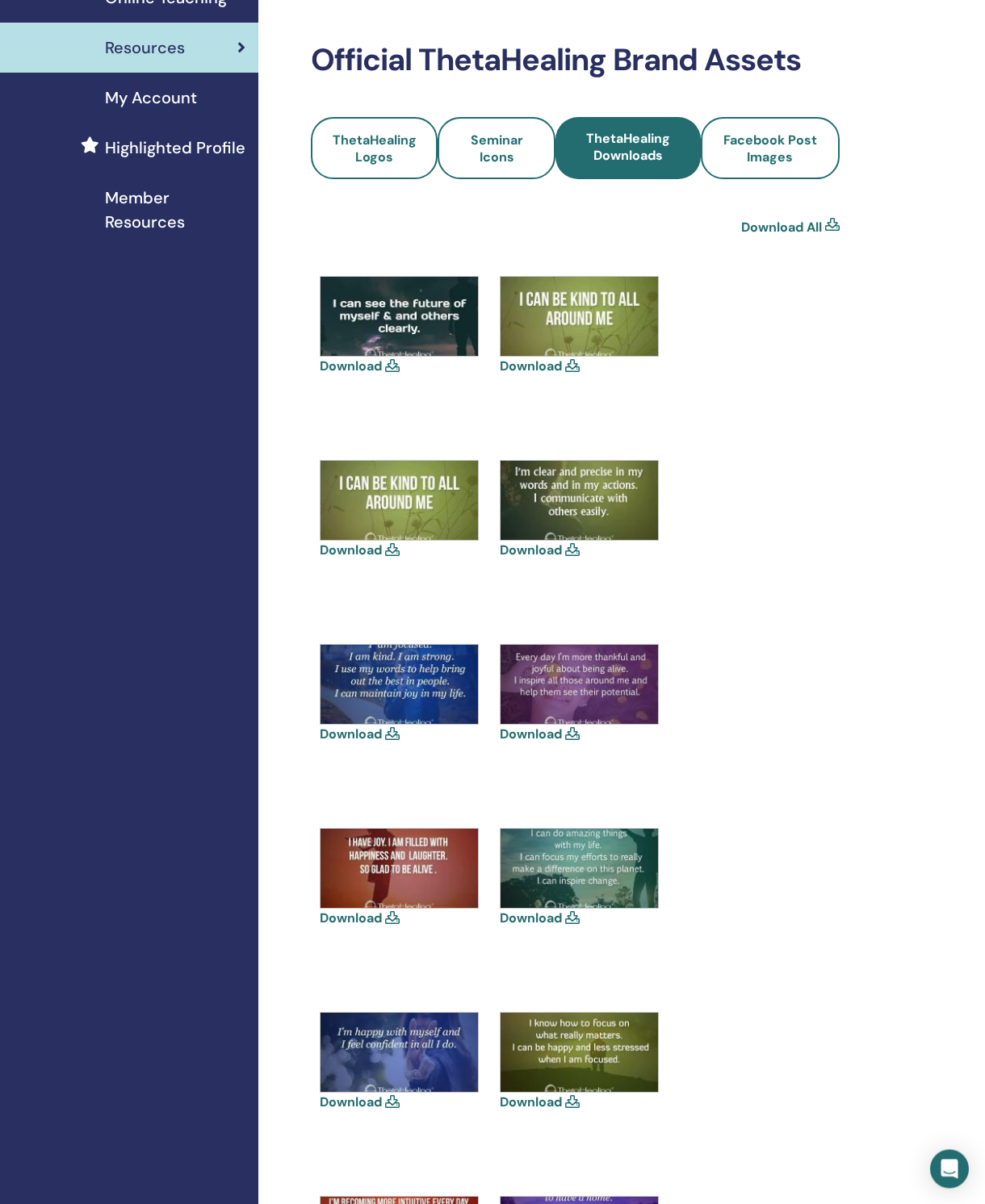
click at [560, 910] on link "Download" at bounding box center [531, 918] width 62 height 17
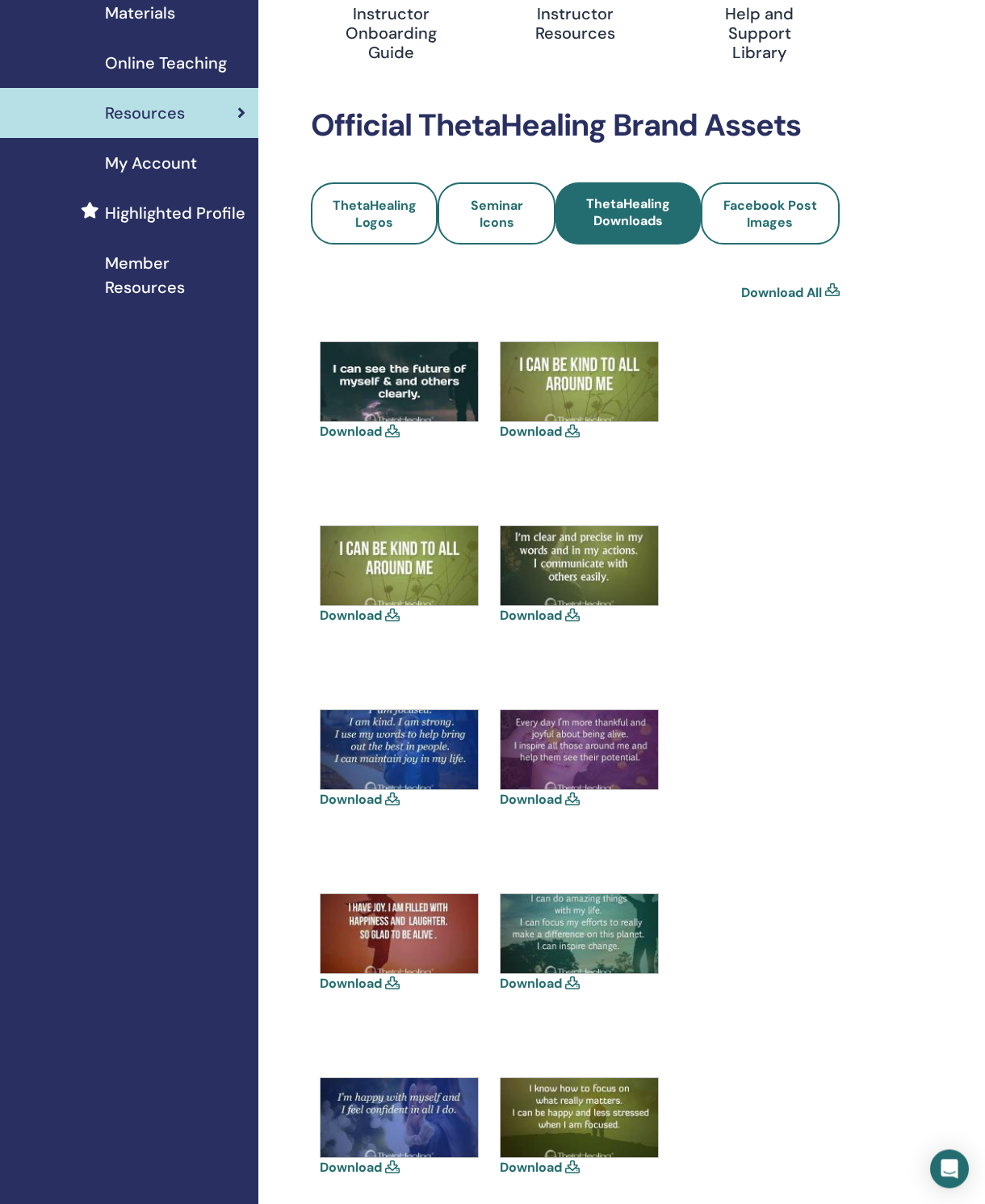
scroll to position [0, 0]
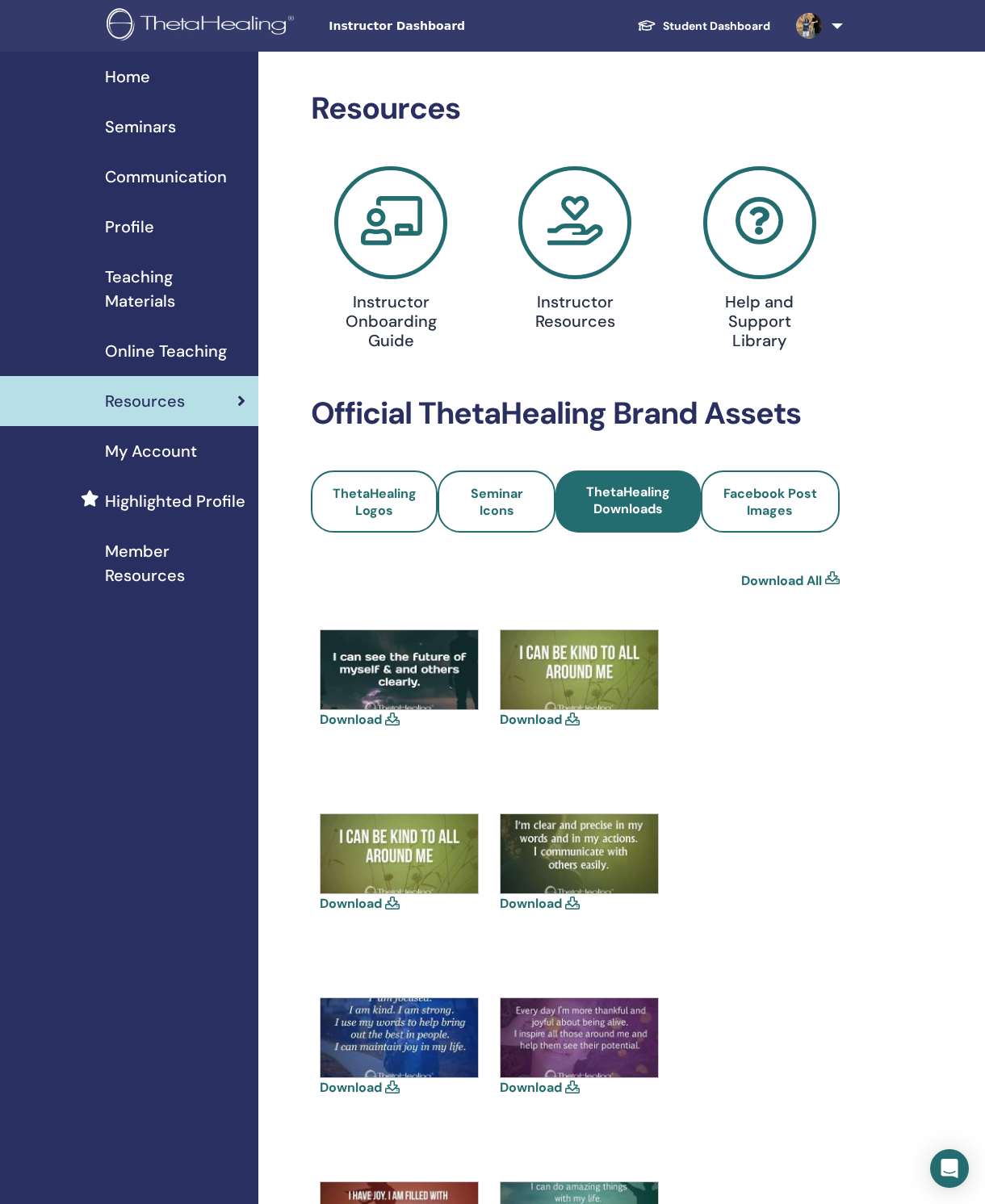
click at [195, 189] on link "Communication" at bounding box center [129, 176] width 258 height 50
